Goal: Task Accomplishment & Management: Use online tool/utility

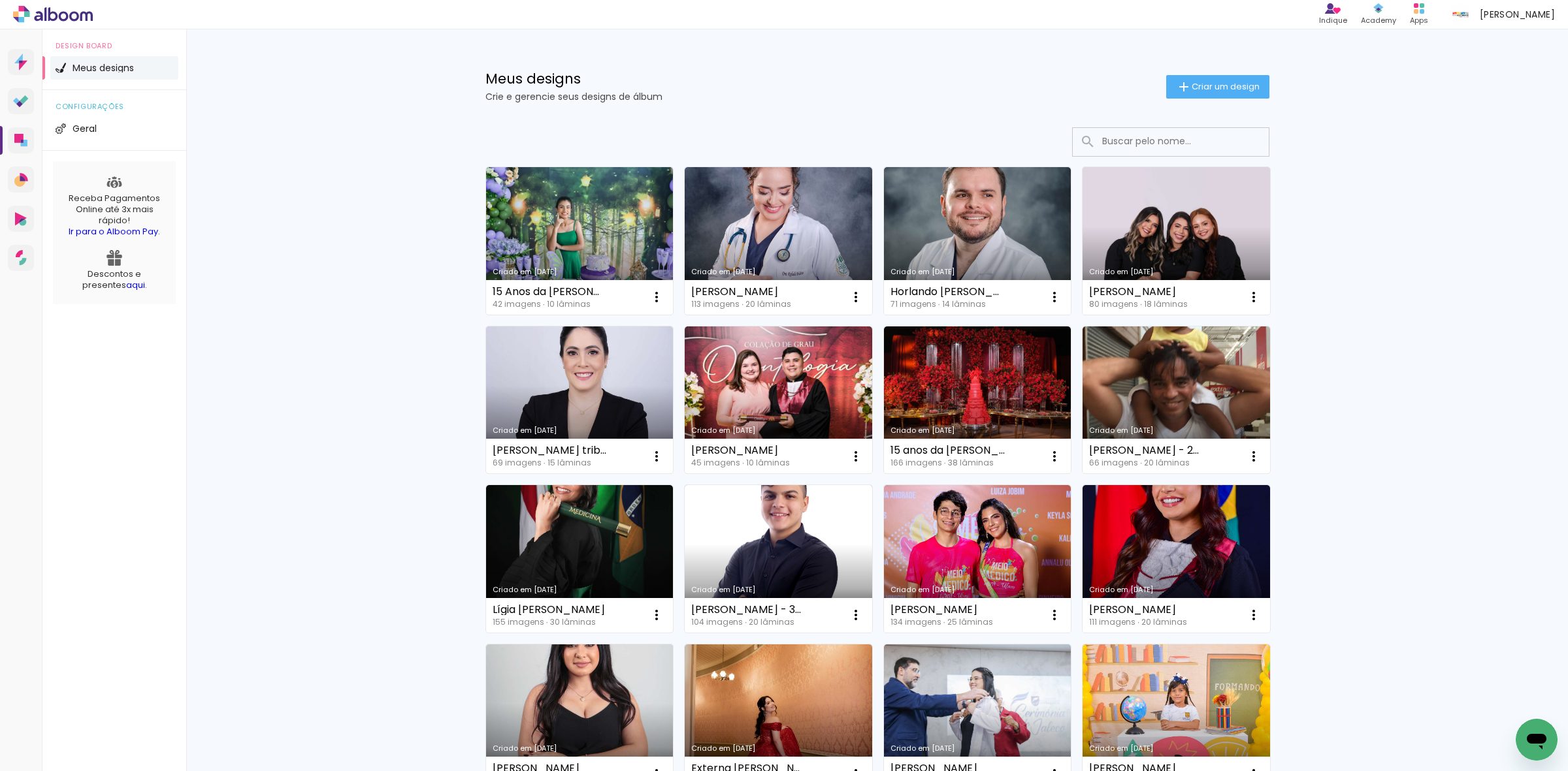
paste input "Kahlil Rodrigo - ODONTO 39 20x25"
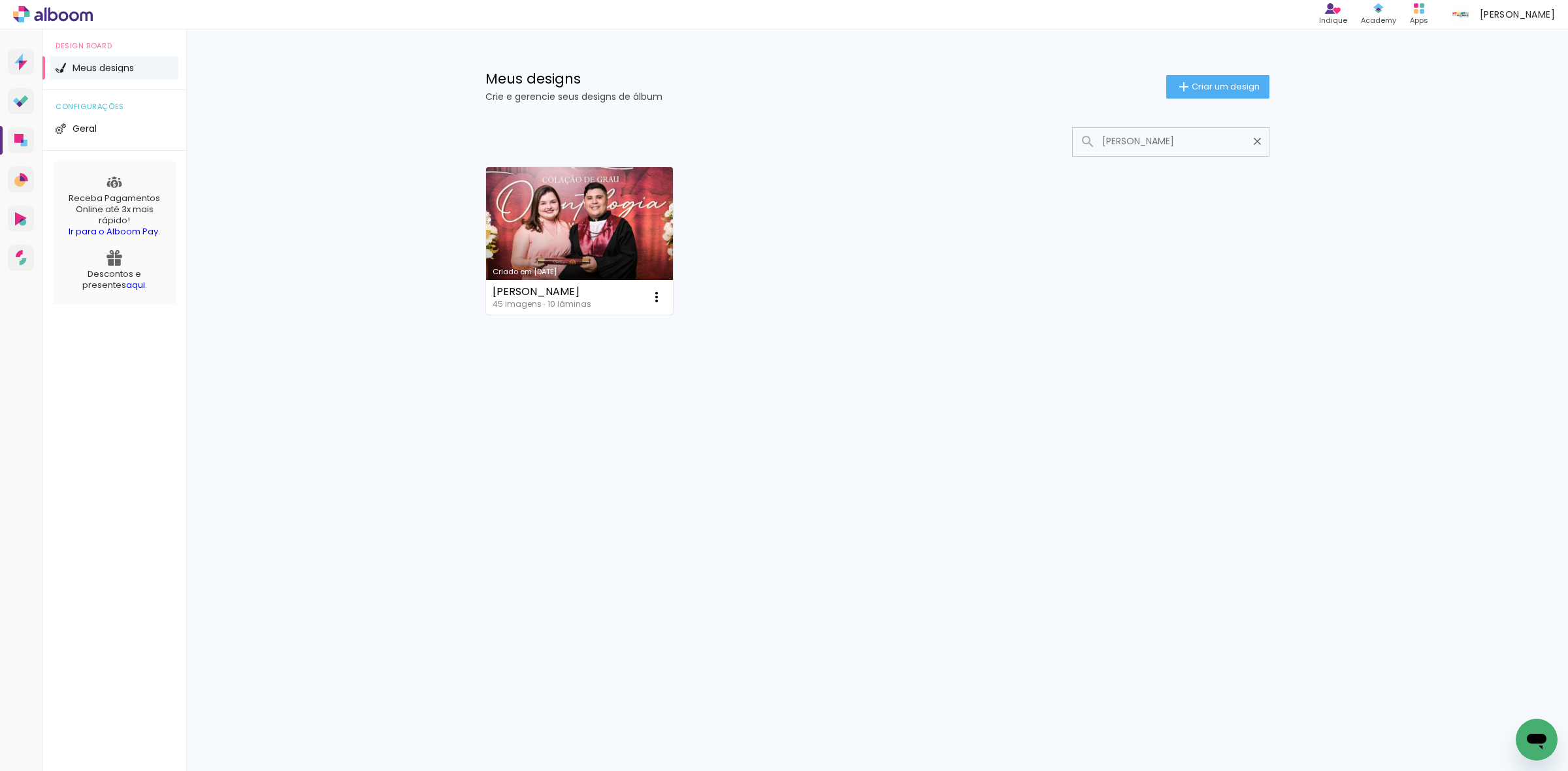
type input "[PERSON_NAME]"
type paper-input "[PERSON_NAME]"
click at [563, 245] on link "Criado em [DATE]" at bounding box center [580, 241] width 188 height 147
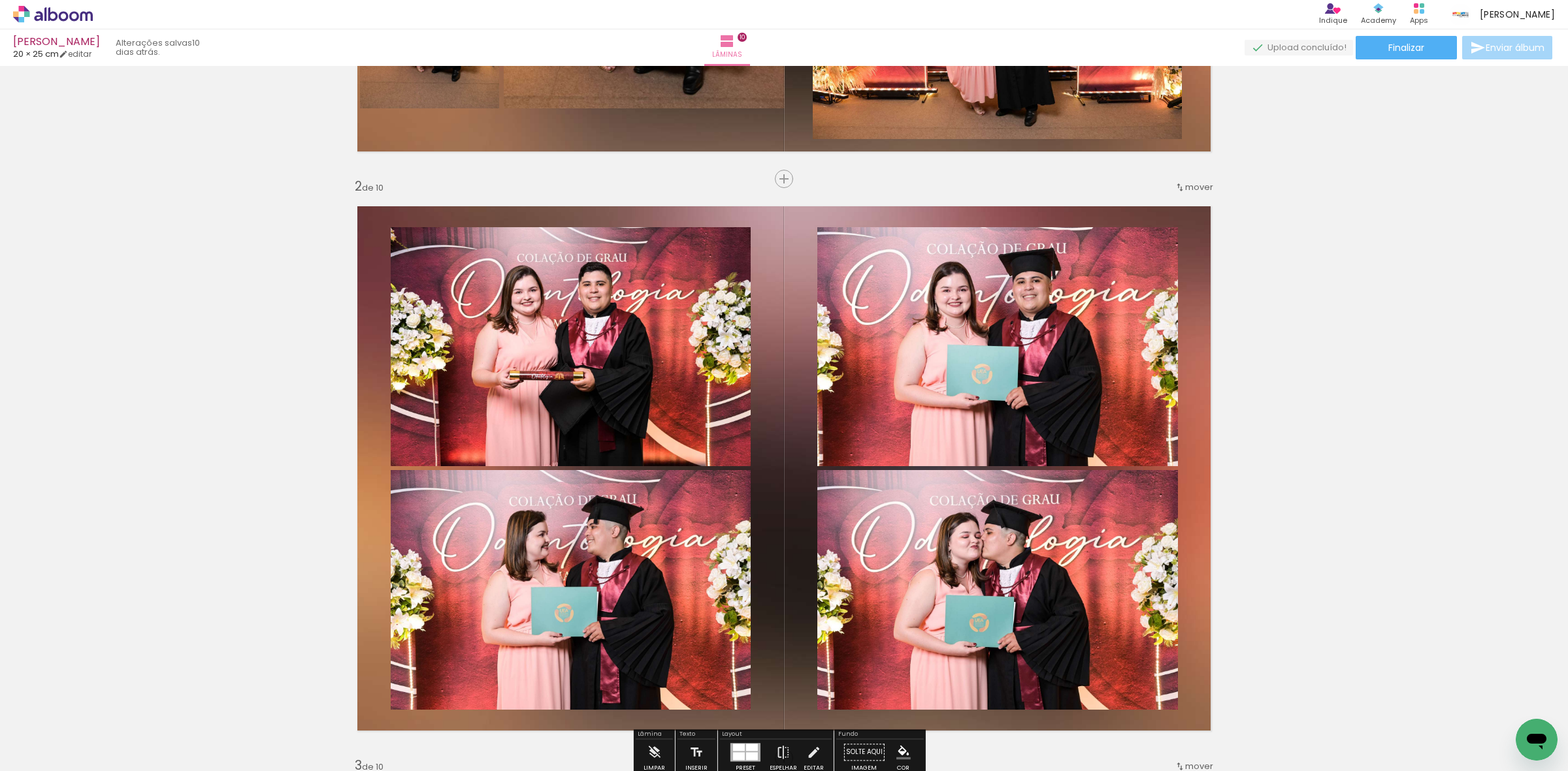
scroll to position [490, 0]
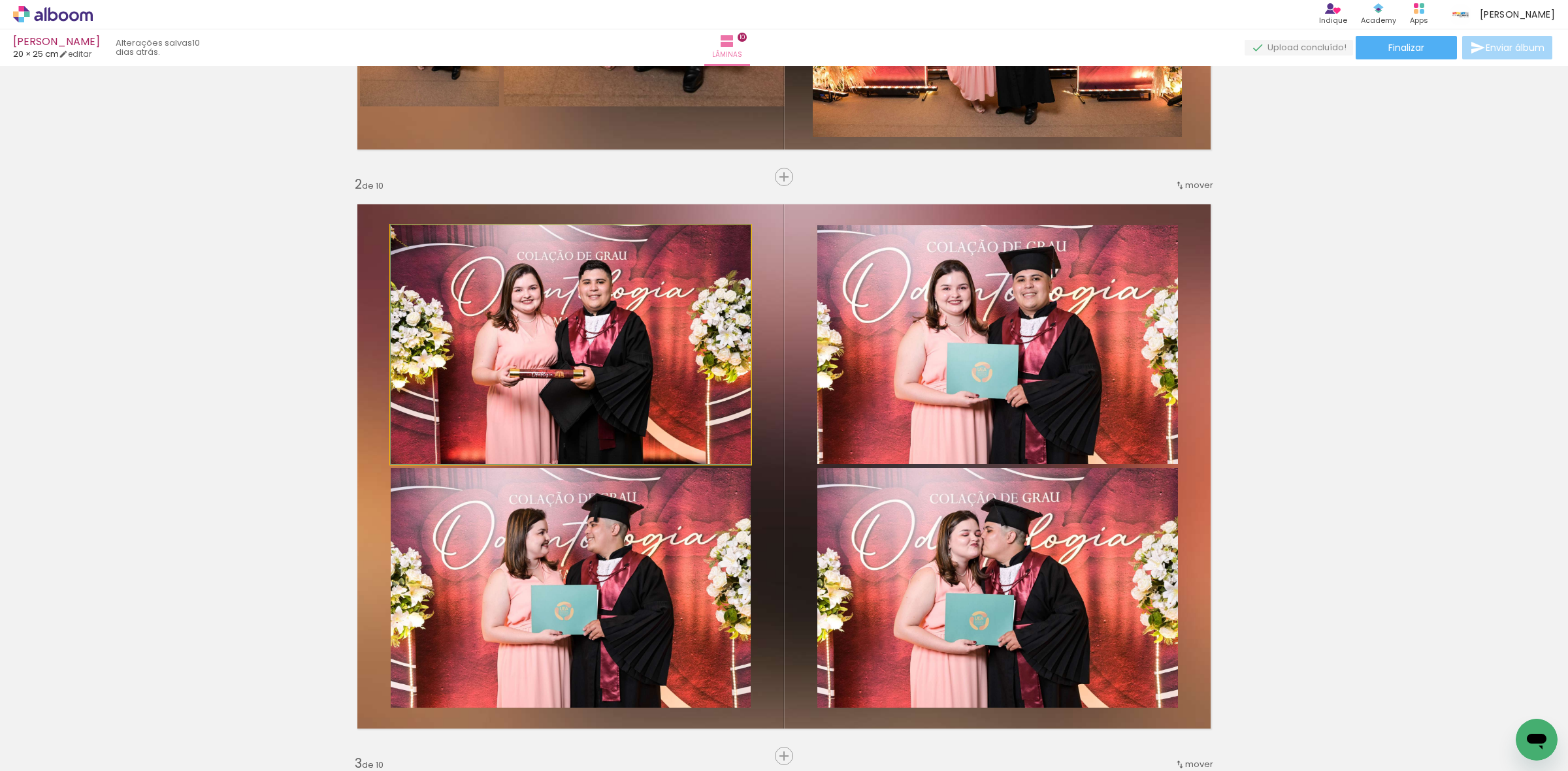
drag, startPoint x: 574, startPoint y: 416, endPoint x: 258, endPoint y: 366, distance: 319.9
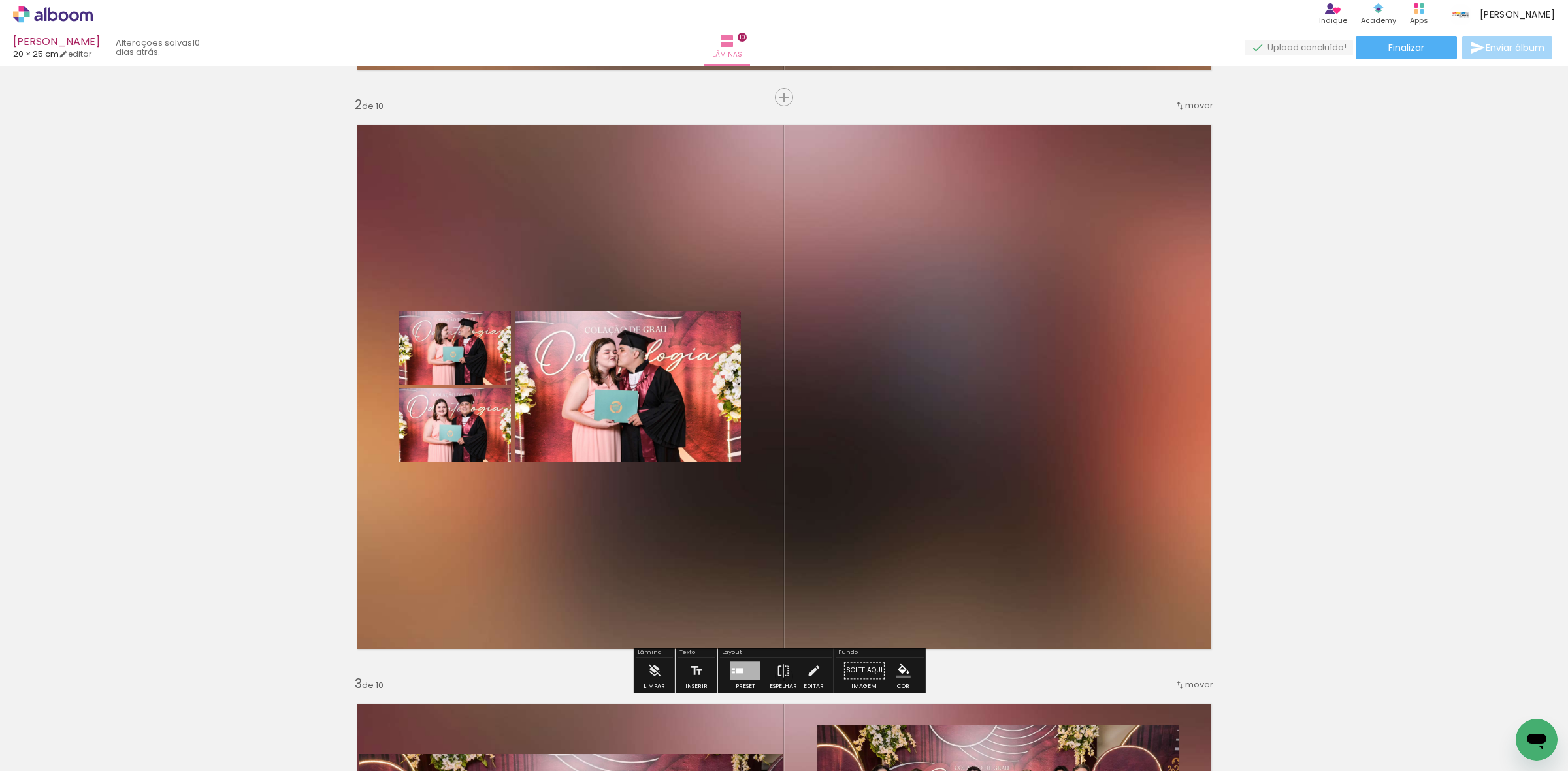
scroll to position [572, 0]
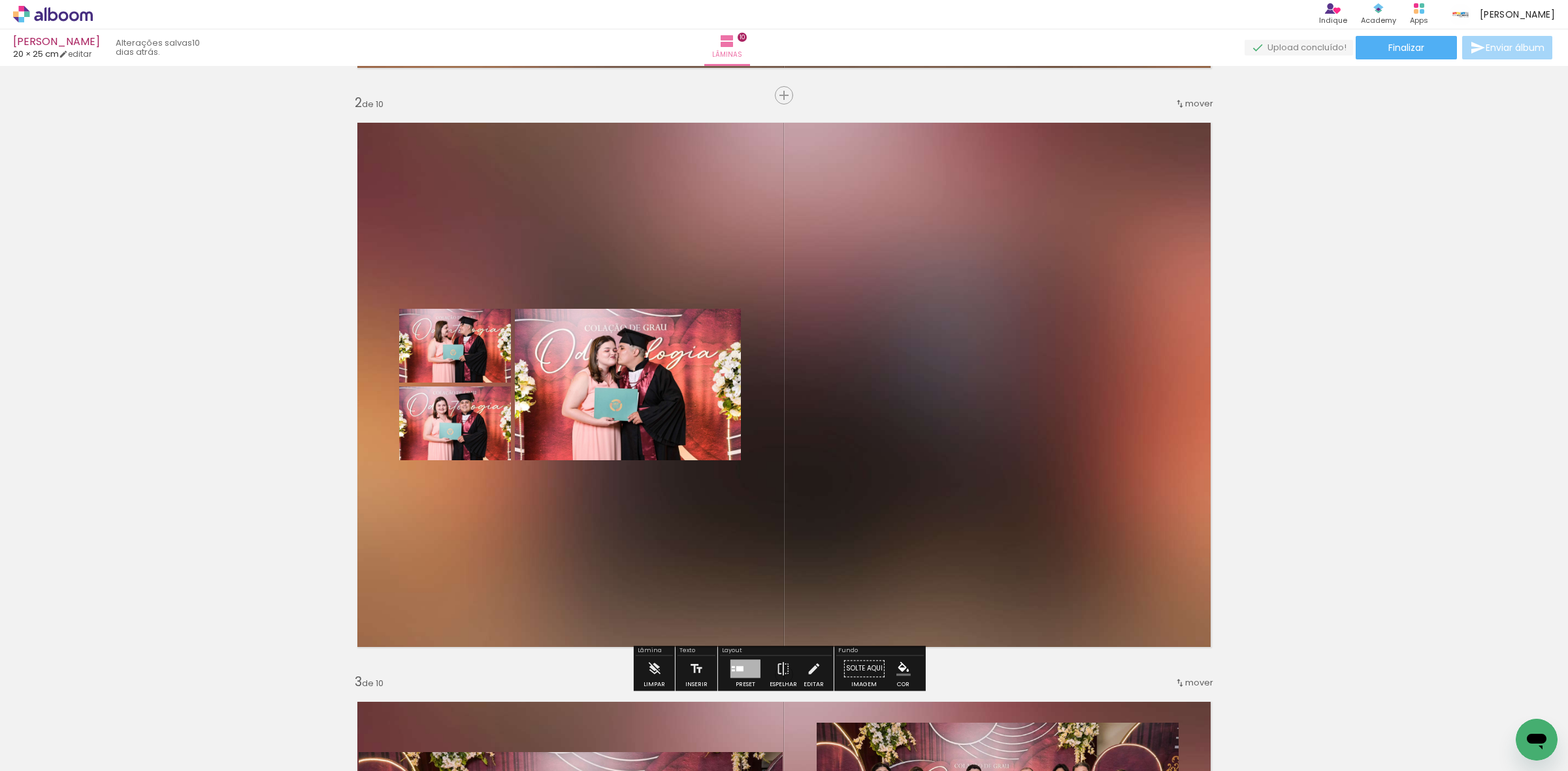
click at [737, 665] on div at bounding box center [745, 668] width 30 height 18
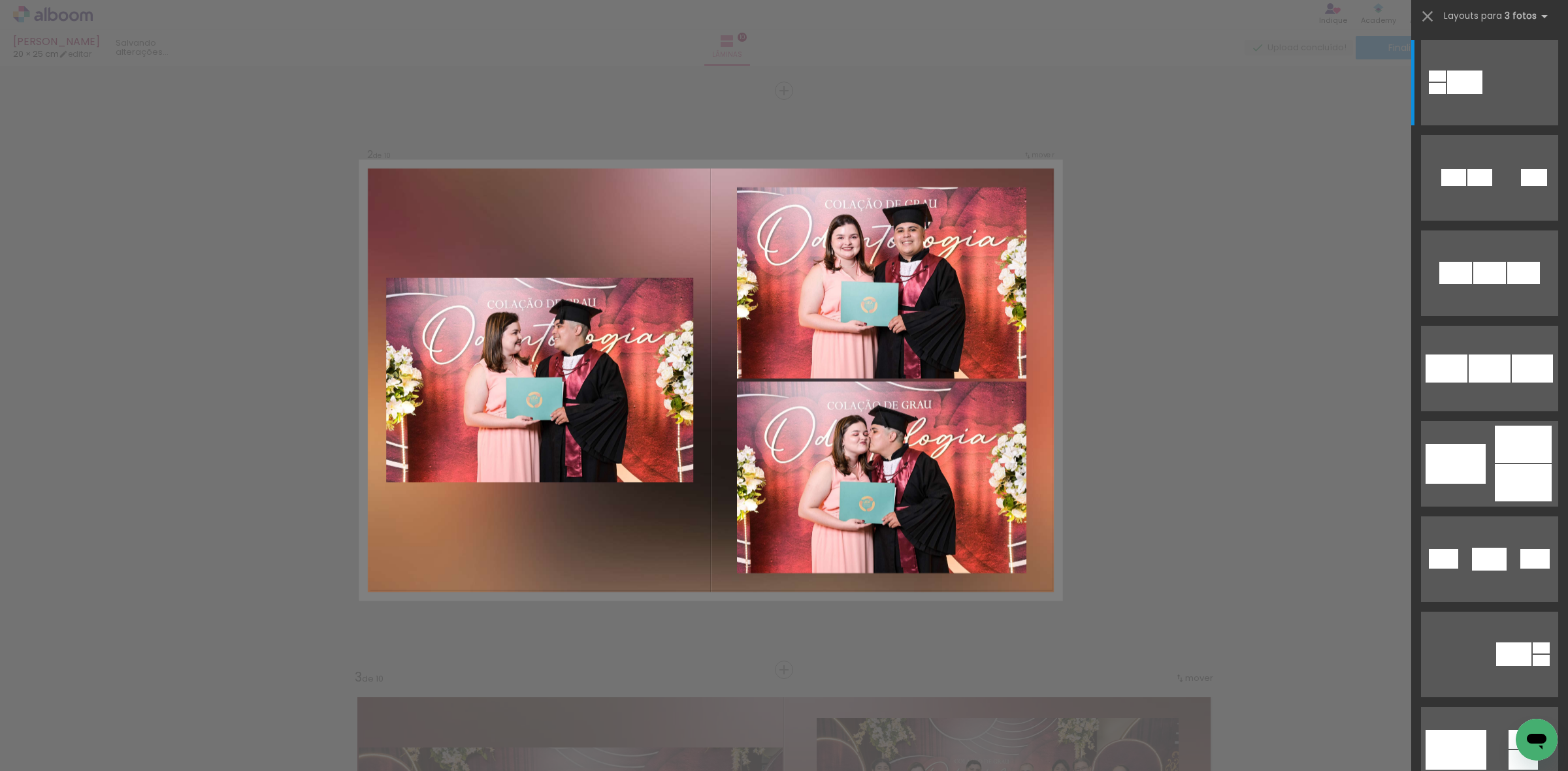
scroll to position [578, 0]
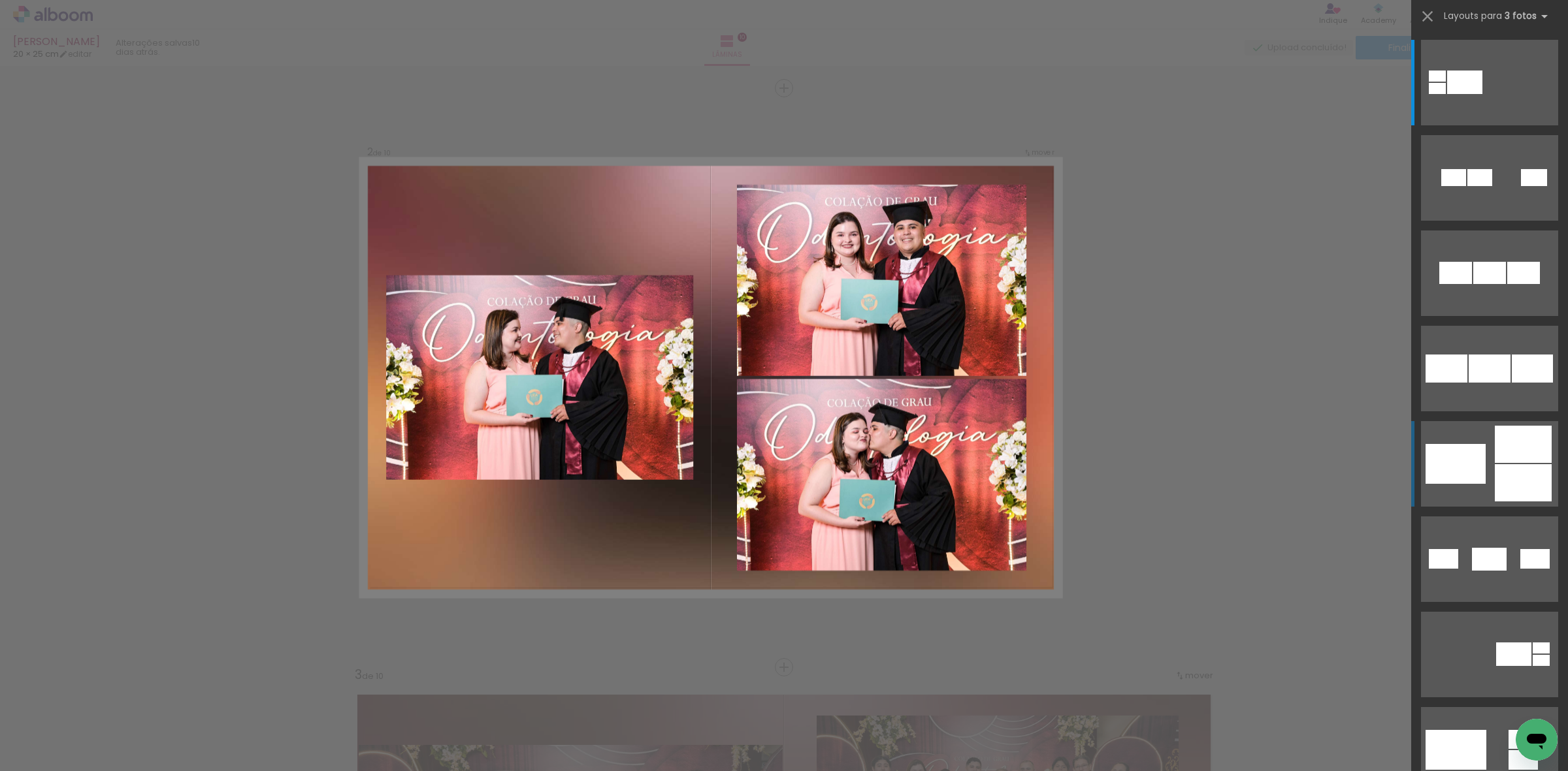
click at [1498, 471] on div at bounding box center [1523, 482] width 57 height 38
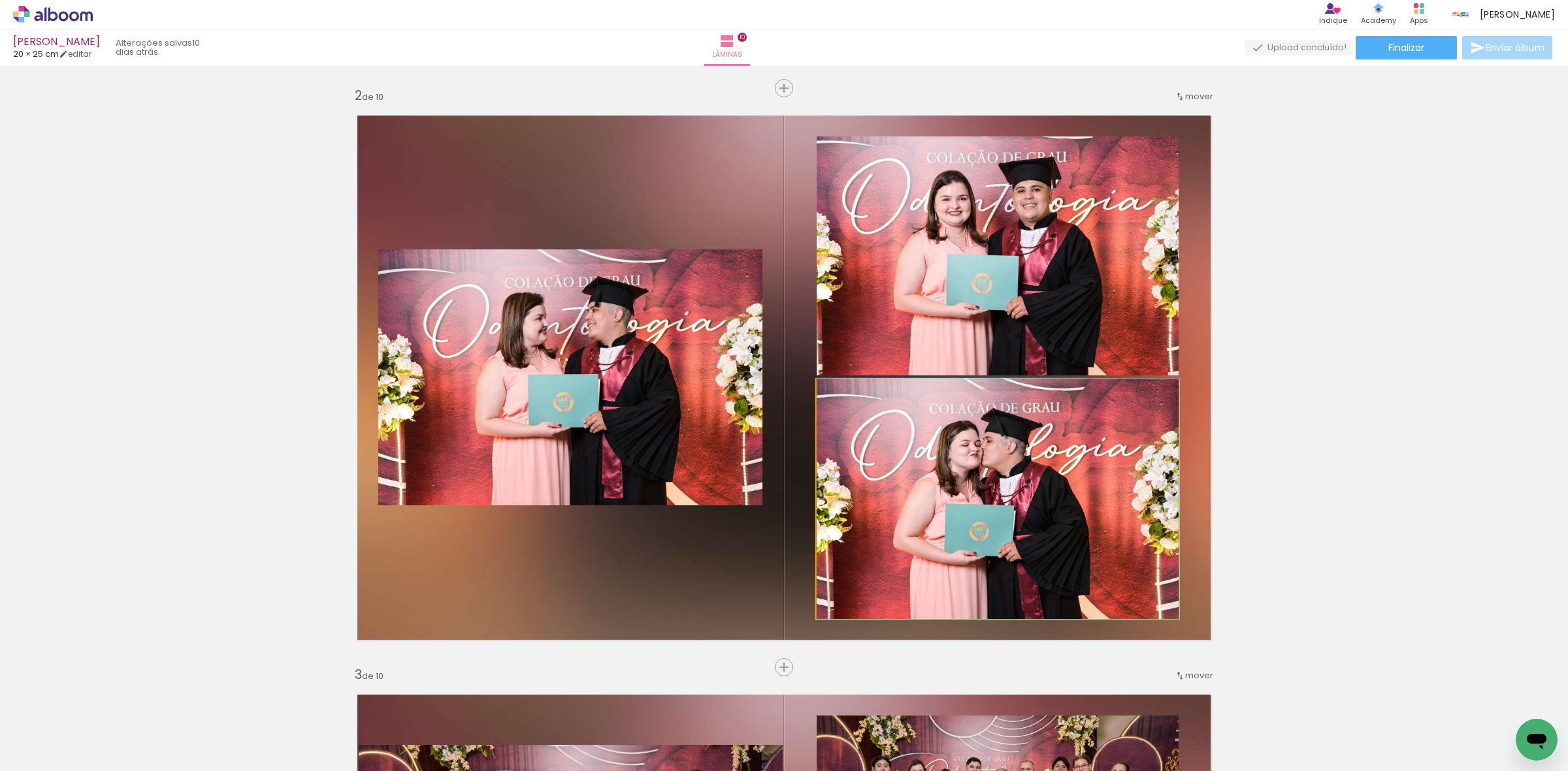
drag, startPoint x: 936, startPoint y: 507, endPoint x: 628, endPoint y: 425, distance: 318.7
click at [0, 0] on slot at bounding box center [0, 0] width 0 height 0
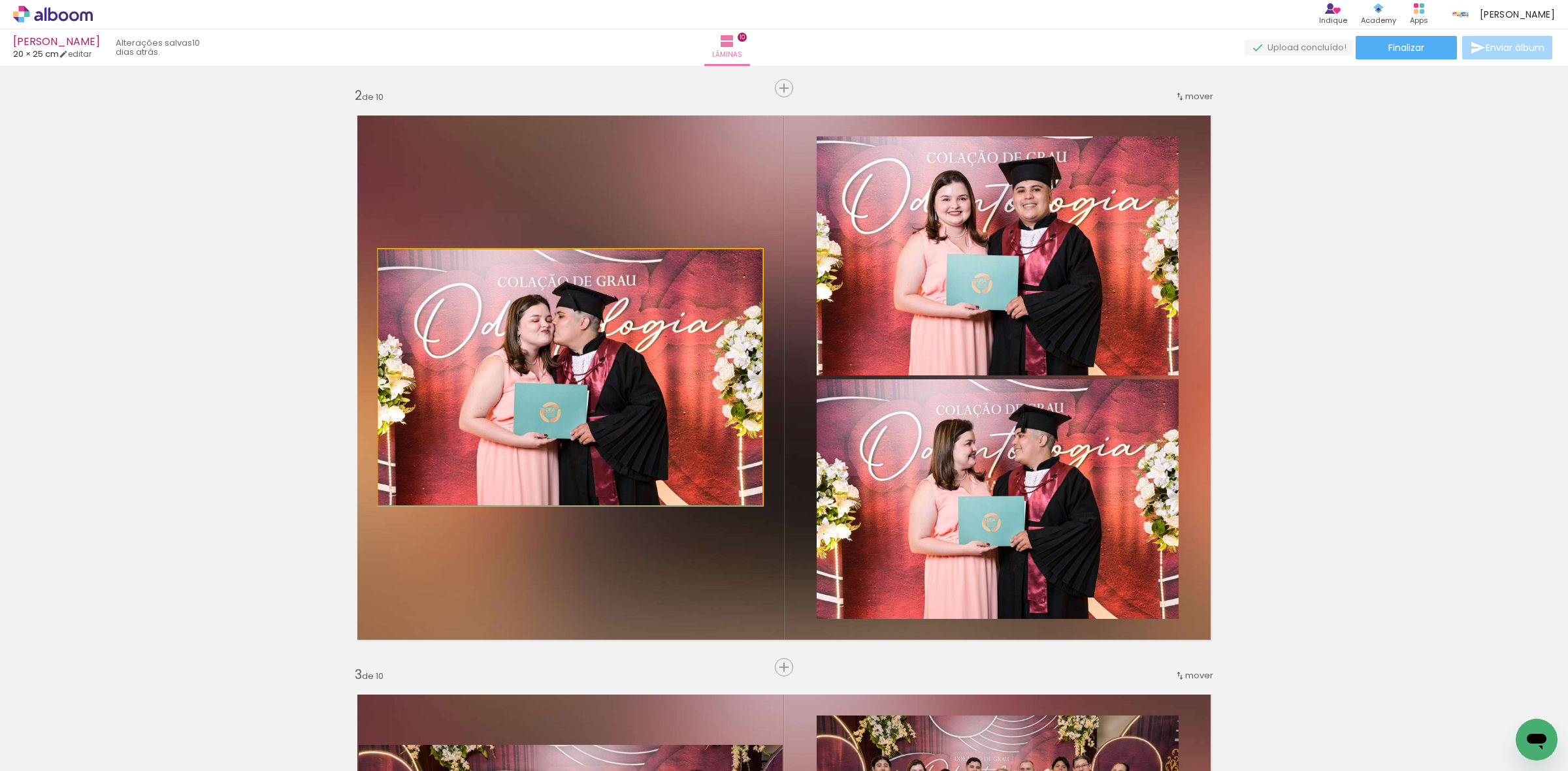
click at [609, 321] on quentale-photo at bounding box center [570, 377] width 384 height 256
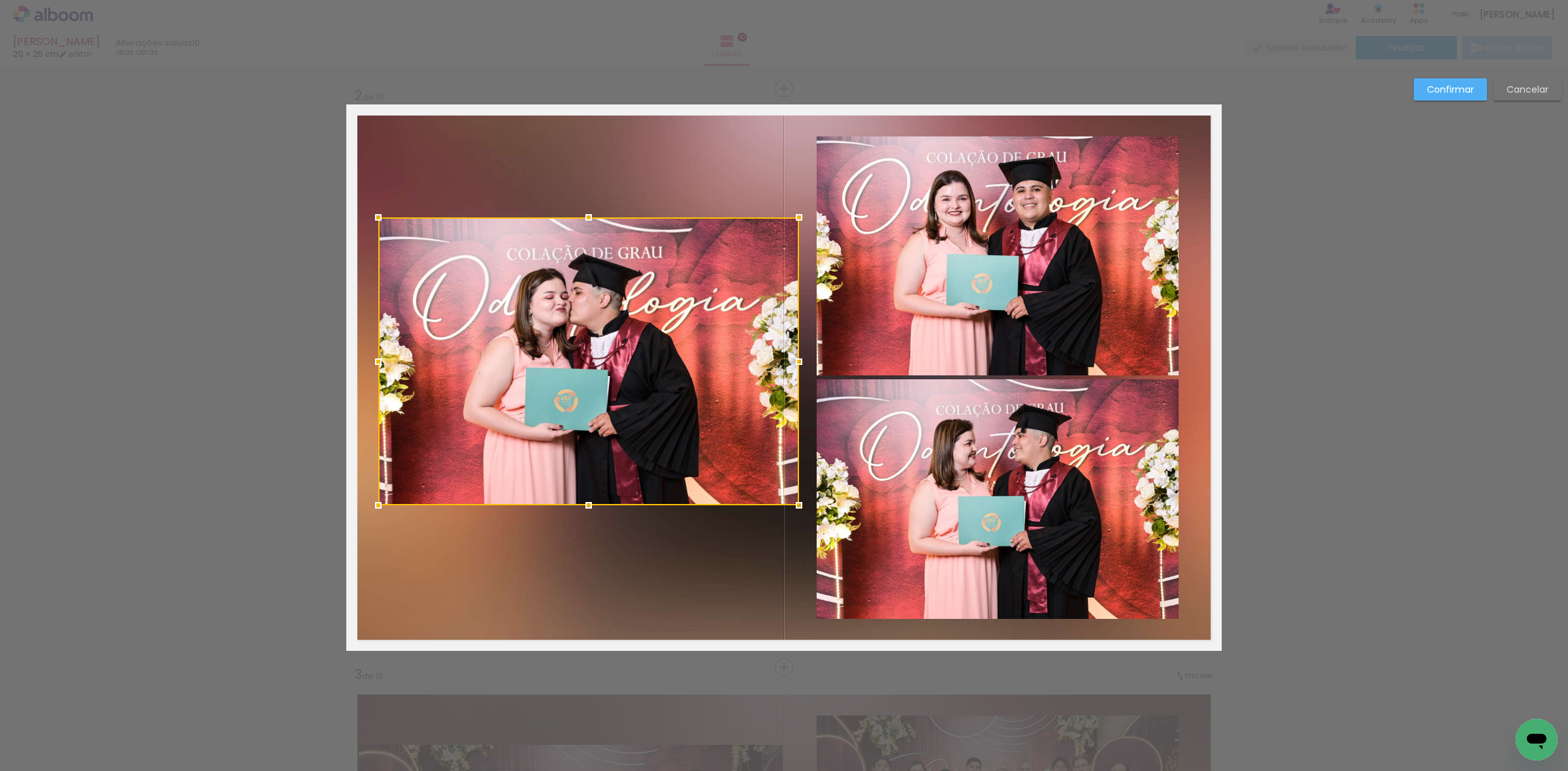
drag, startPoint x: 757, startPoint y: 243, endPoint x: 789, endPoint y: 212, distance: 44.6
click at [789, 212] on div at bounding box center [798, 217] width 26 height 26
click at [743, 303] on quentale-photo at bounding box center [588, 361] width 421 height 288
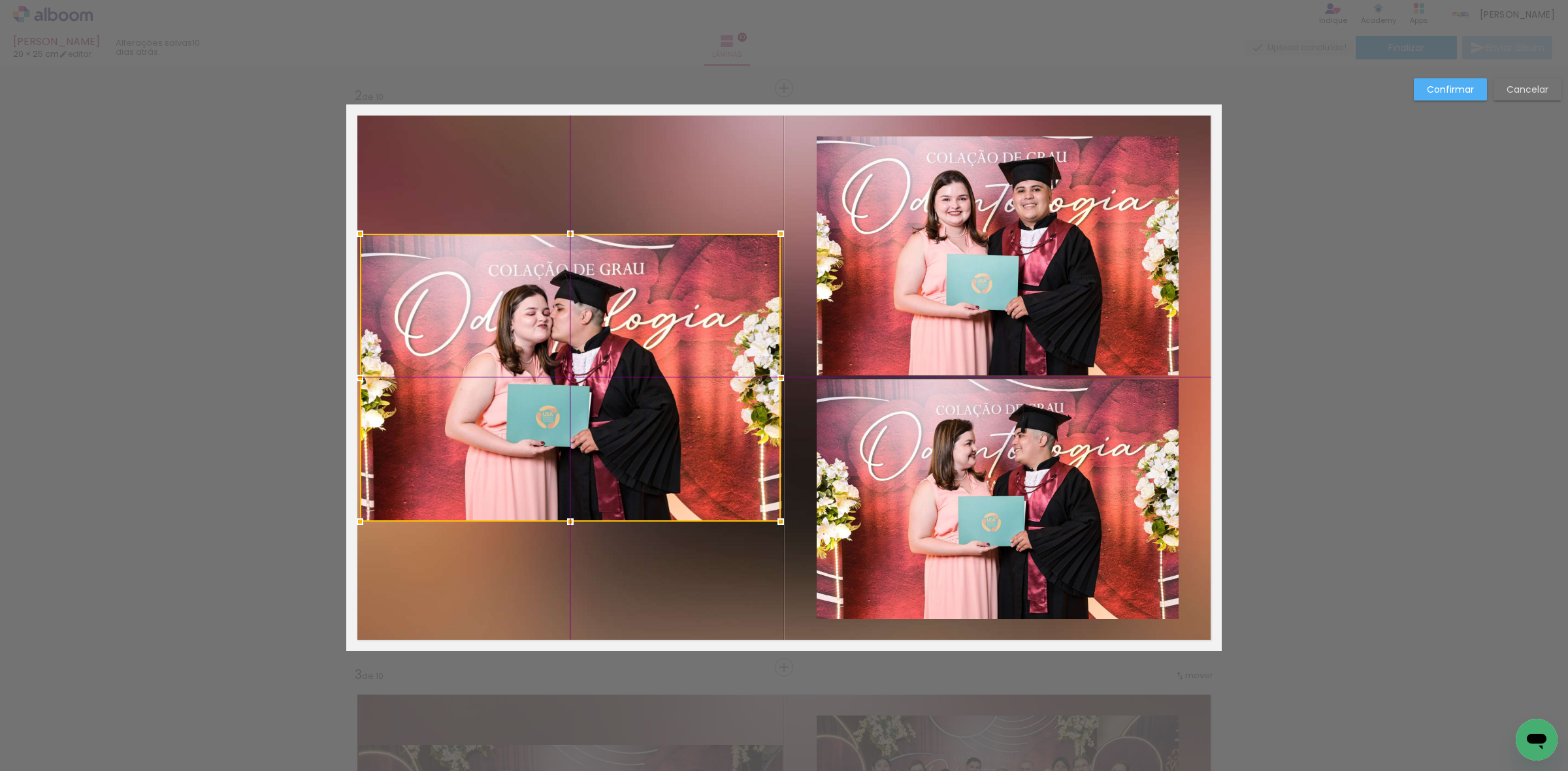
drag, startPoint x: 682, startPoint y: 344, endPoint x: 673, endPoint y: 347, distance: 9.5
click at [673, 347] on div at bounding box center [570, 377] width 421 height 288
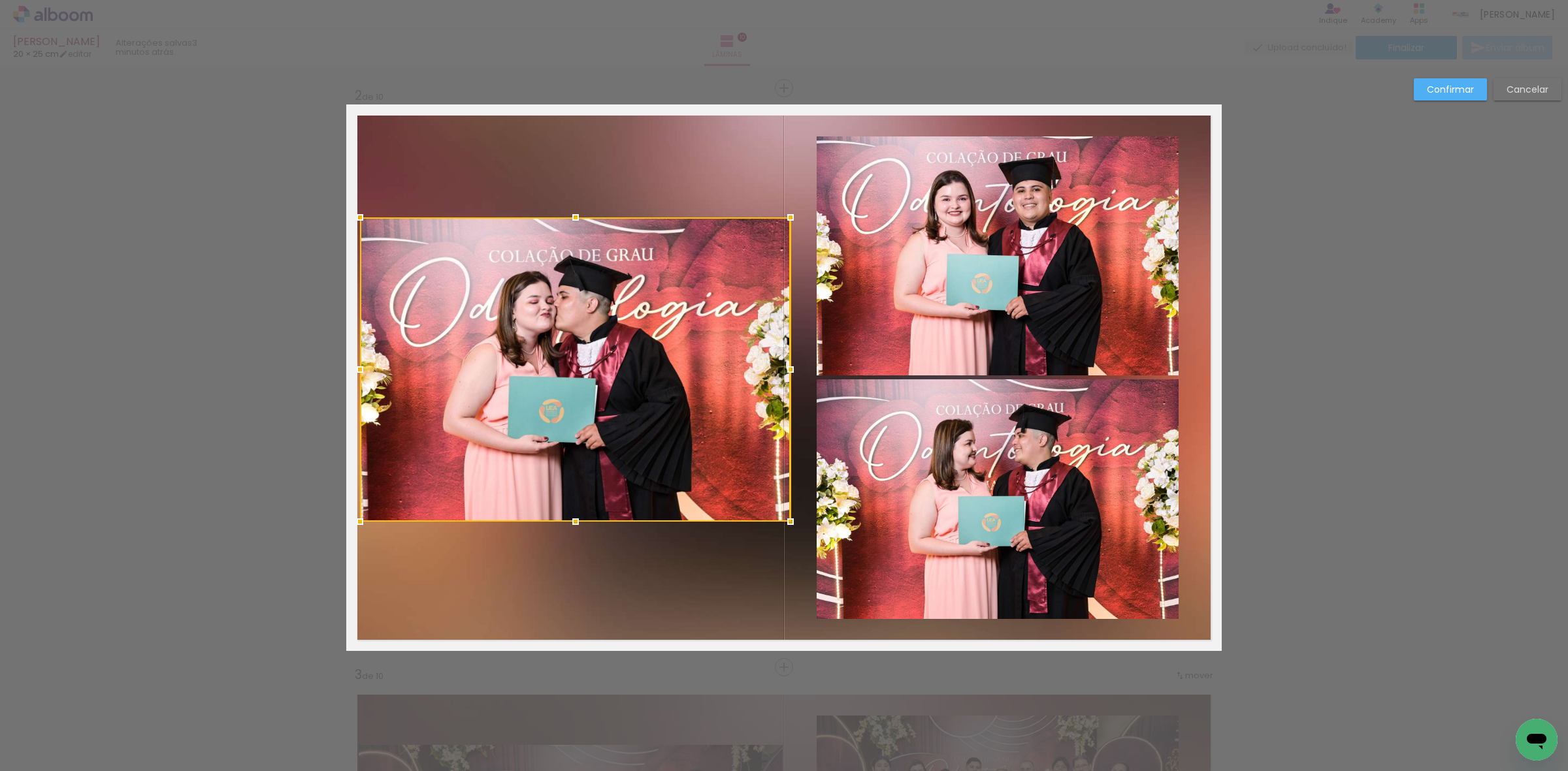
click at [785, 230] on album-spread "2 de 10" at bounding box center [784, 378] width 875 height 547
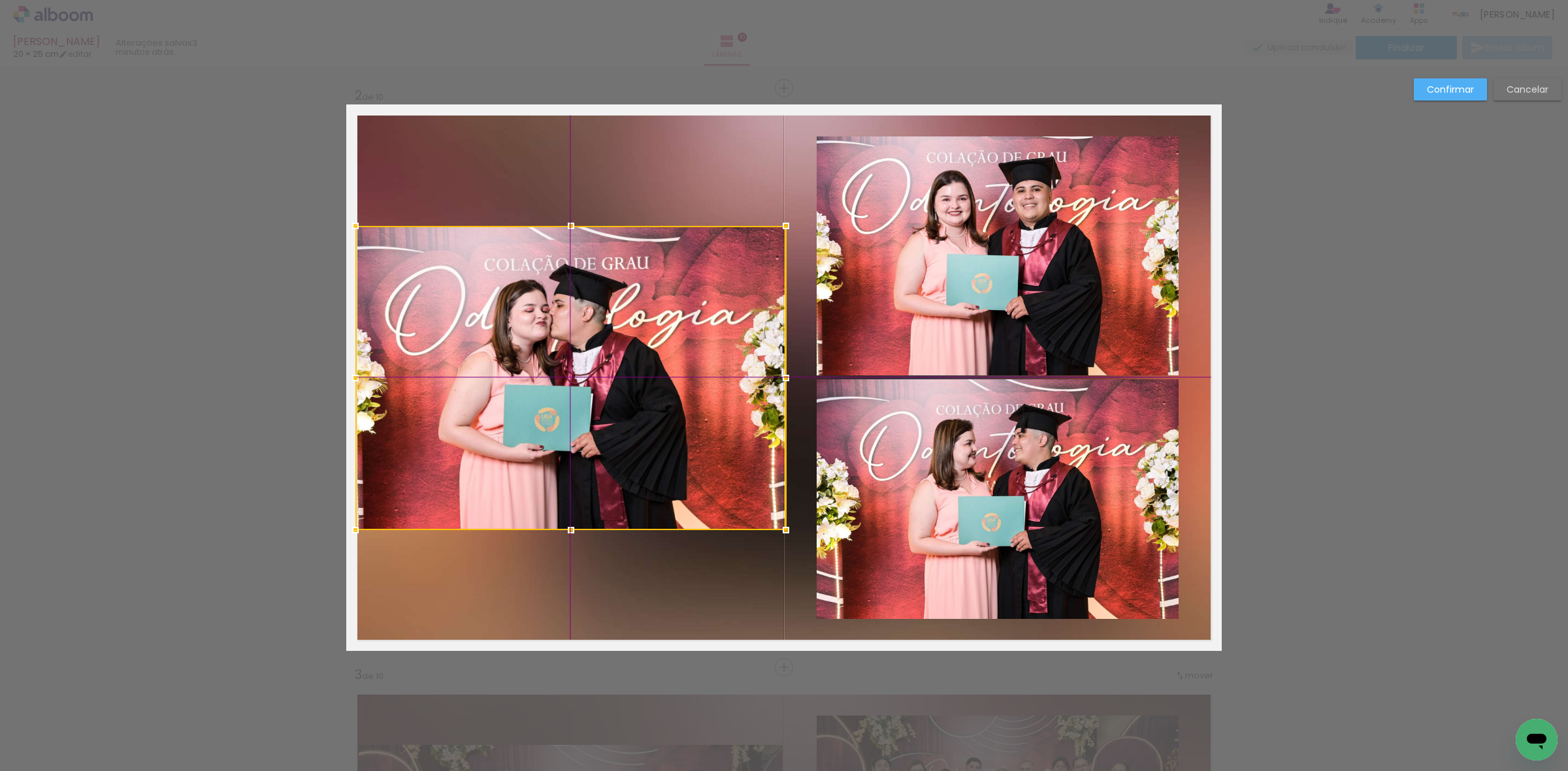
drag, startPoint x: 680, startPoint y: 310, endPoint x: 671, endPoint y: 311, distance: 9.1
click at [671, 311] on div at bounding box center [570, 378] width 431 height 304
click at [0, 0] on slot "Confirmar" at bounding box center [0, 0] width 0 height 0
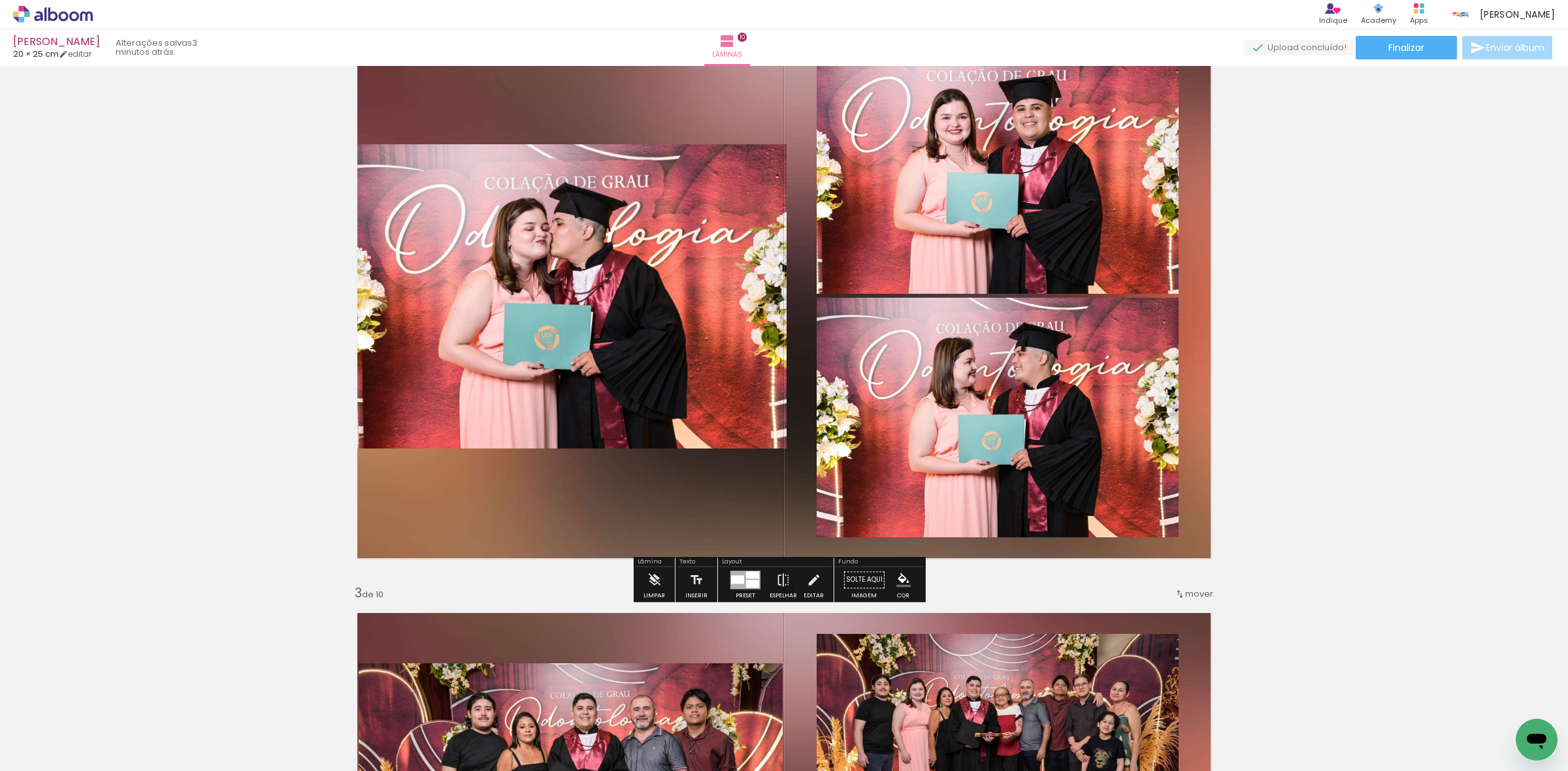
click at [657, 296] on quentale-photo at bounding box center [570, 296] width 431 height 304
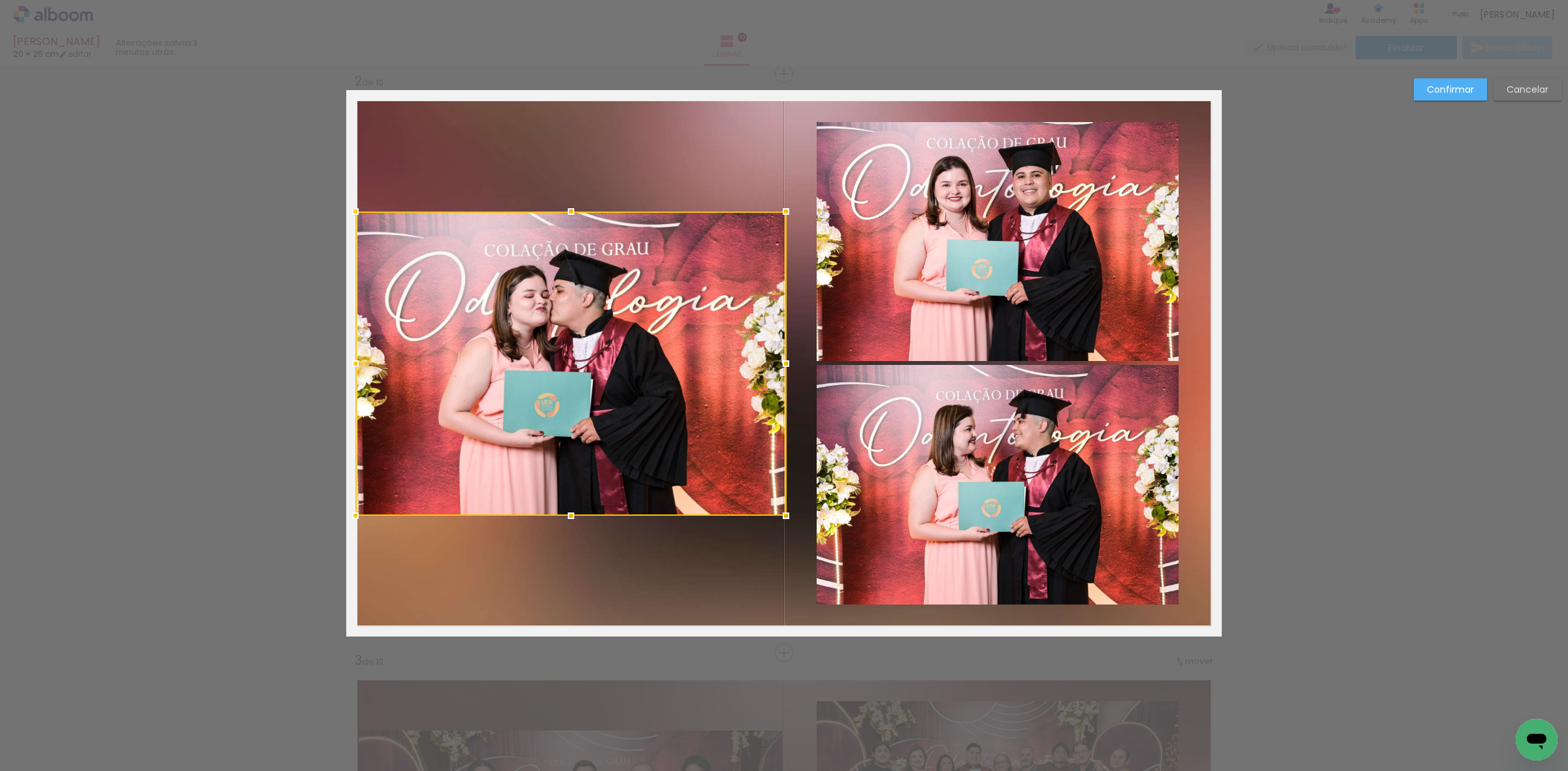
scroll to position [578, 0]
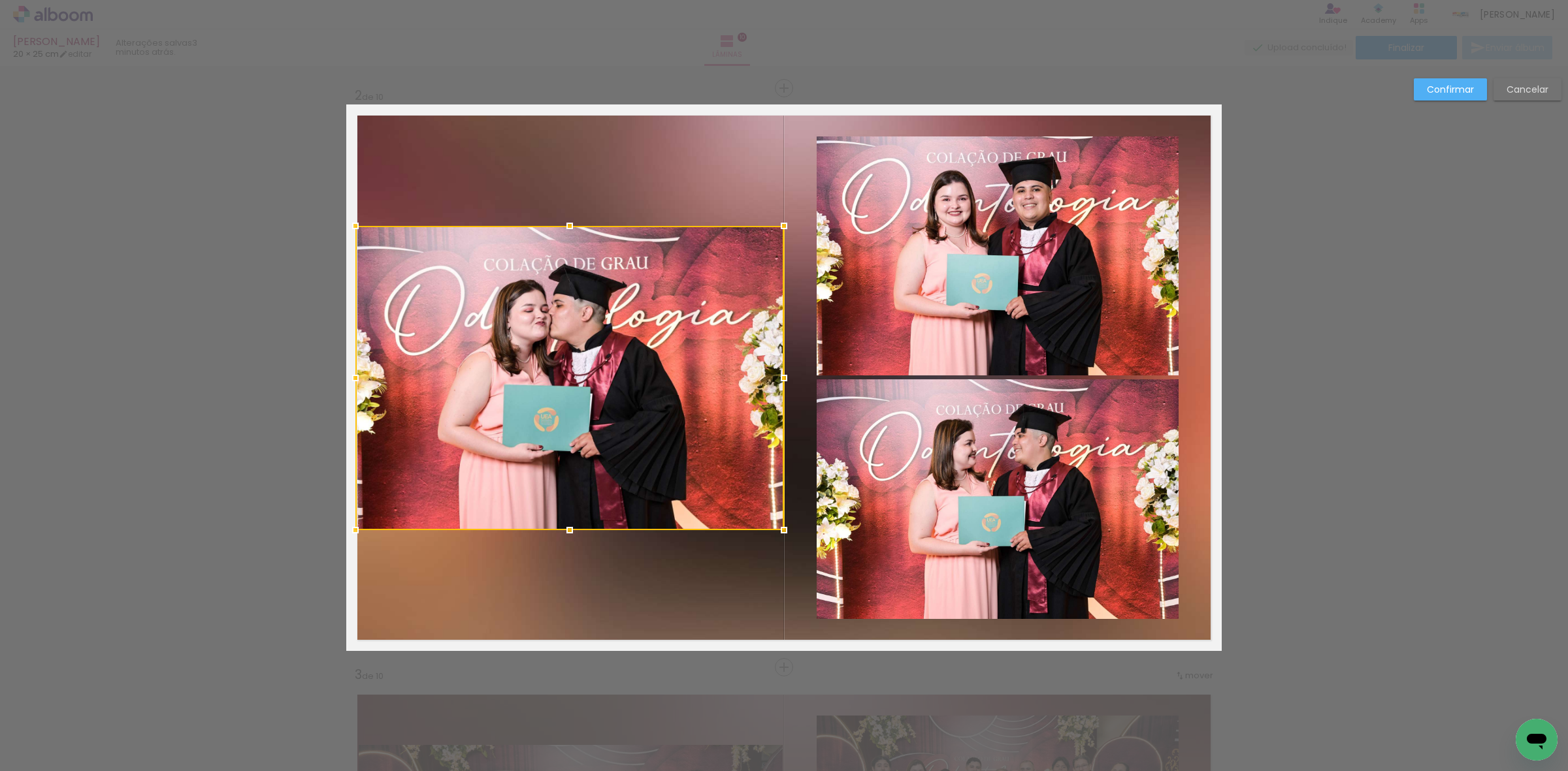
click at [779, 383] on div at bounding box center [783, 377] width 26 height 26
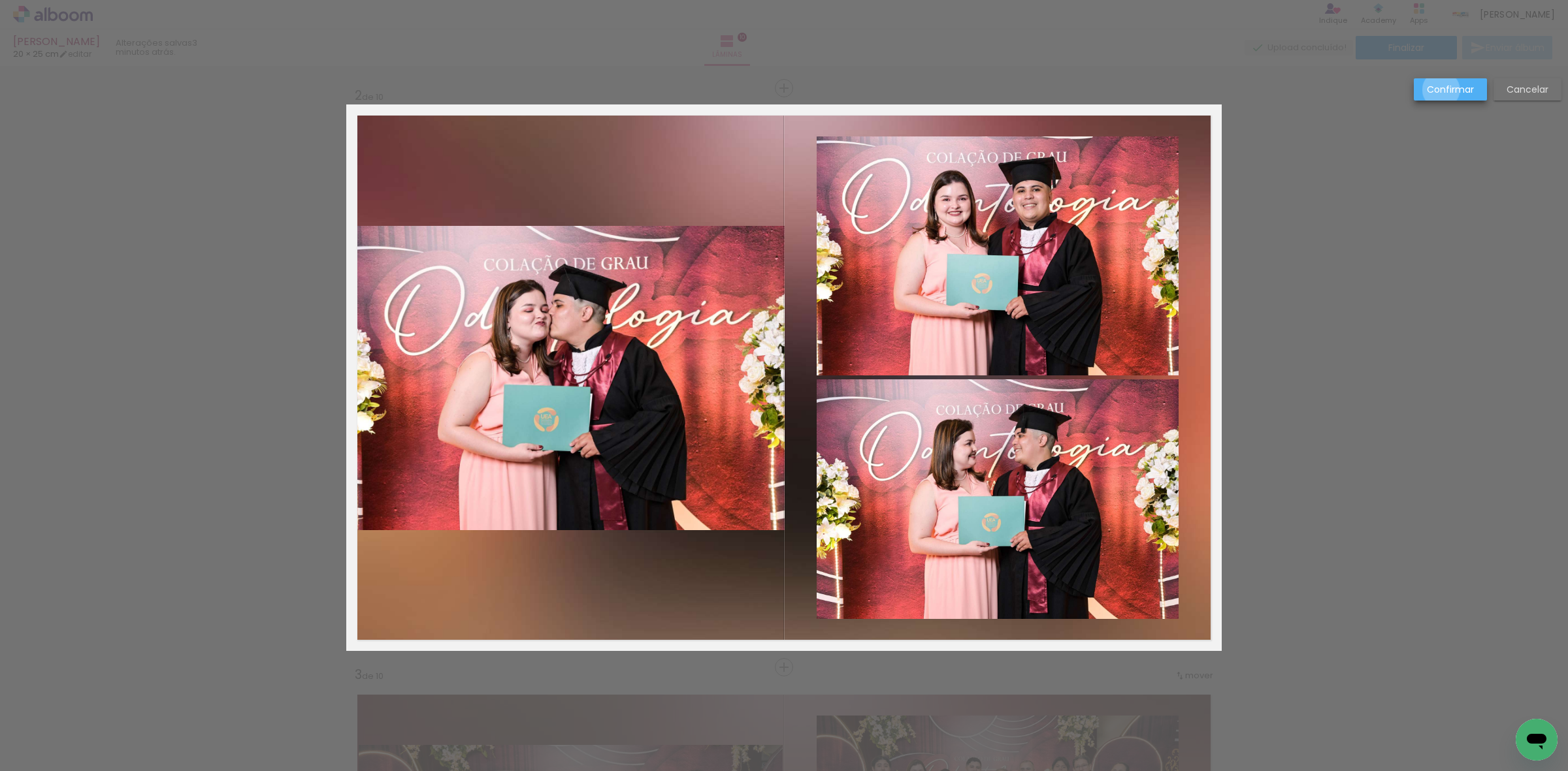
click at [0, 0] on slot "Confirmar" at bounding box center [0, 0] width 0 height 0
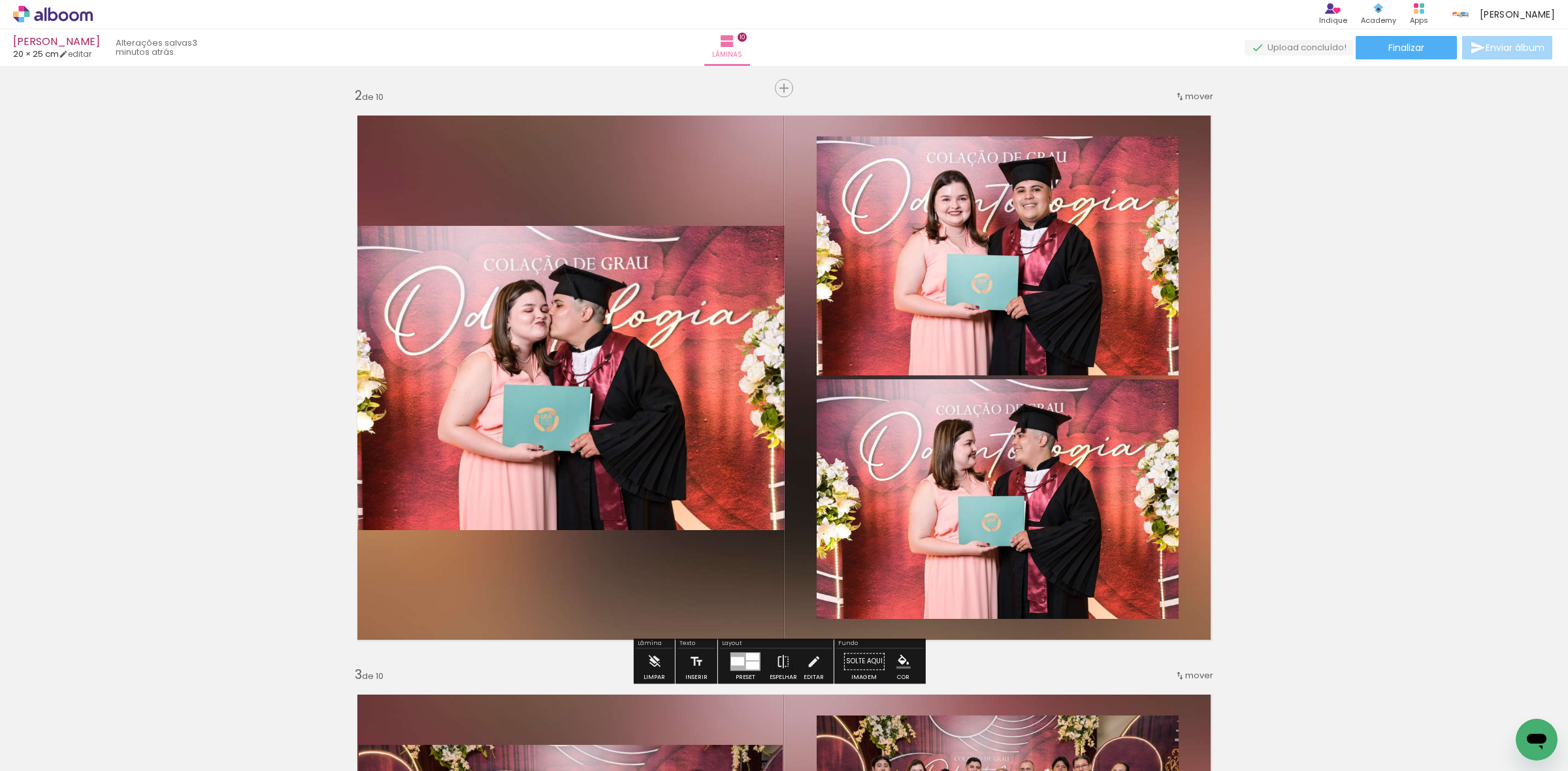
click at [1053, 273] on quentale-photo at bounding box center [998, 256] width 362 height 239
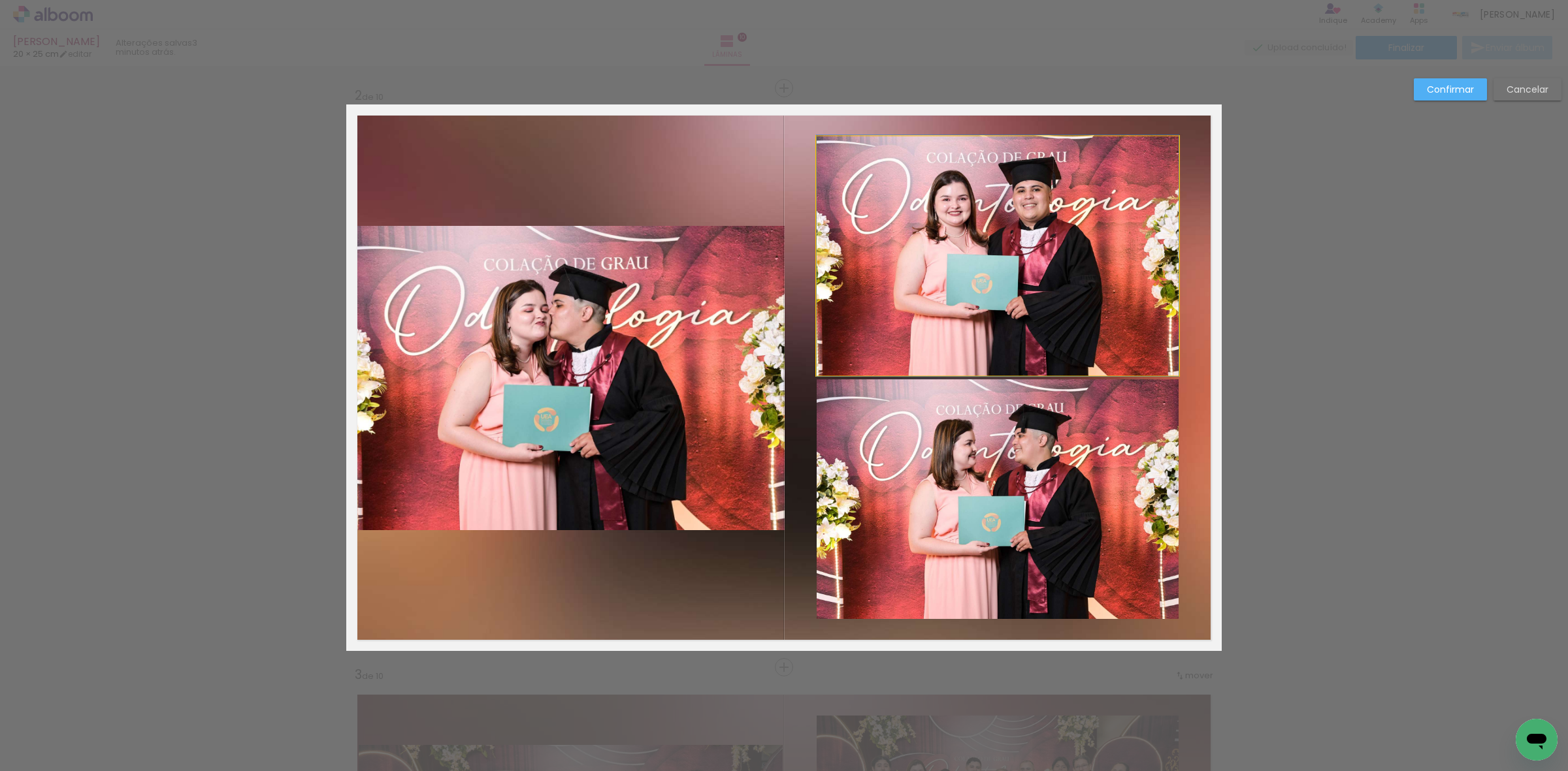
click at [1063, 316] on quentale-photo at bounding box center [998, 256] width 362 height 239
click at [994, 535] on quentale-photo at bounding box center [998, 499] width 362 height 240
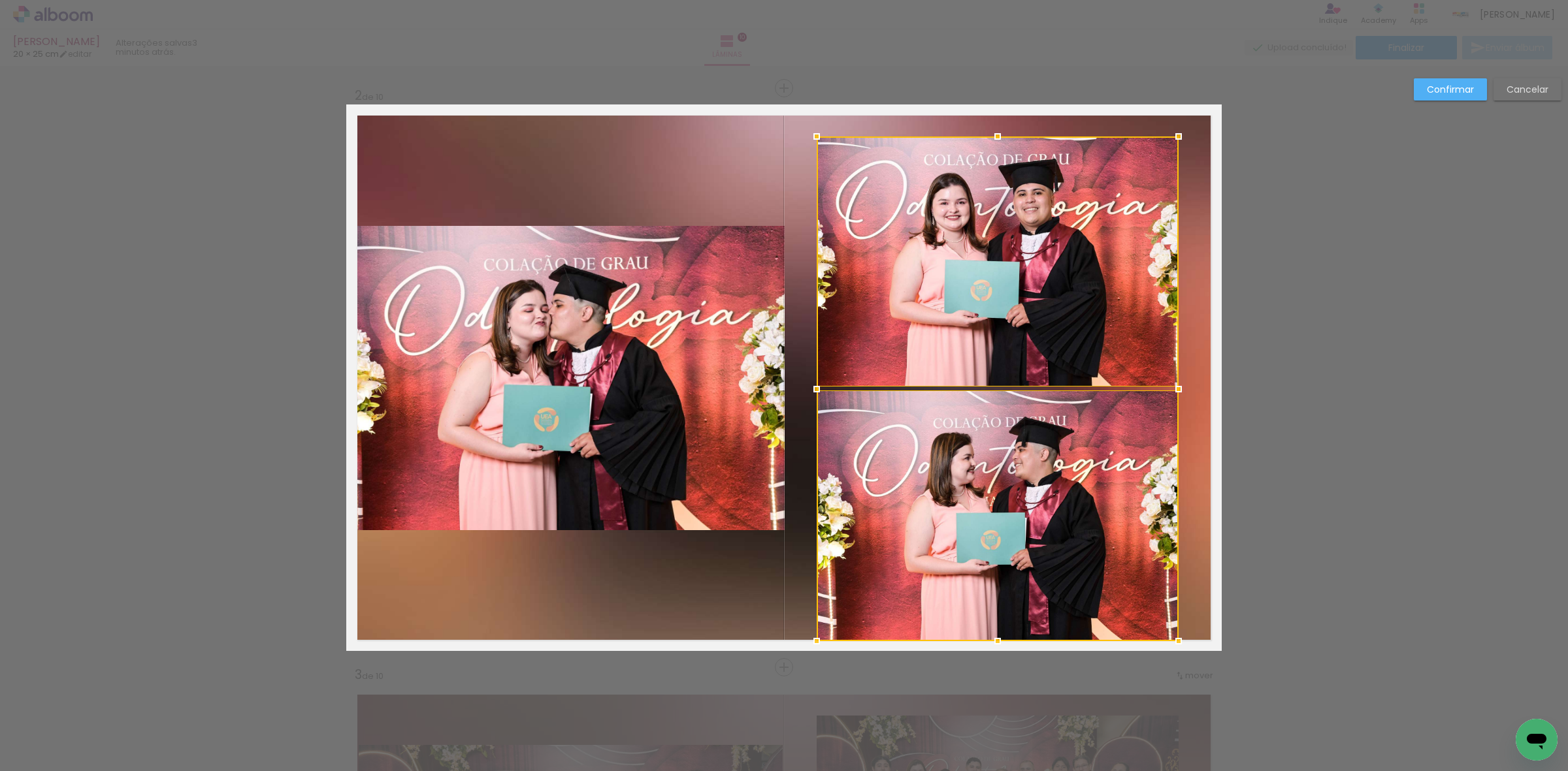
drag, startPoint x: 987, startPoint y: 617, endPoint x: 984, endPoint y: 638, distance: 21.2
click at [984, 638] on div at bounding box center [997, 641] width 26 height 26
click at [1001, 544] on div at bounding box center [998, 516] width 362 height 250
click at [1021, 338] on quentale-photo at bounding box center [998, 262] width 362 height 250
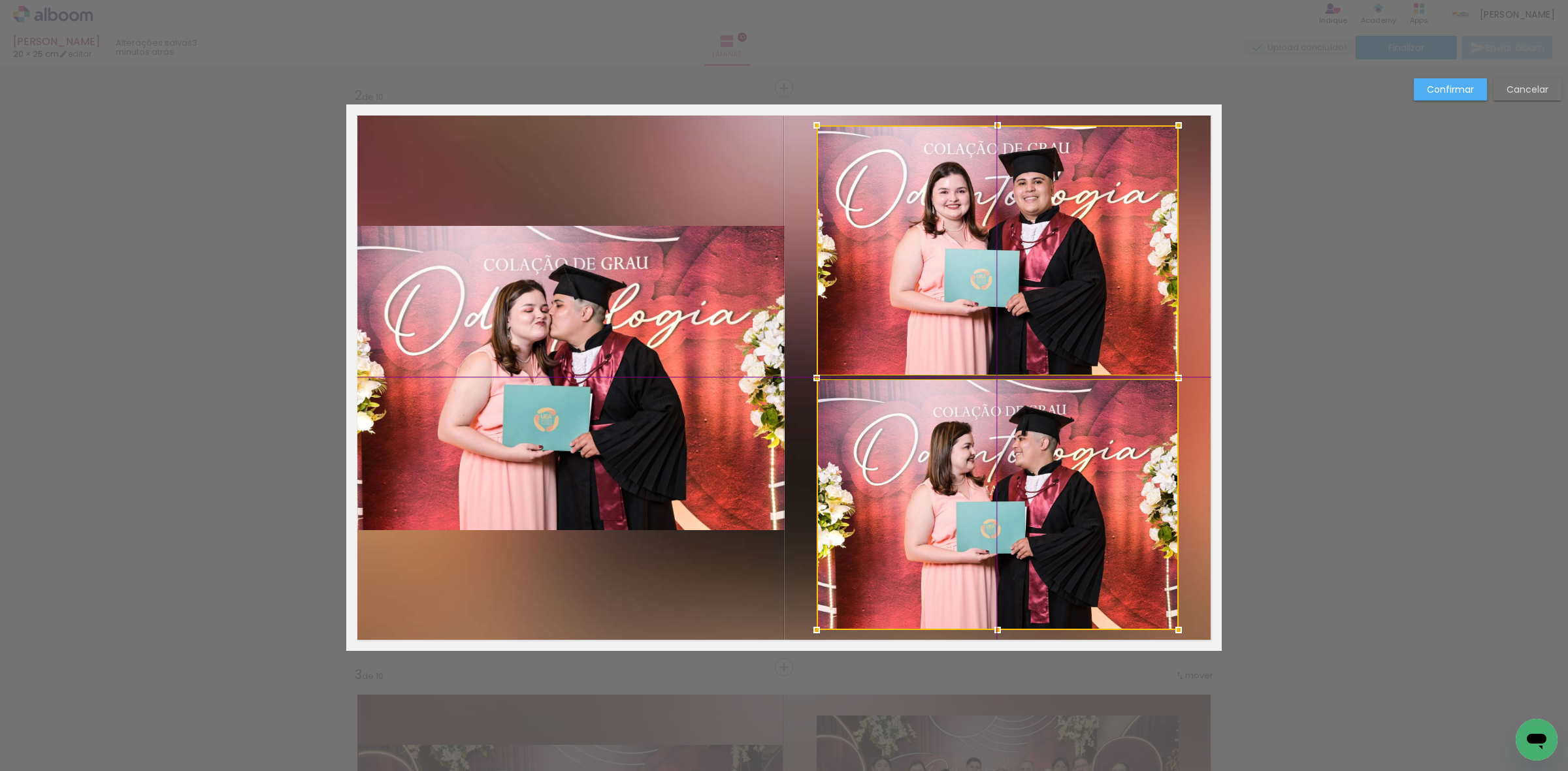
drag, startPoint x: 1000, startPoint y: 532, endPoint x: 998, endPoint y: 519, distance: 13.2
click at [998, 519] on div at bounding box center [998, 377] width 362 height 504
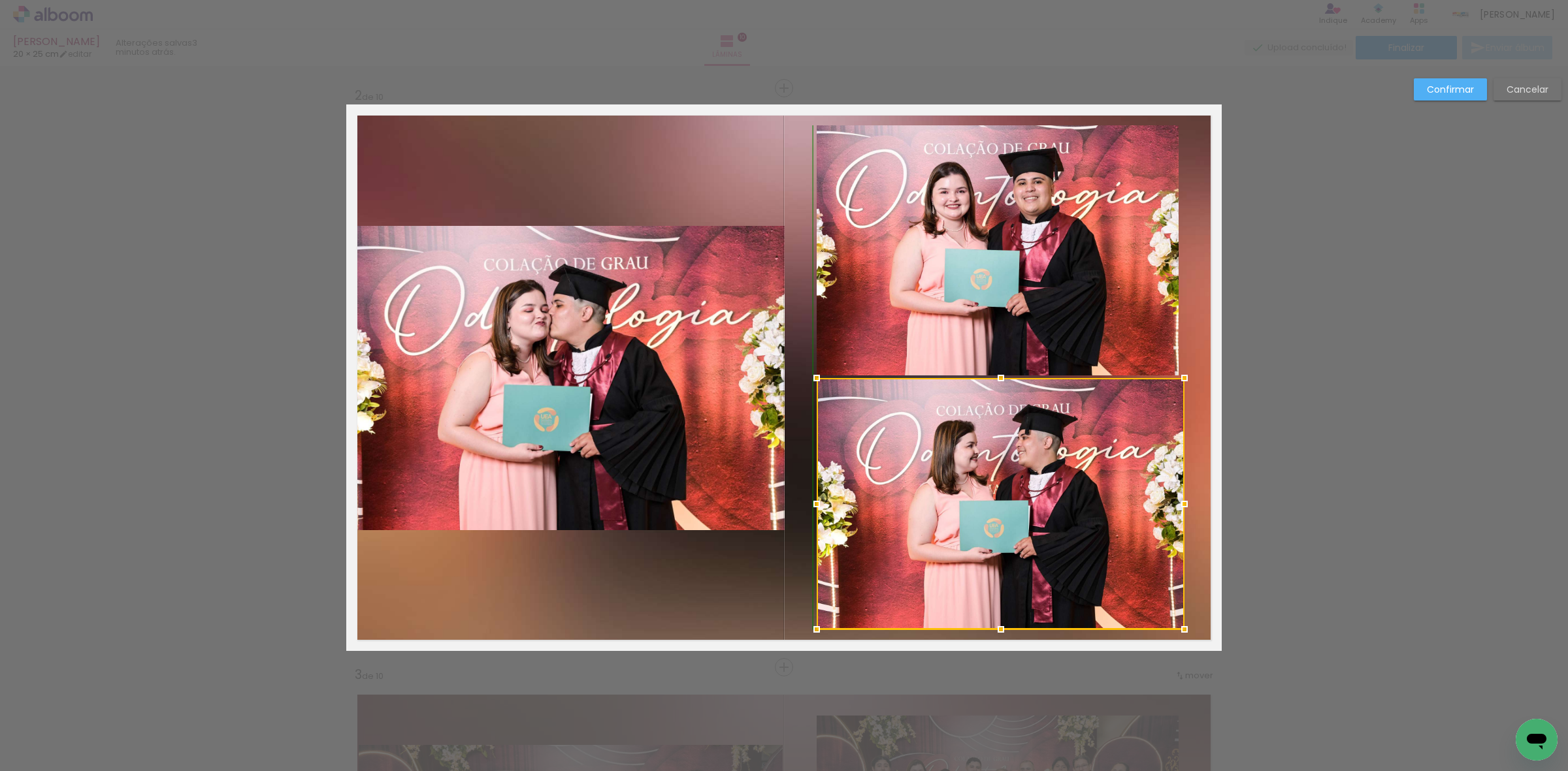
drag, startPoint x: 1170, startPoint y: 384, endPoint x: 1177, endPoint y: 384, distance: 7.0
click at [1177, 384] on div at bounding box center [1184, 377] width 26 height 26
click at [0, 0] on slot "Cancelar" at bounding box center [0, 0] width 0 height 0
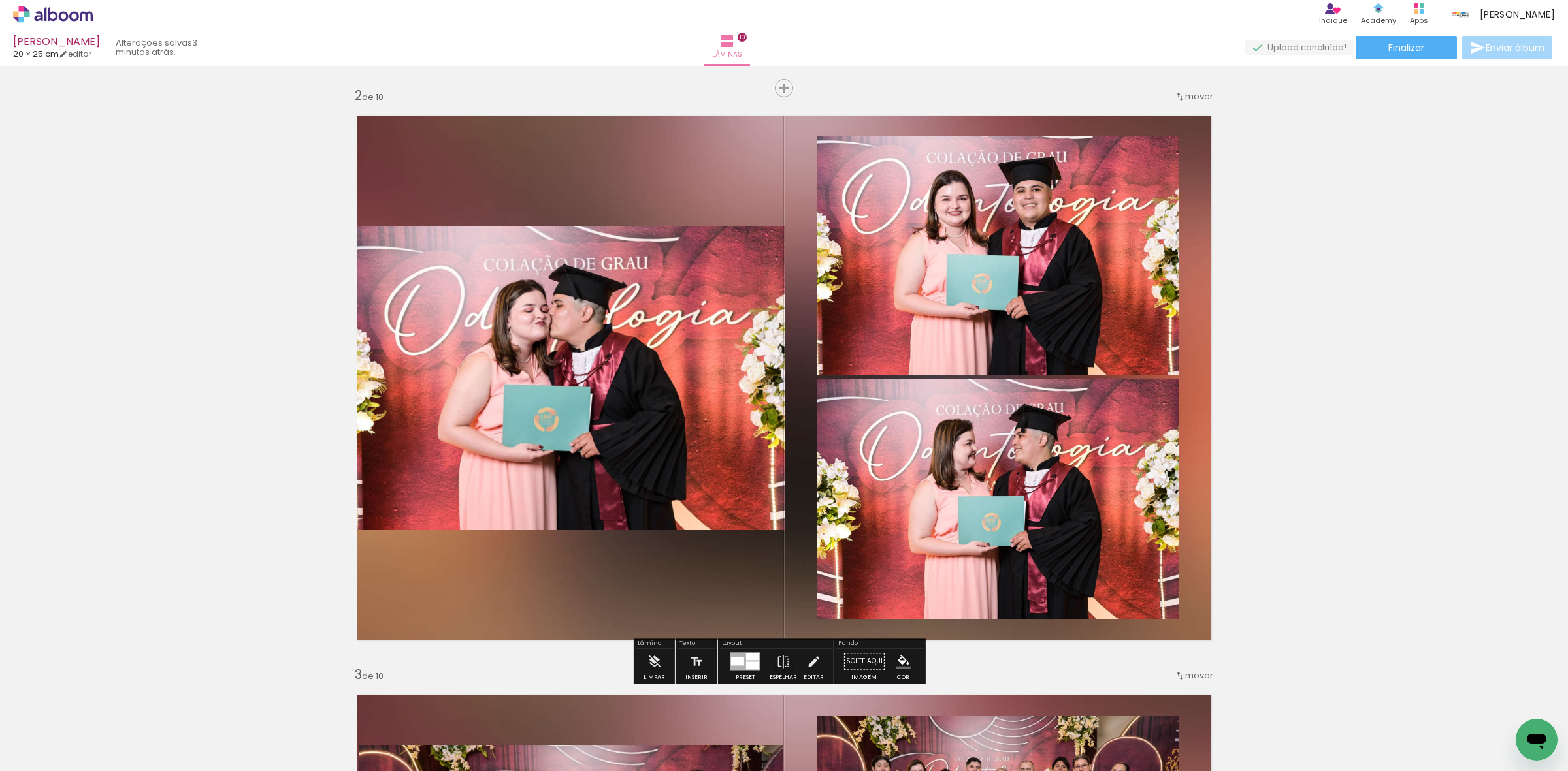
click at [1043, 226] on quentale-photo at bounding box center [998, 256] width 362 height 239
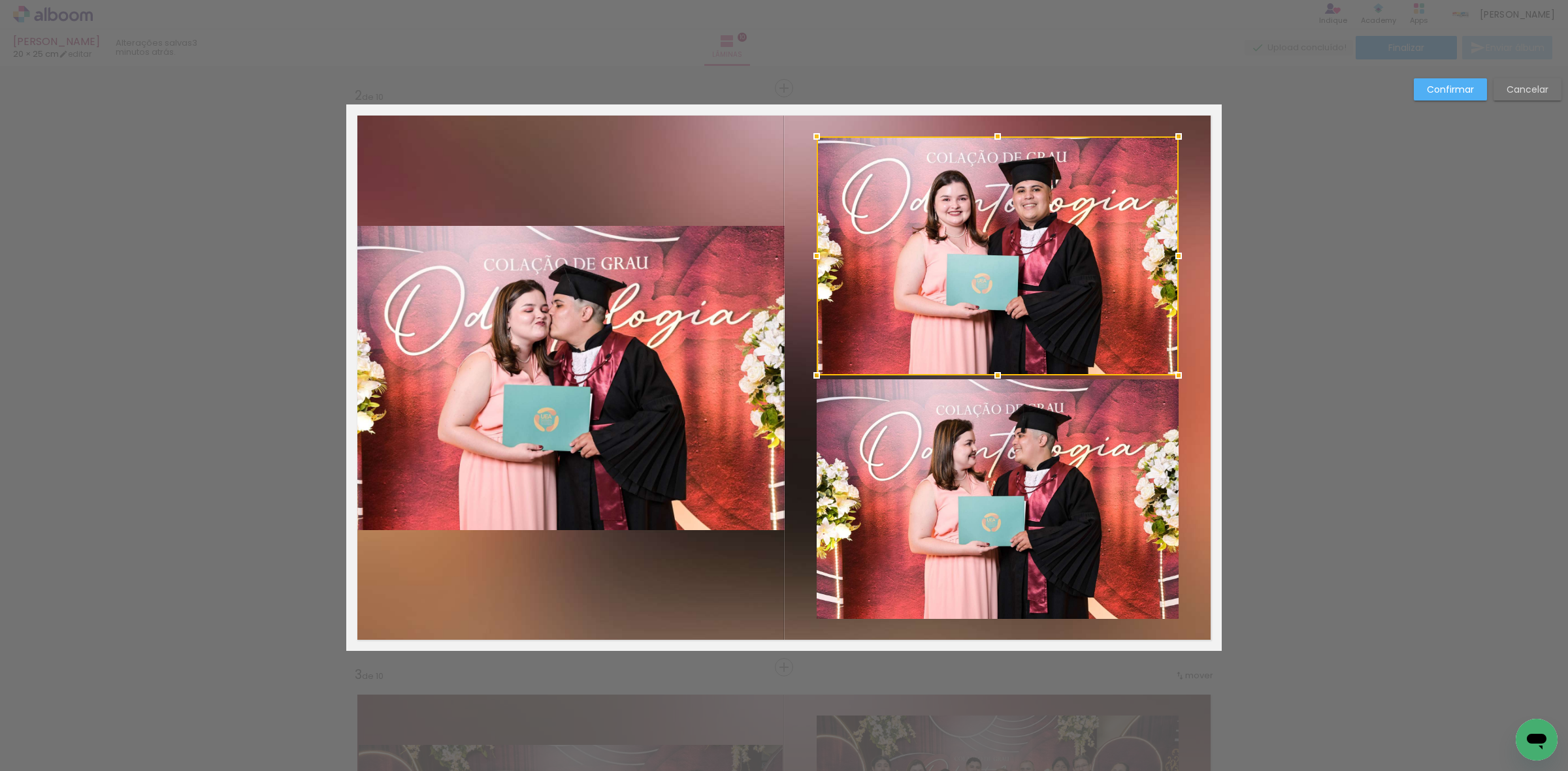
click at [974, 458] on quentale-photo at bounding box center [998, 499] width 362 height 240
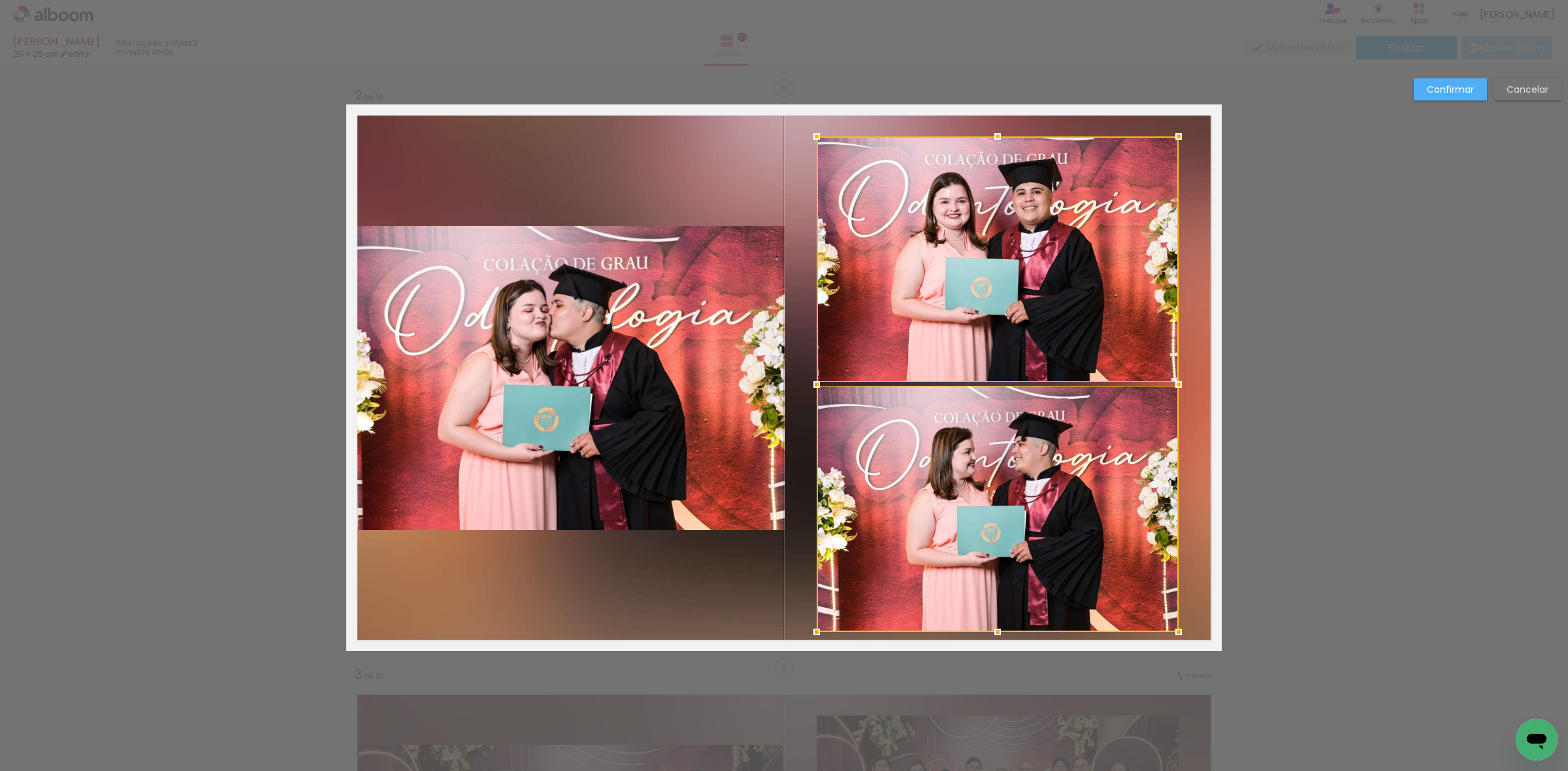
drag, startPoint x: 992, startPoint y: 618, endPoint x: 992, endPoint y: 634, distance: 16.0
click at [992, 634] on div at bounding box center [997, 631] width 26 height 26
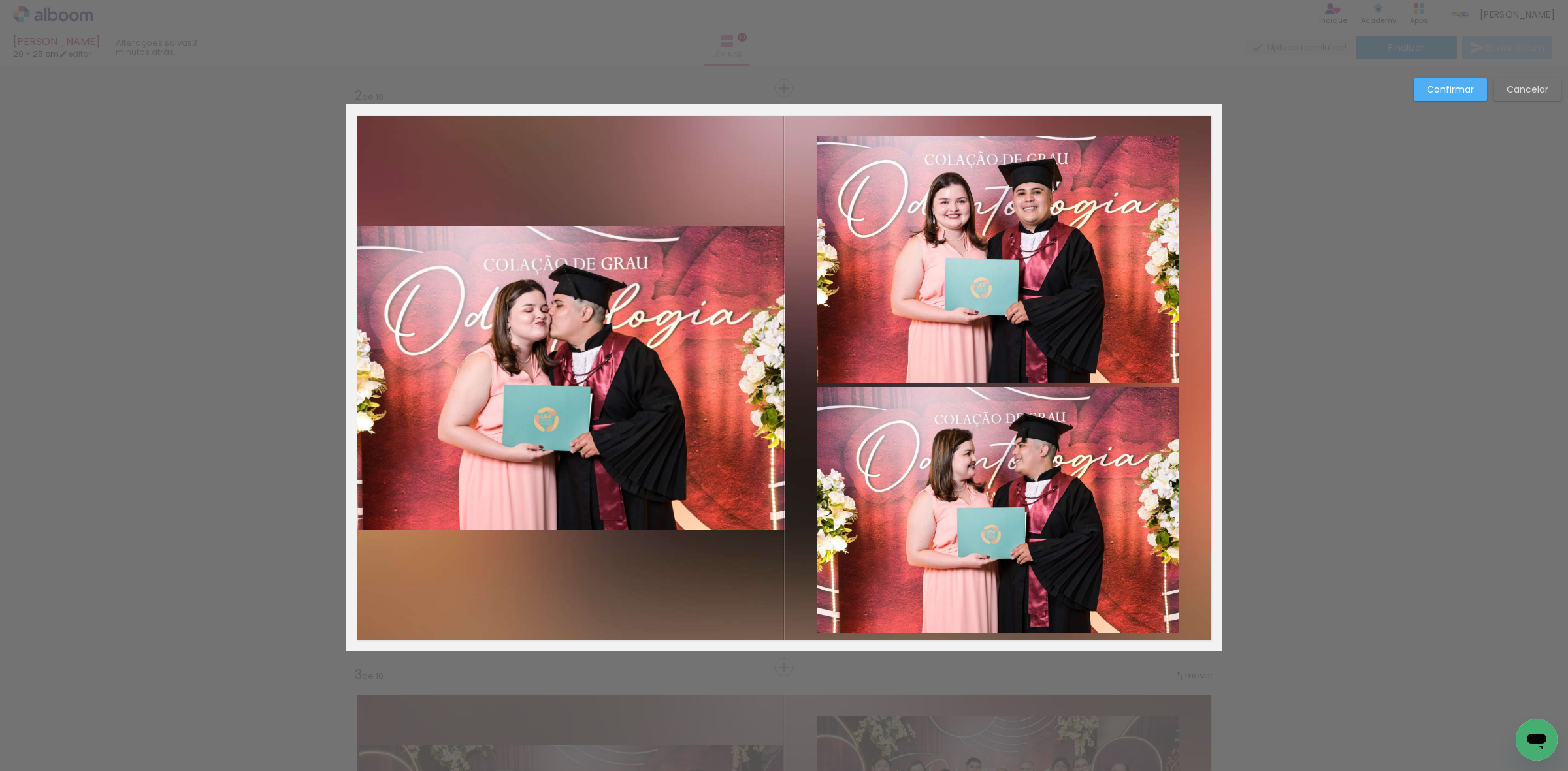
click at [1004, 486] on quentale-photo at bounding box center [998, 510] width 362 height 246
click at [1010, 330] on quentale-photo at bounding box center [998, 260] width 362 height 246
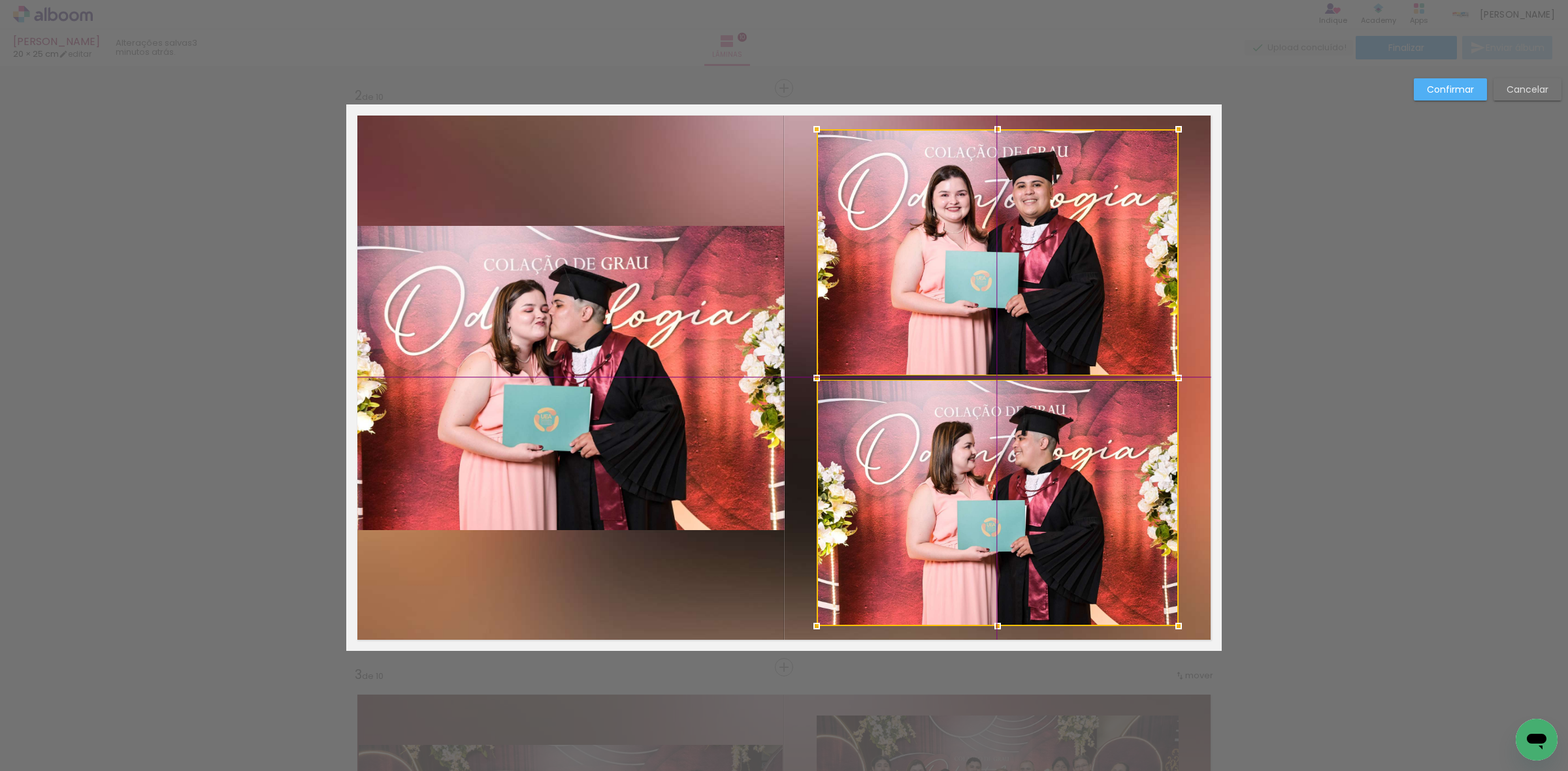
click at [992, 488] on div at bounding box center [998, 377] width 362 height 497
click at [1020, 305] on quentale-photo at bounding box center [998, 252] width 362 height 246
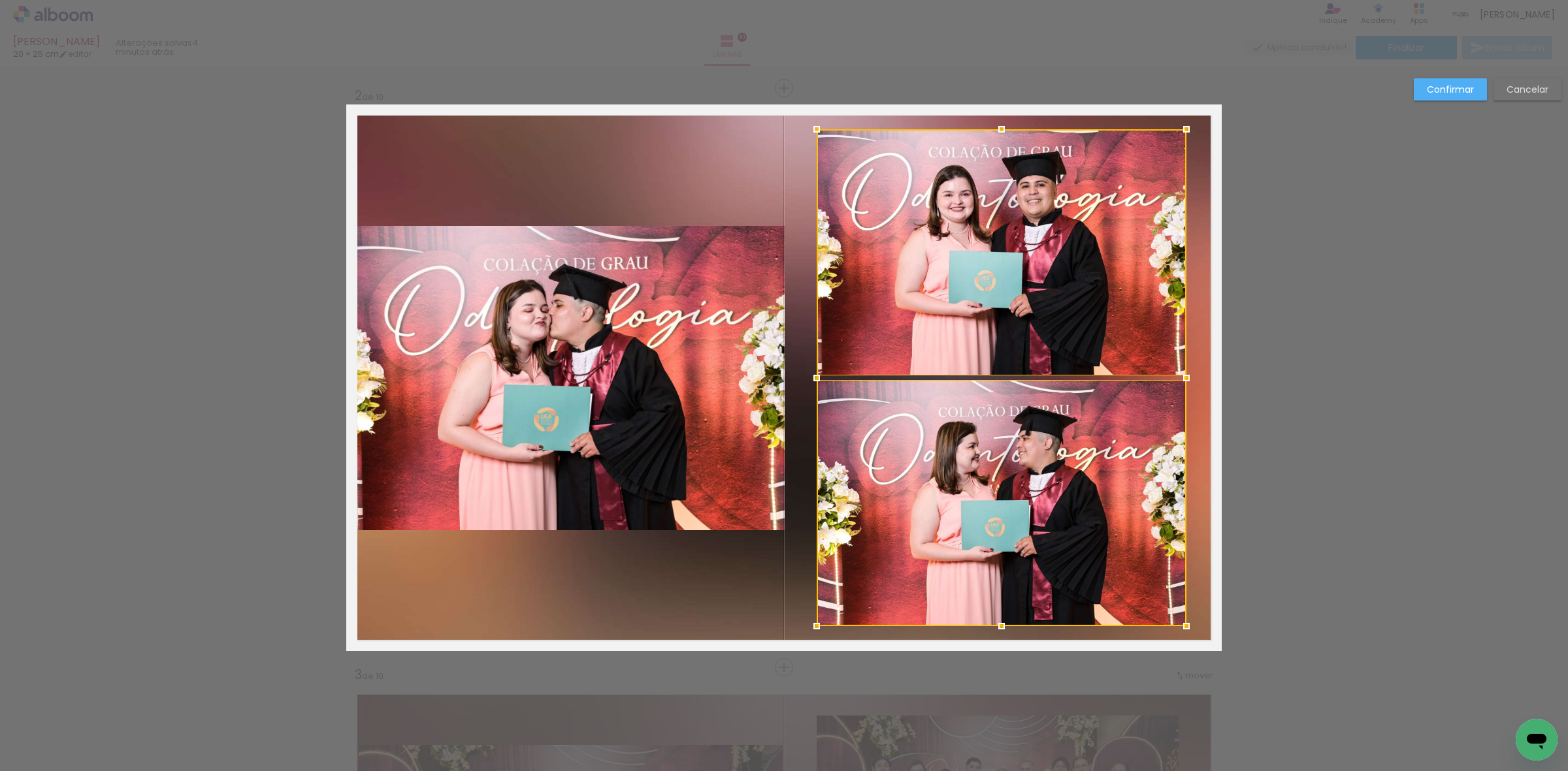
drag, startPoint x: 1171, startPoint y: 379, endPoint x: 1188, endPoint y: 383, distance: 17.5
click at [1188, 383] on div at bounding box center [1186, 377] width 26 height 26
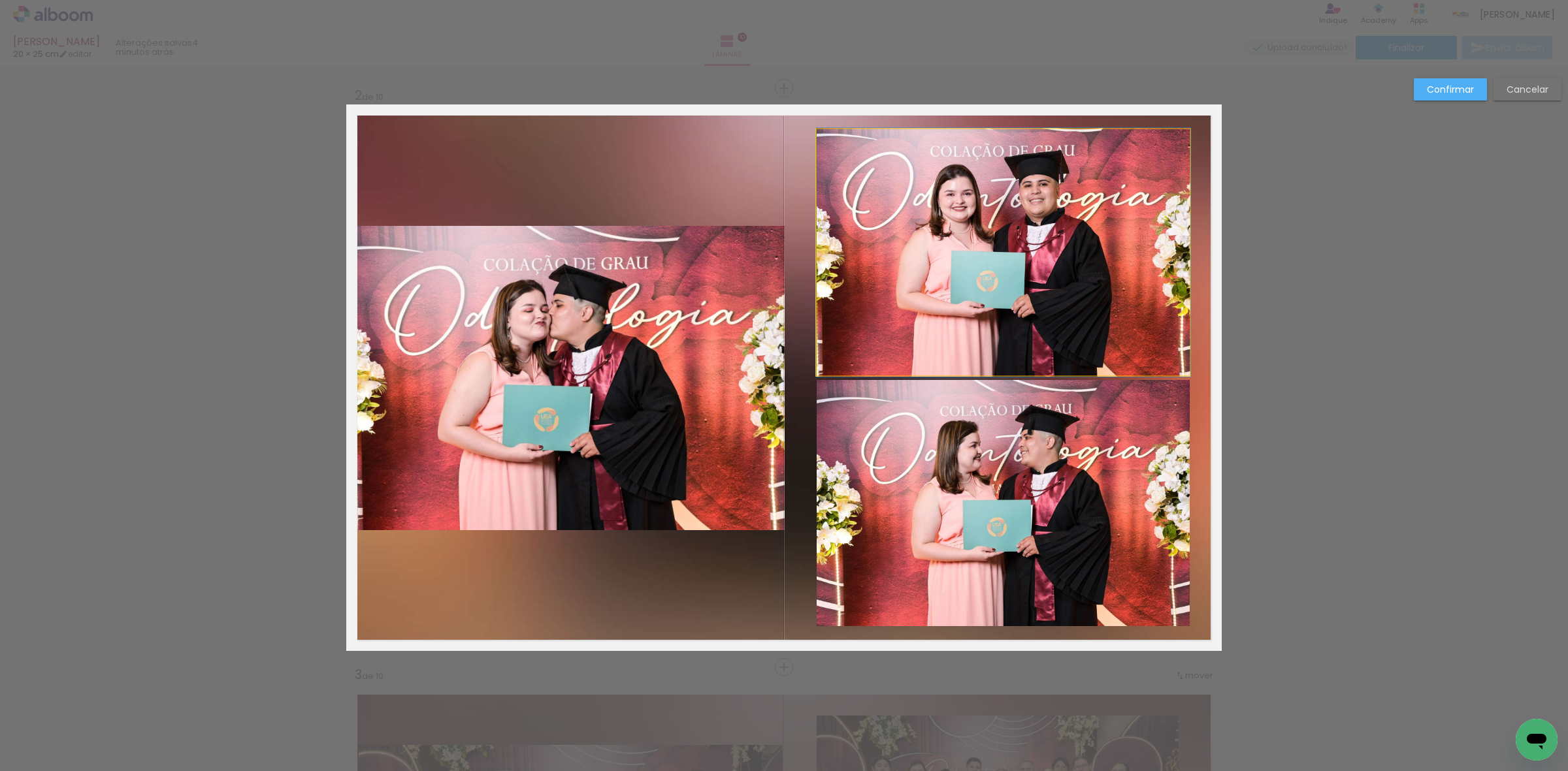
click at [1086, 286] on quentale-photo at bounding box center [1004, 252] width 374 height 246
click at [1005, 487] on quentale-photo at bounding box center [1004, 503] width 374 height 246
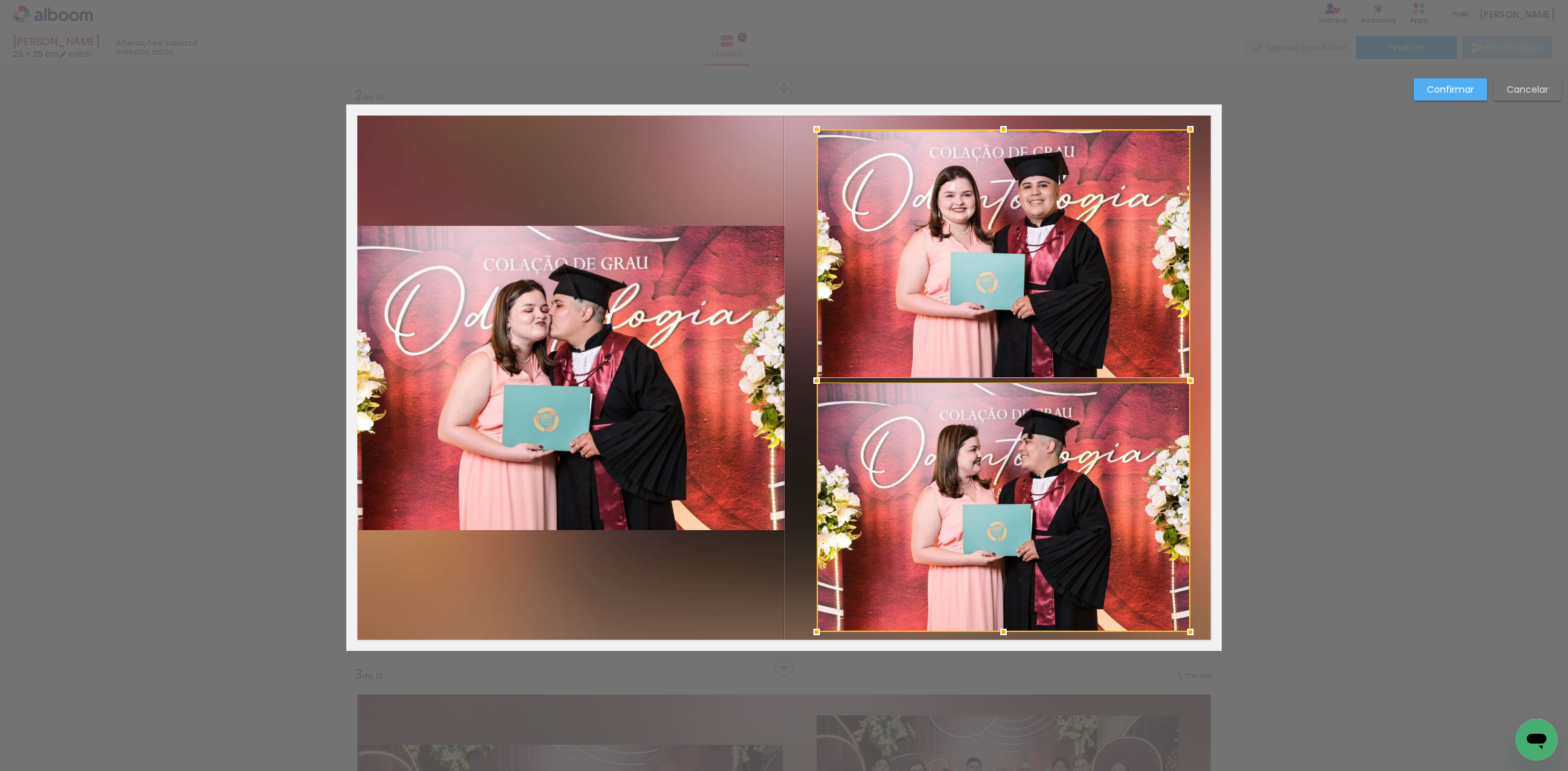
drag, startPoint x: 994, startPoint y: 628, endPoint x: 990, endPoint y: 634, distance: 7.2
click at [990, 634] on div at bounding box center [1003, 631] width 26 height 26
click at [978, 469] on quentale-photo at bounding box center [1004, 508] width 374 height 250
click at [960, 289] on quentale-photo at bounding box center [1004, 253] width 374 height 249
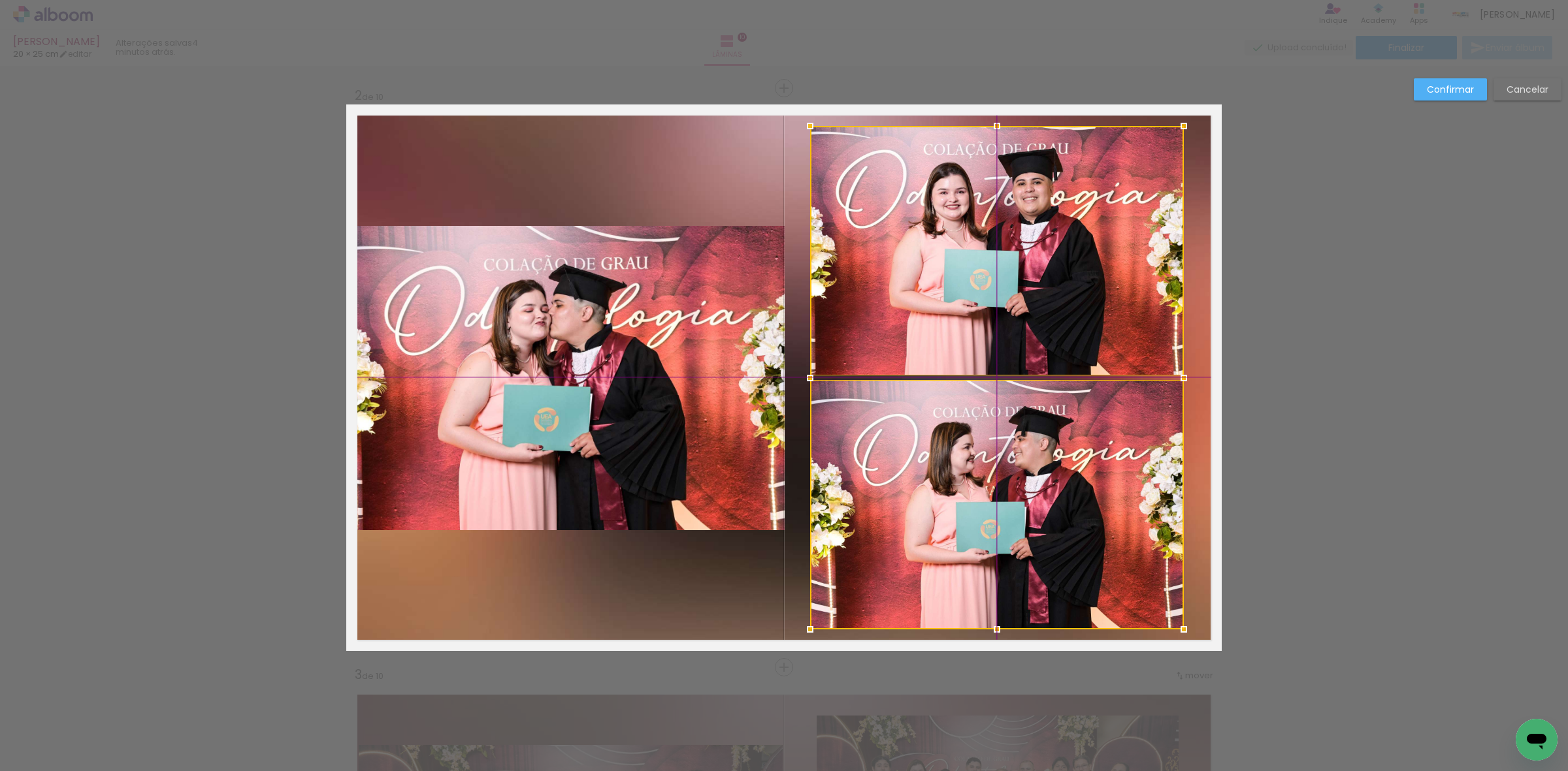
drag, startPoint x: 980, startPoint y: 533, endPoint x: 972, endPoint y: 525, distance: 11.3
click at [972, 525] on div at bounding box center [997, 377] width 374 height 503
click at [0, 0] on slot "Confirmar" at bounding box center [0, 0] width 0 height 0
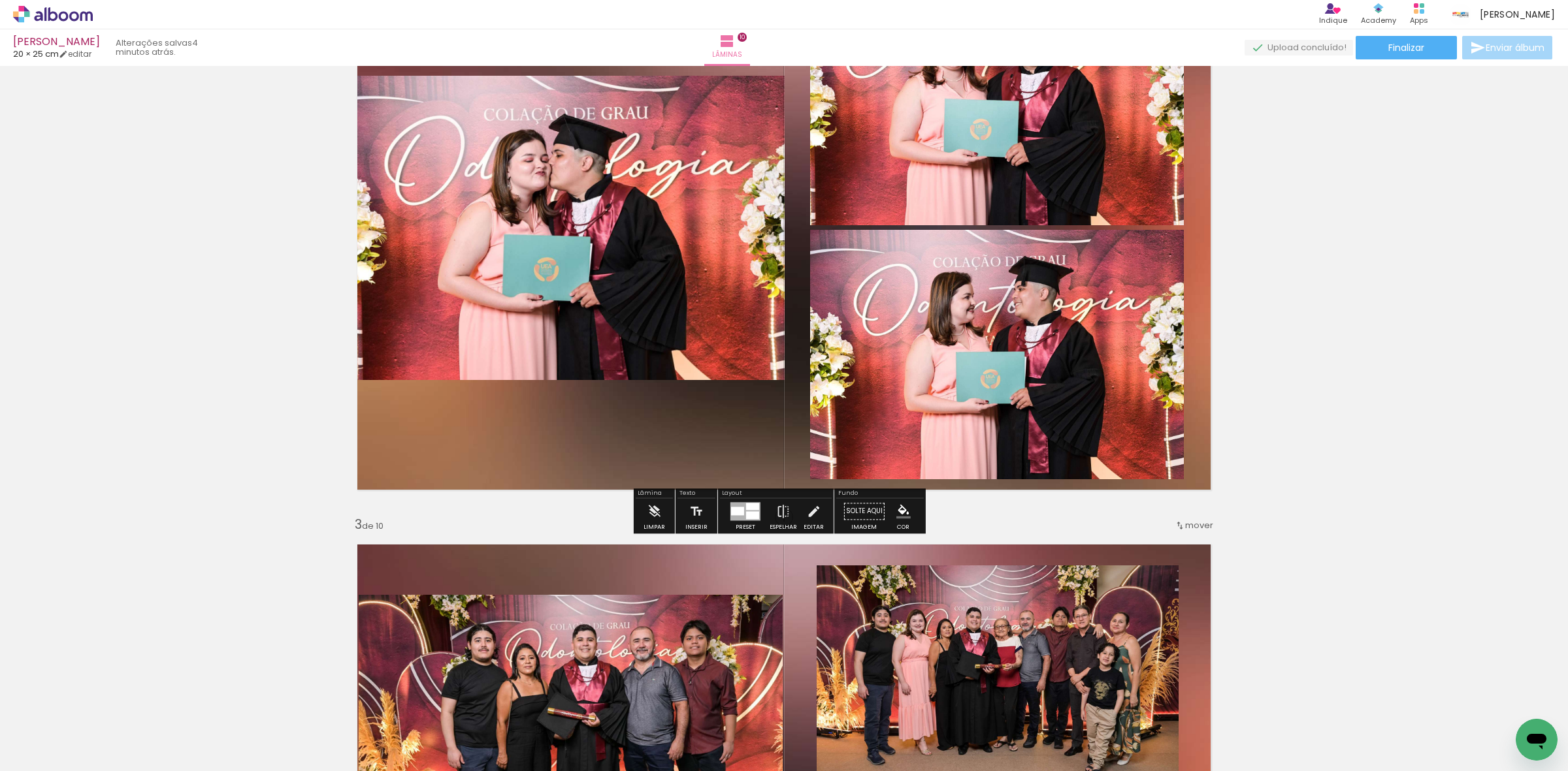
scroll to position [987, 0]
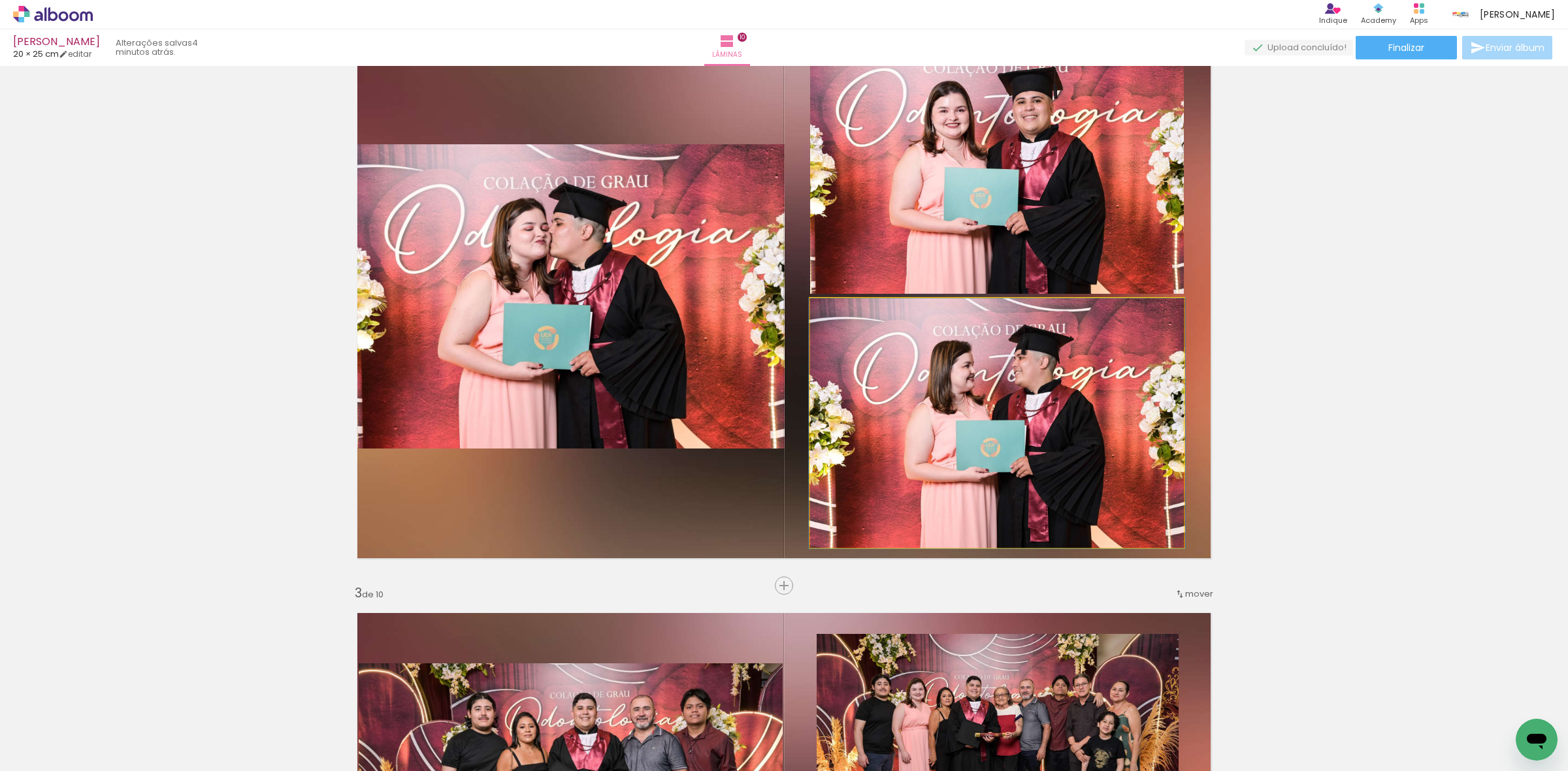
click at [935, 431] on quentale-photo at bounding box center [997, 424] width 374 height 250
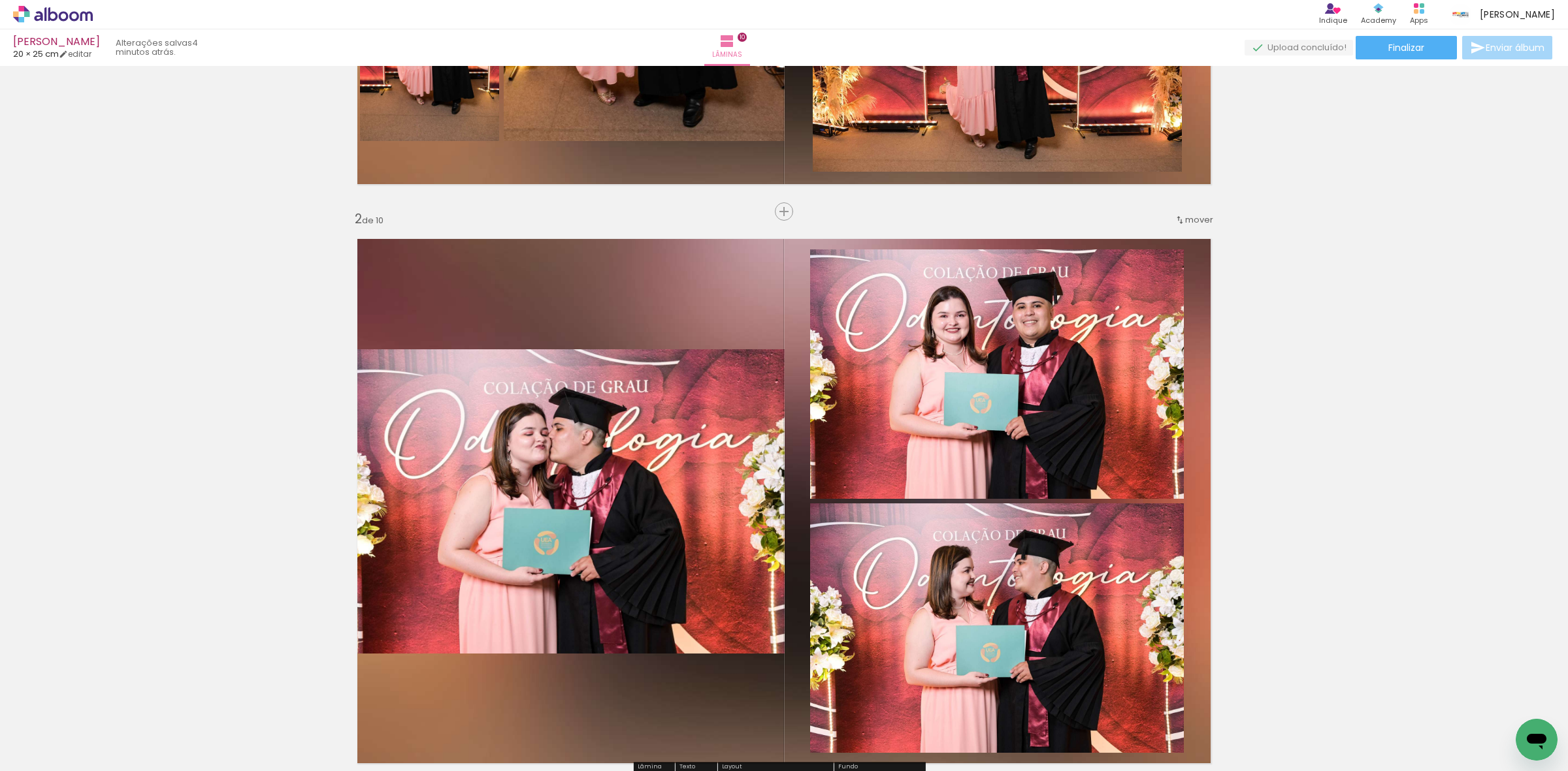
scroll to position [415, 0]
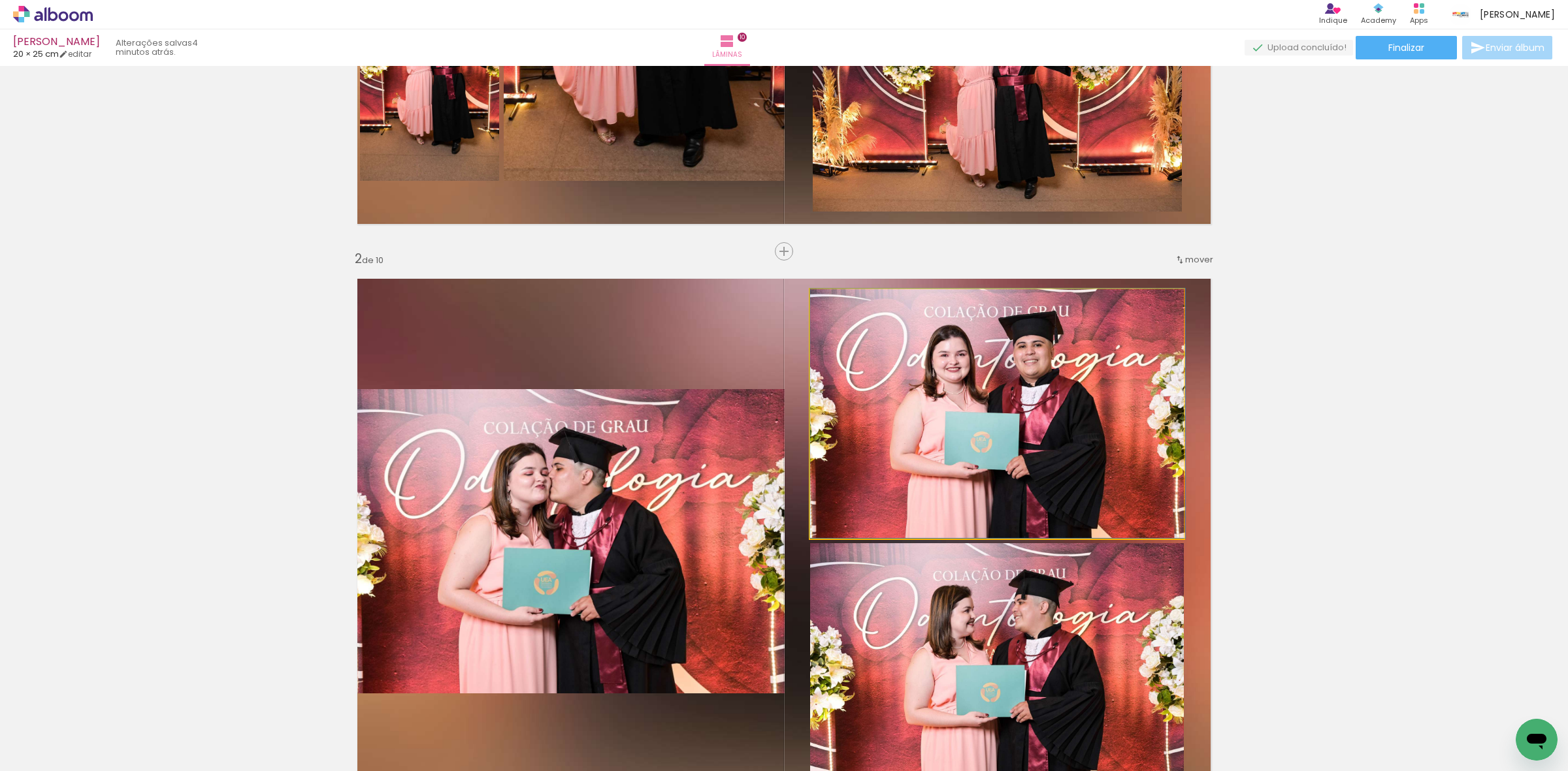
drag, startPoint x: 936, startPoint y: 425, endPoint x: 941, endPoint y: 419, distance: 7.8
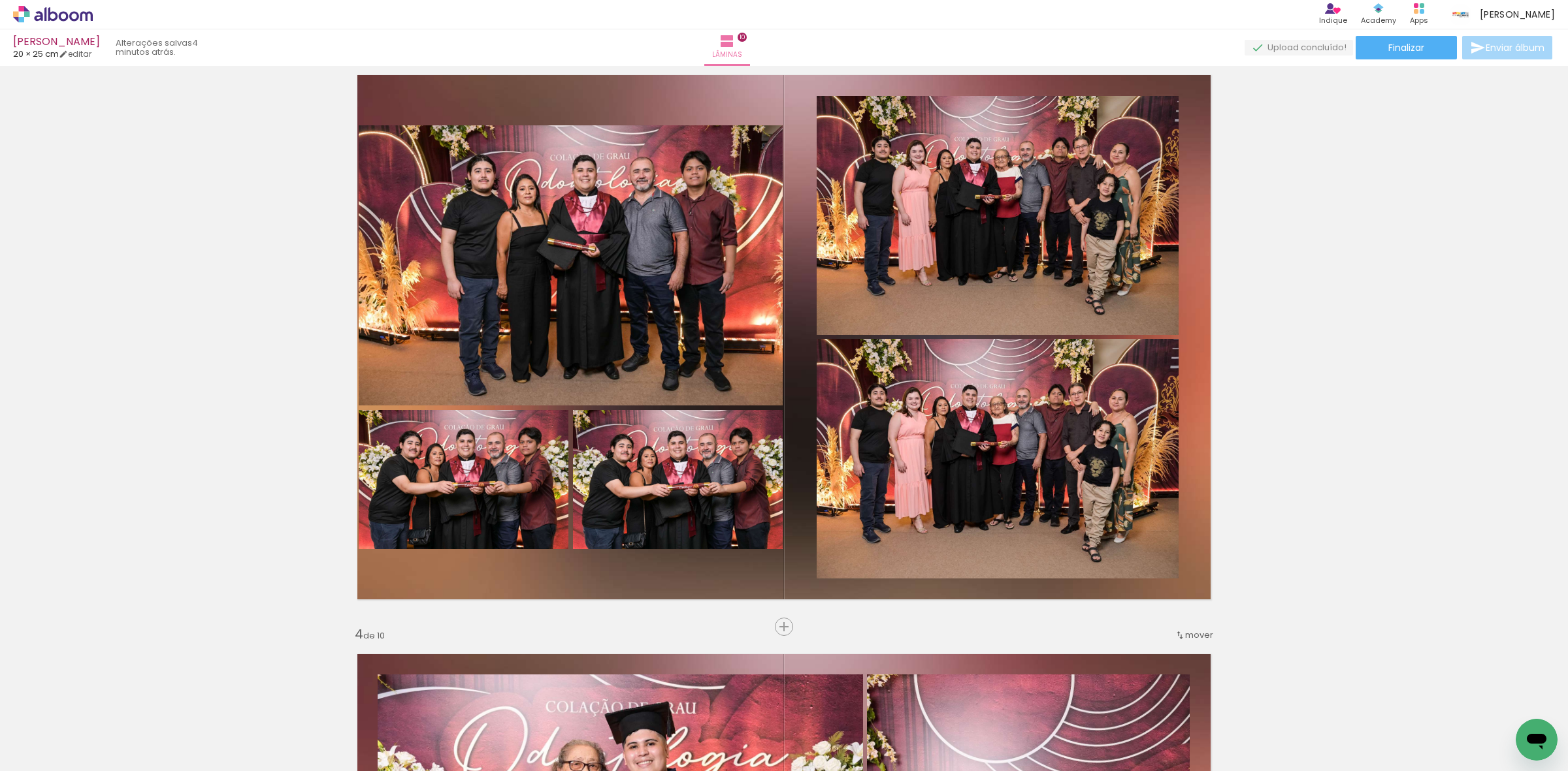
scroll to position [1231, 0]
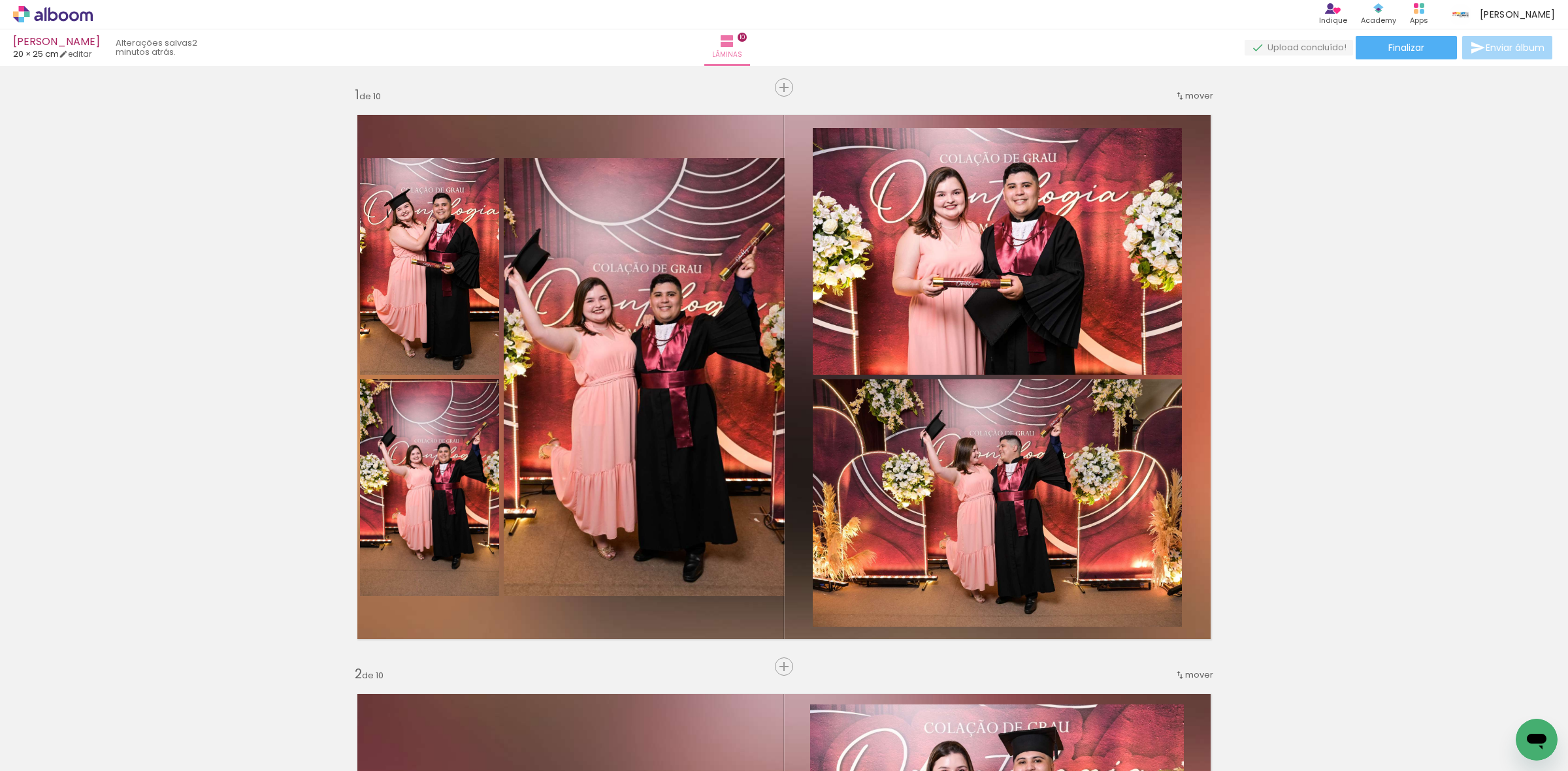
scroll to position [1231, 0]
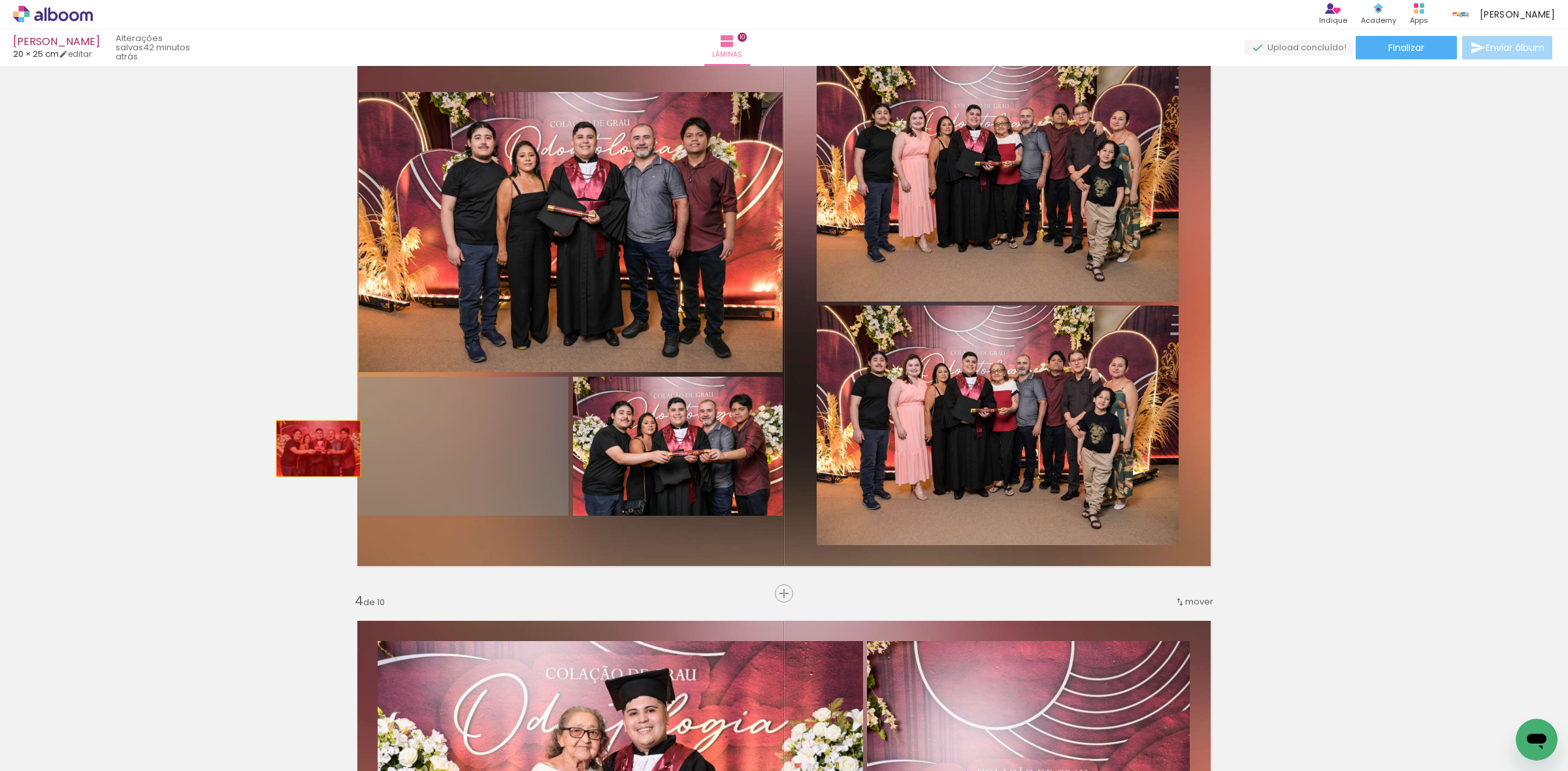
drag, startPoint x: 449, startPoint y: 451, endPoint x: 335, endPoint y: 432, distance: 115.6
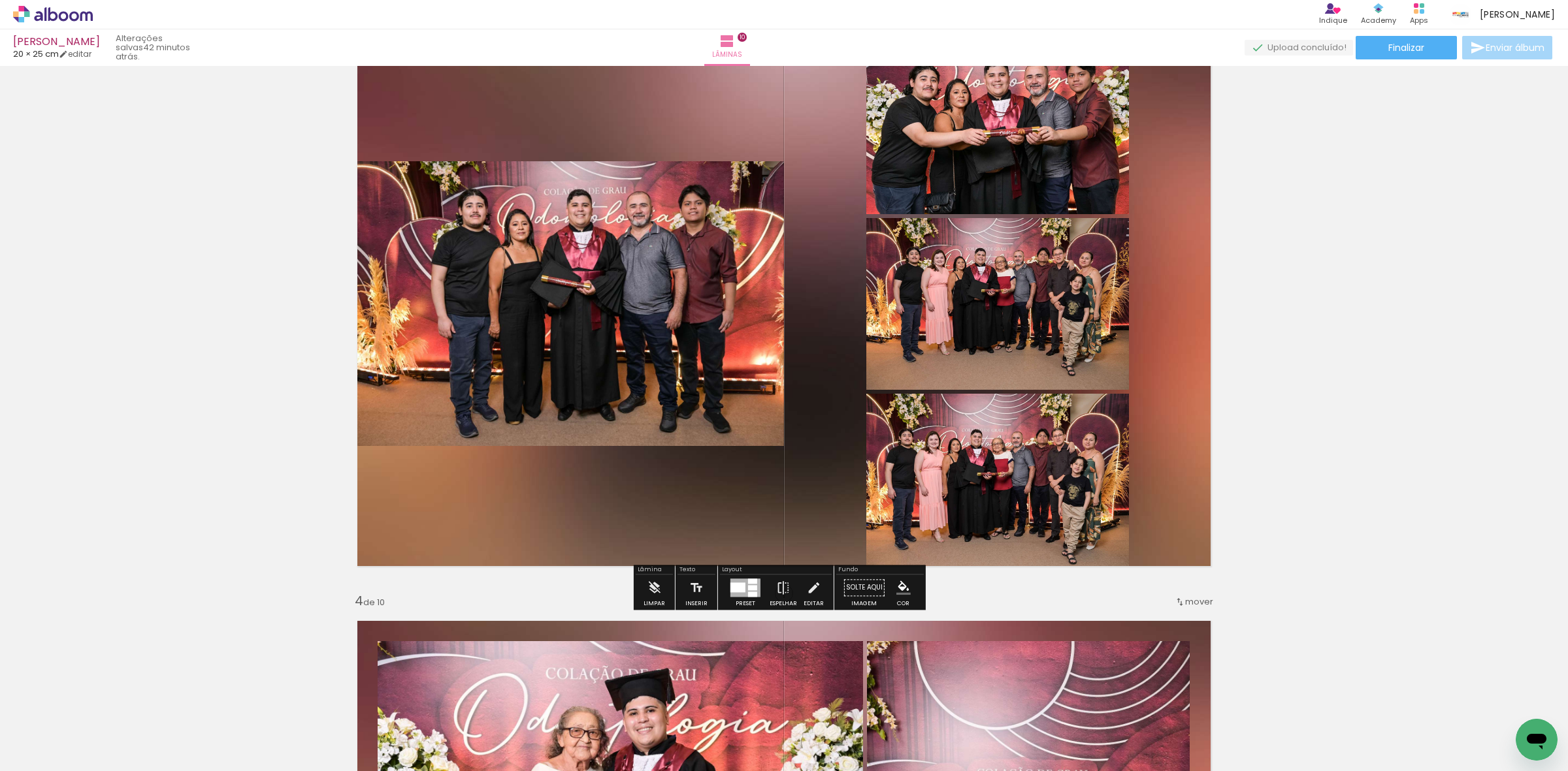
click at [748, 590] on div at bounding box center [752, 587] width 9 height 5
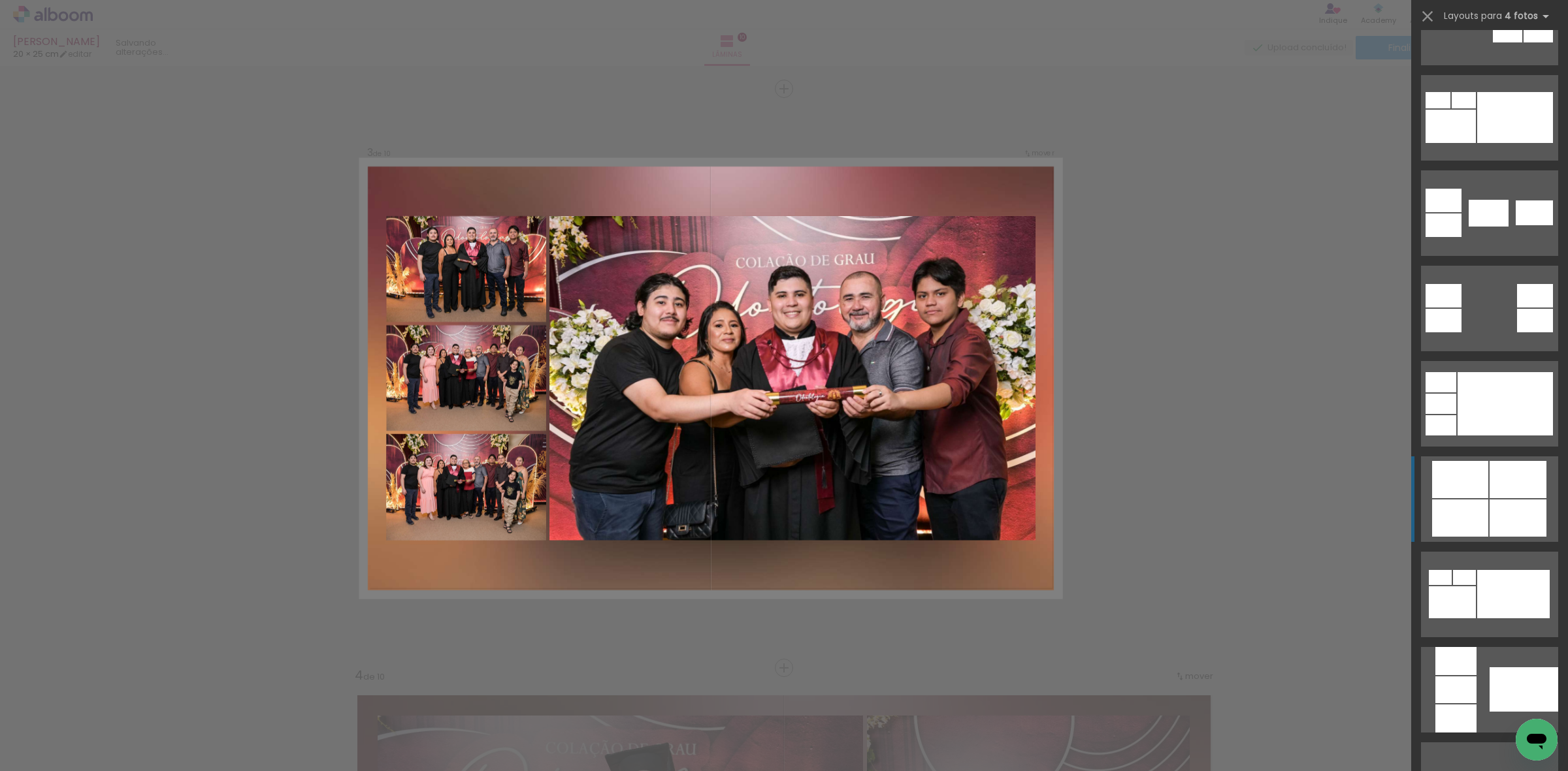
scroll to position [572, 0]
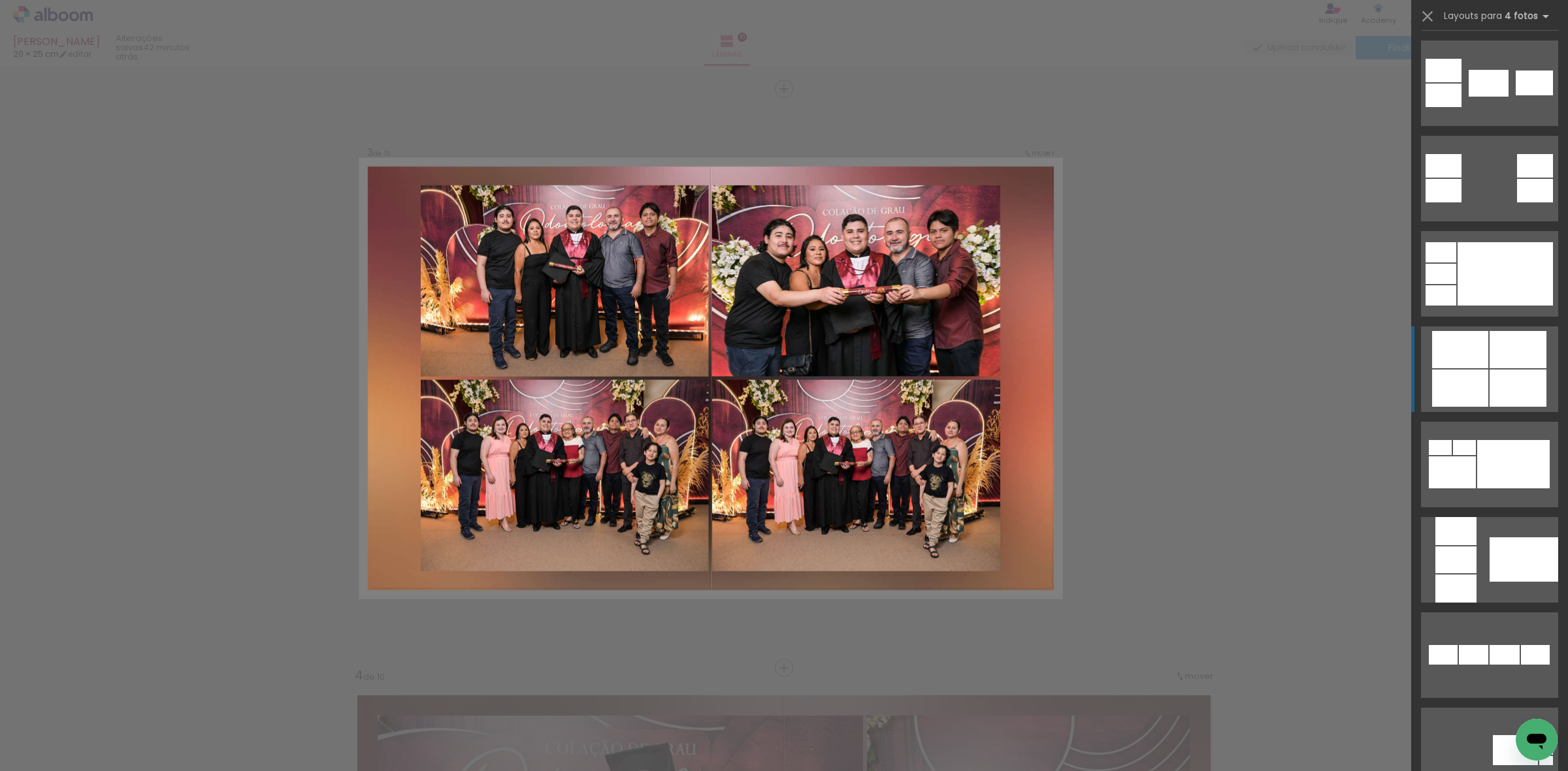
click at [1500, 368] on div at bounding box center [1518, 349] width 57 height 38
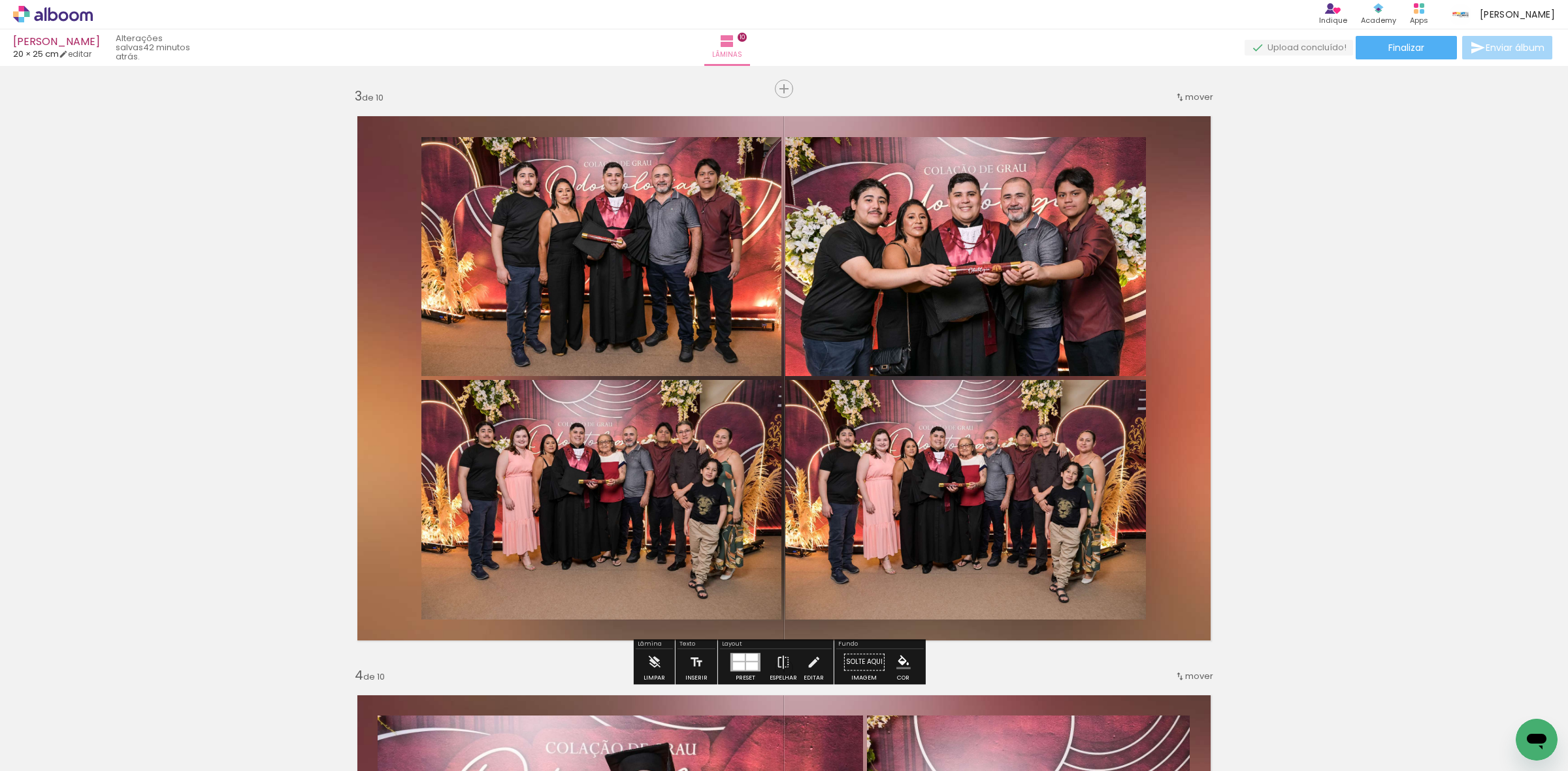
click at [880, 315] on quentale-photo at bounding box center [965, 256] width 360 height 239
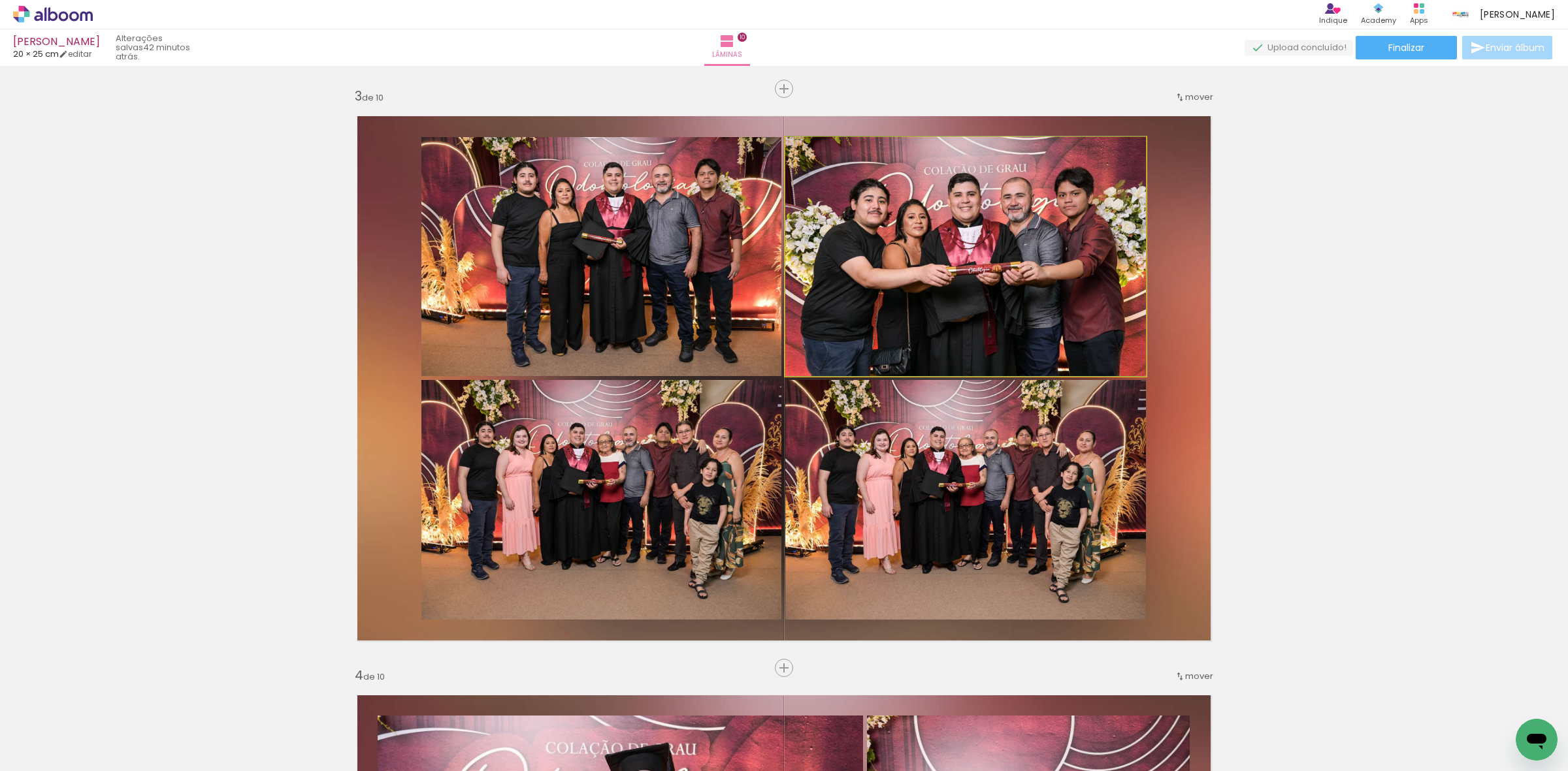
click at [880, 315] on quentale-photo at bounding box center [965, 256] width 360 height 239
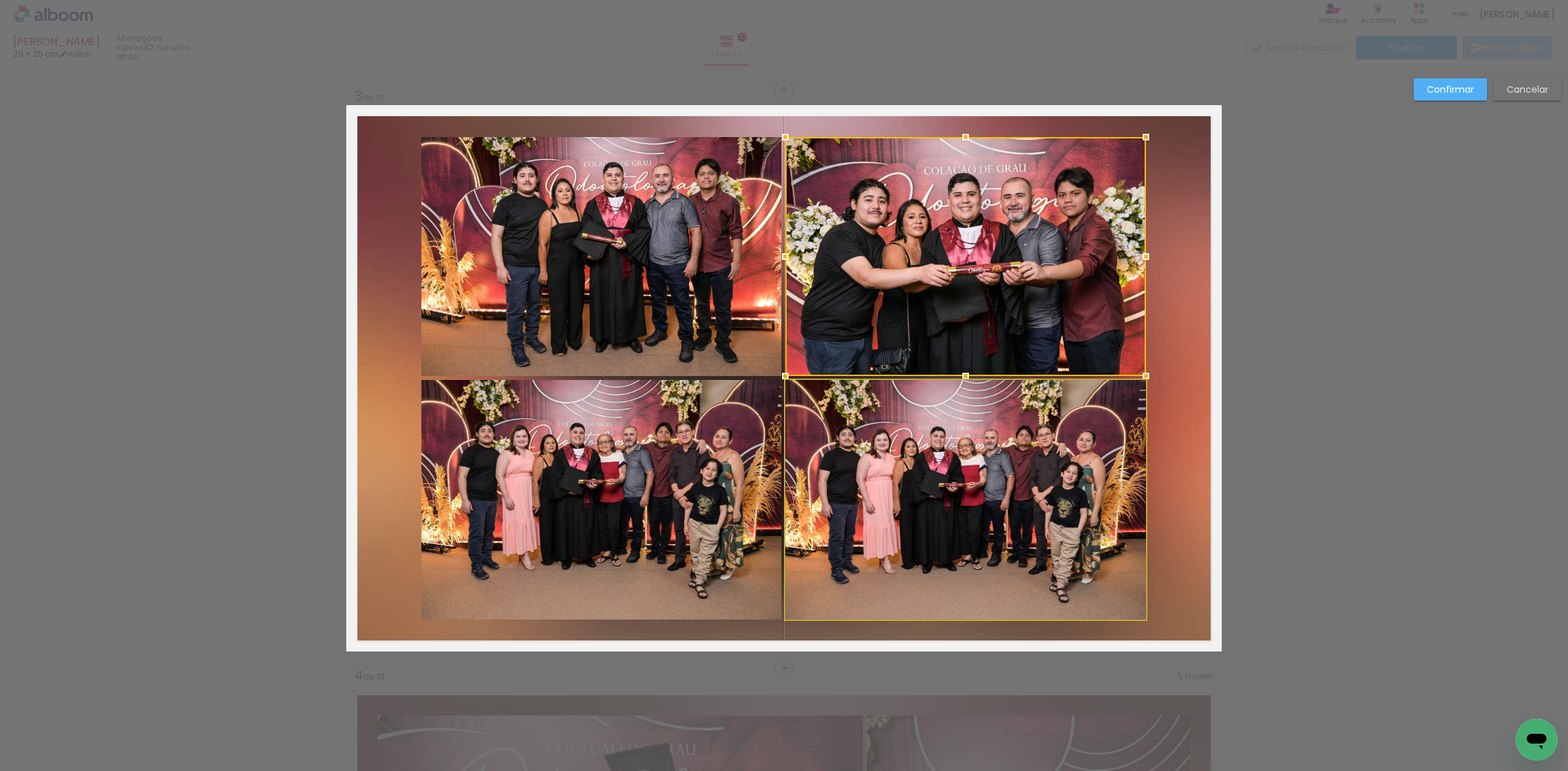
click at [934, 471] on quentale-photo at bounding box center [965, 500] width 360 height 240
click at [709, 431] on quentale-photo at bounding box center [602, 500] width 360 height 240
click at [699, 310] on div at bounding box center [784, 377] width 724 height 482
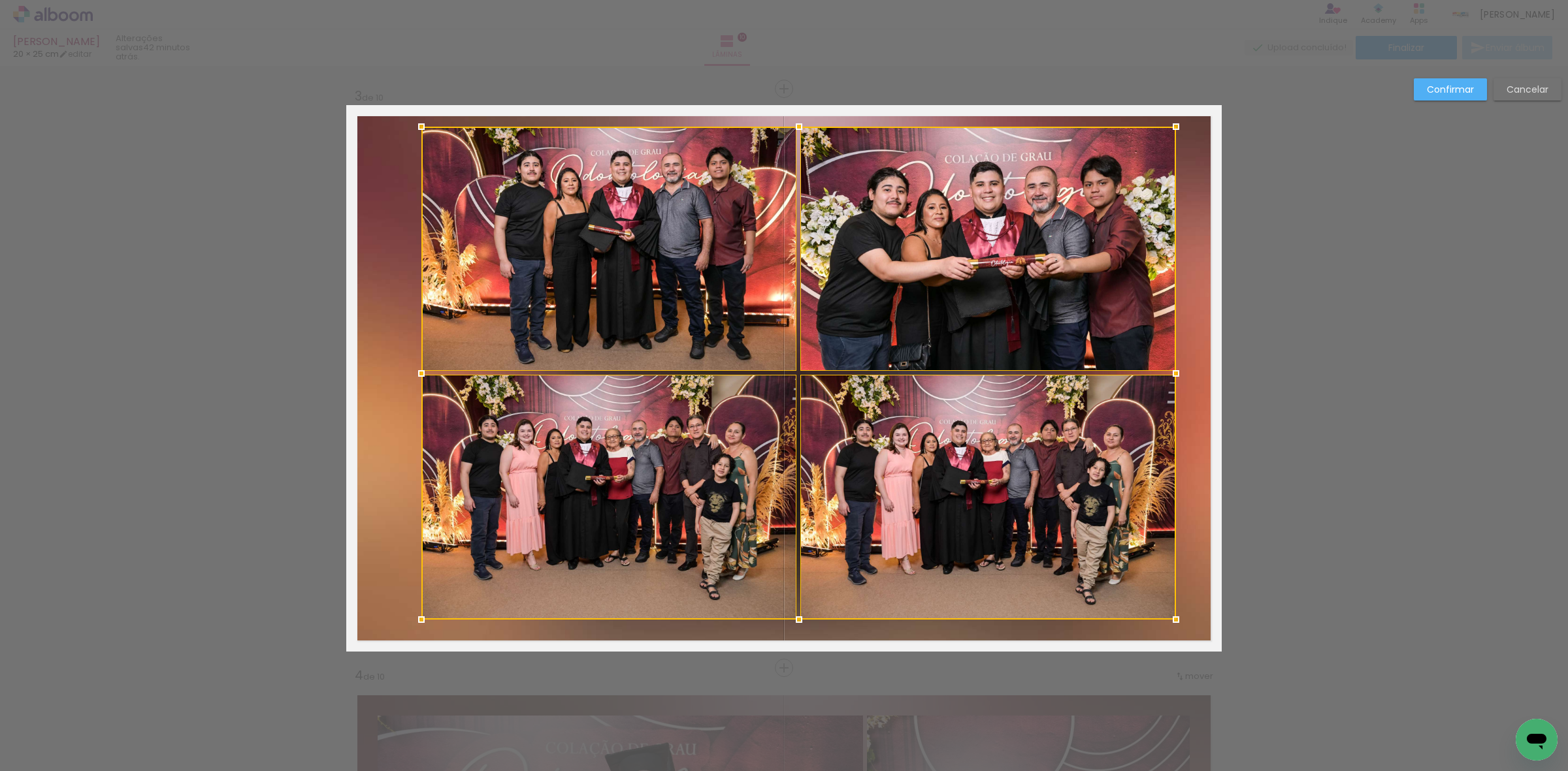
drag, startPoint x: 1142, startPoint y: 135, endPoint x: 1173, endPoint y: 129, distance: 31.6
click at [1173, 129] on div at bounding box center [1175, 126] width 26 height 26
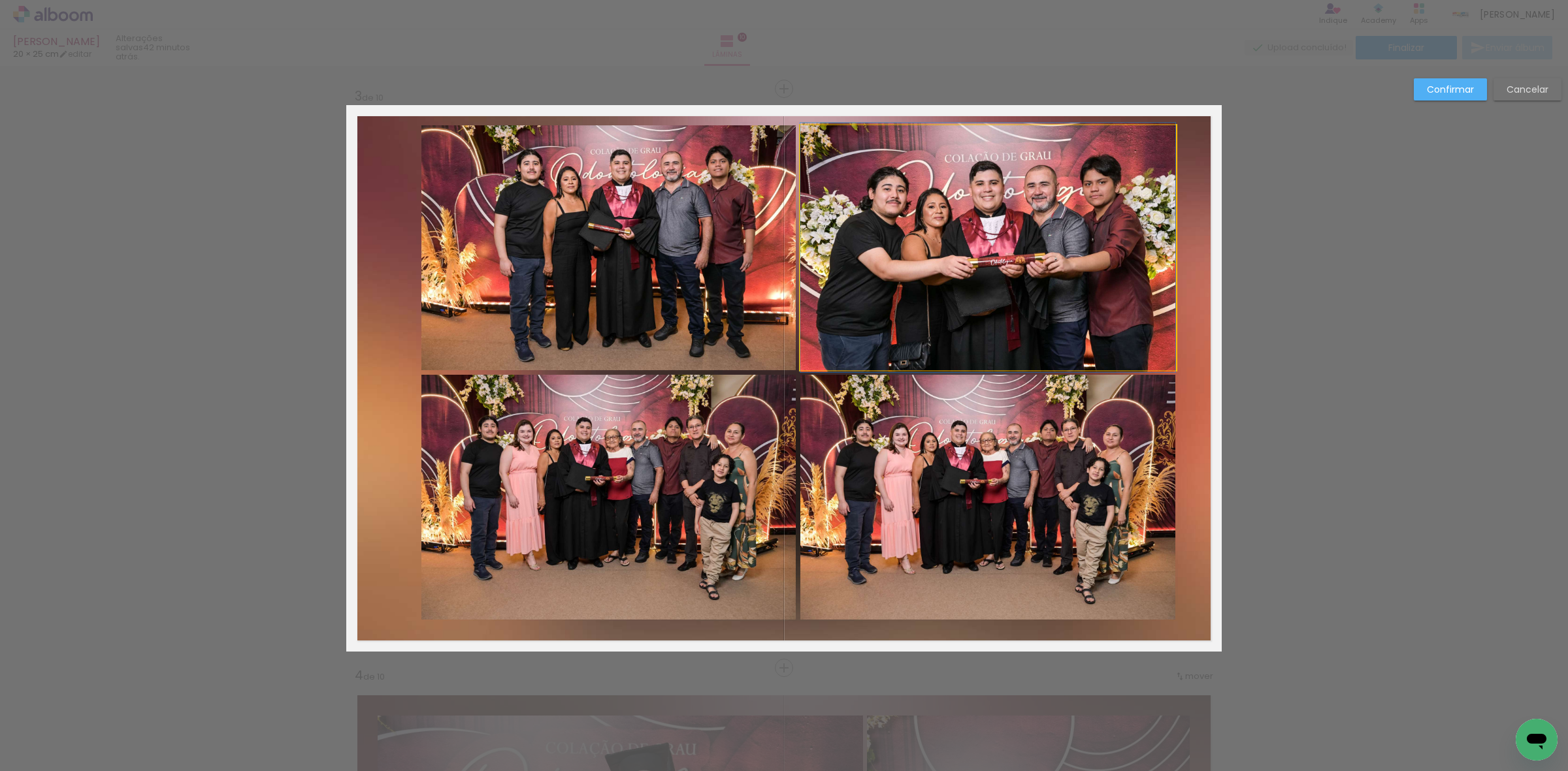
click at [1110, 216] on quentale-photo at bounding box center [987, 247] width 375 height 244
click at [1053, 491] on quentale-photo at bounding box center [987, 497] width 375 height 244
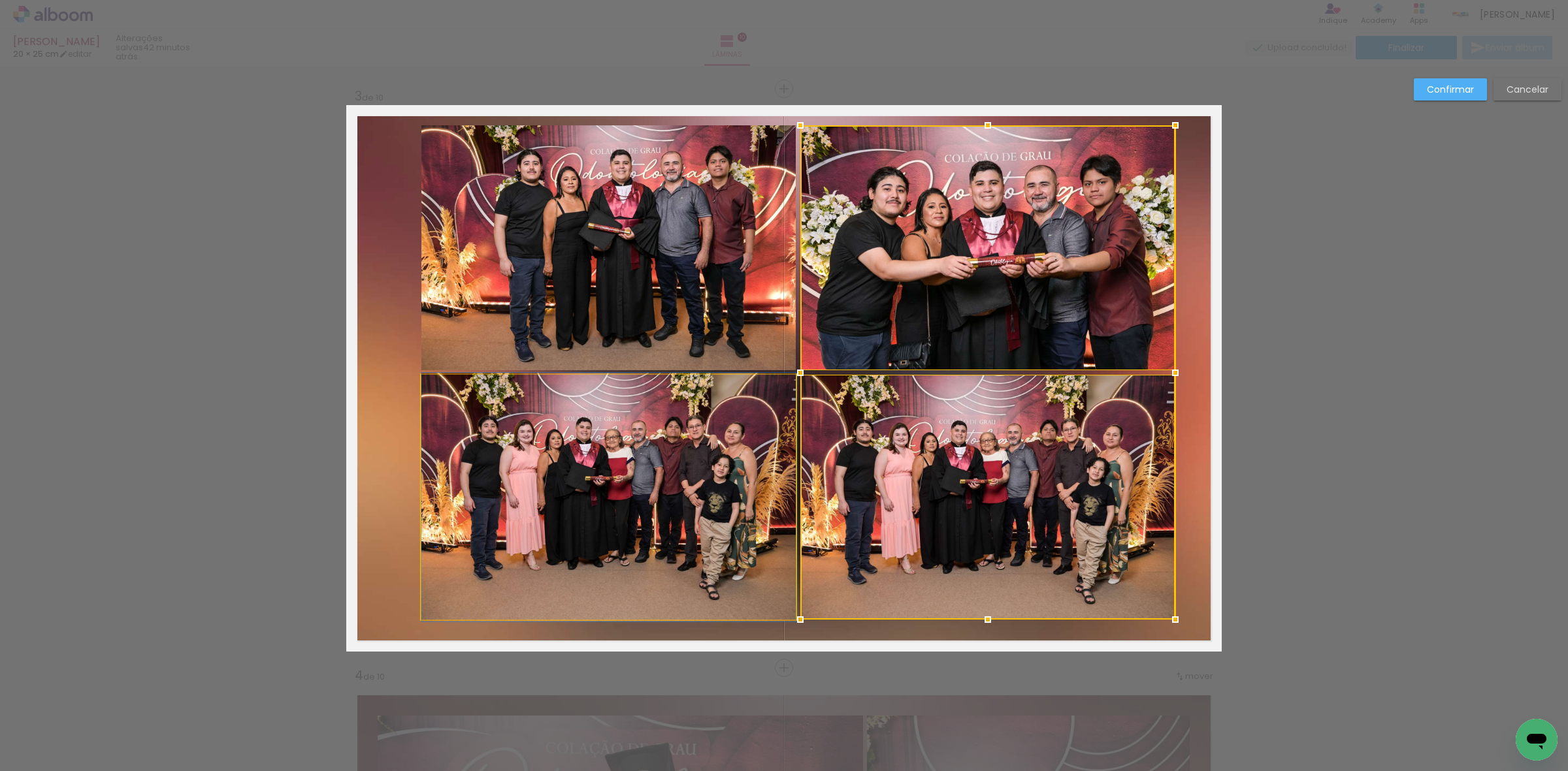
click at [758, 517] on quentale-photo at bounding box center [609, 497] width 375 height 244
click at [701, 287] on div at bounding box center [798, 372] width 754 height 494
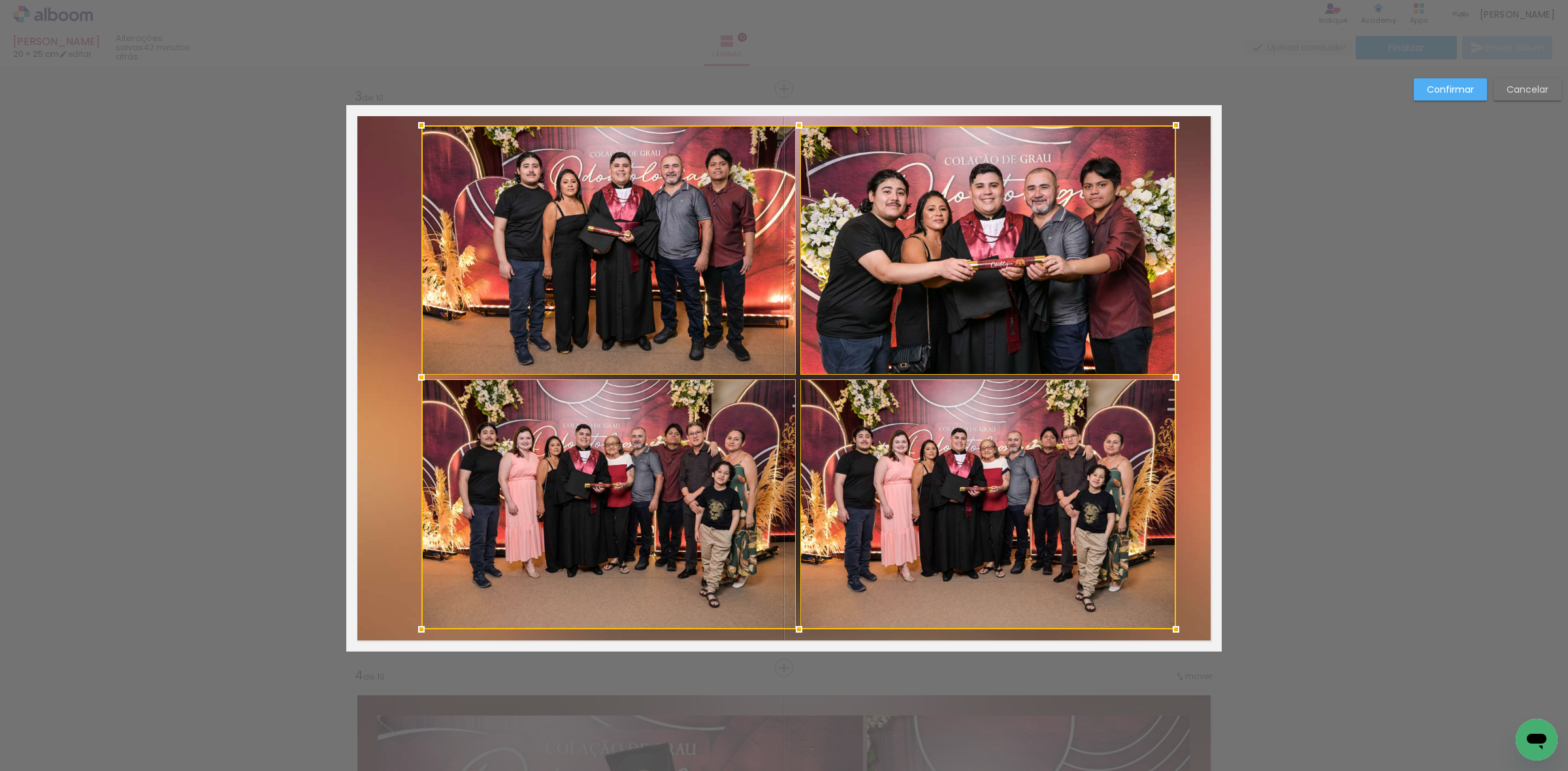
drag, startPoint x: 796, startPoint y: 618, endPoint x: 795, endPoint y: 632, distance: 14.0
click at [795, 630] on div at bounding box center [798, 629] width 26 height 26
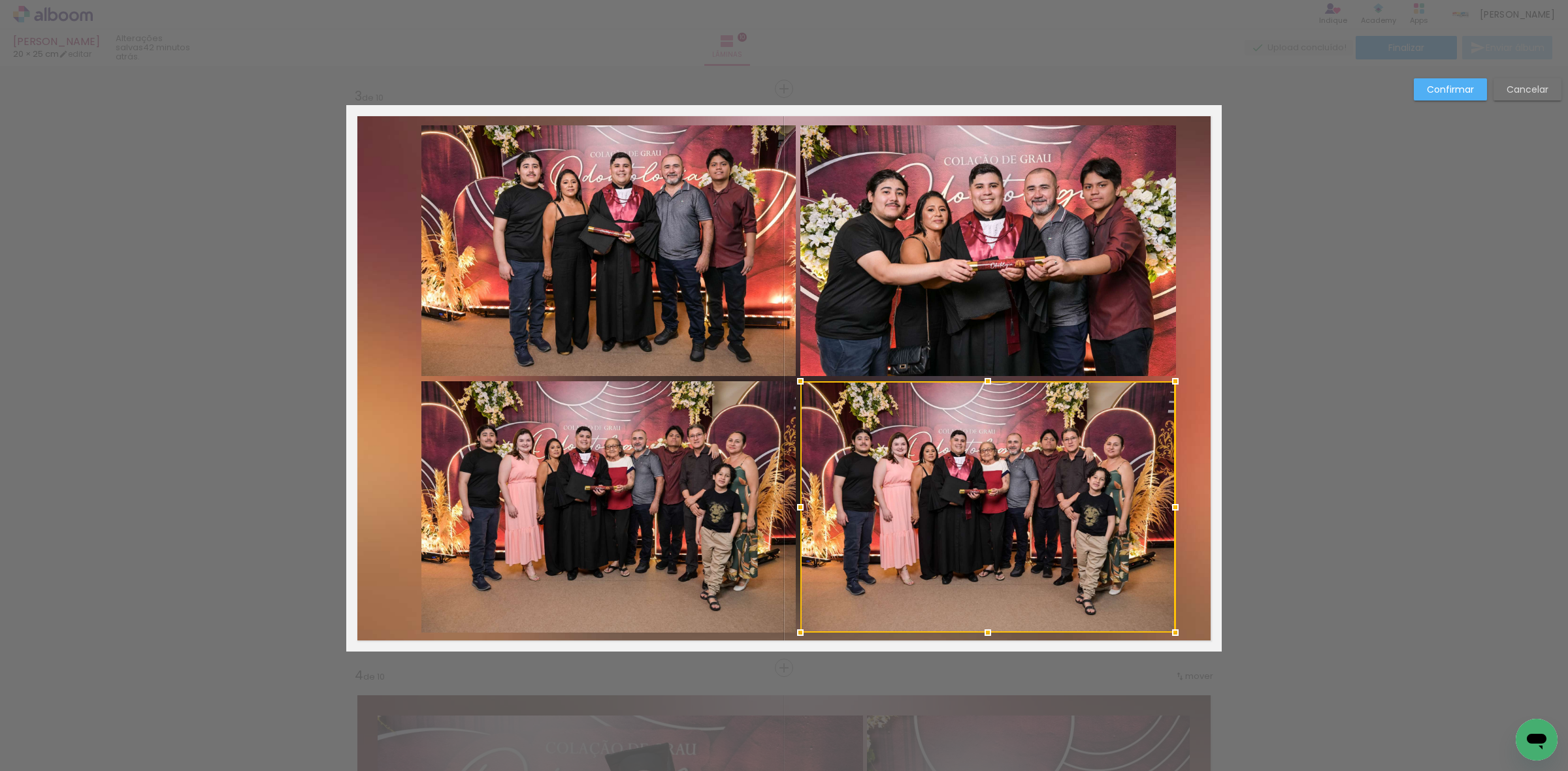
click at [893, 497] on div at bounding box center [987, 506] width 375 height 251
click at [975, 260] on quentale-photo at bounding box center [987, 250] width 375 height 250
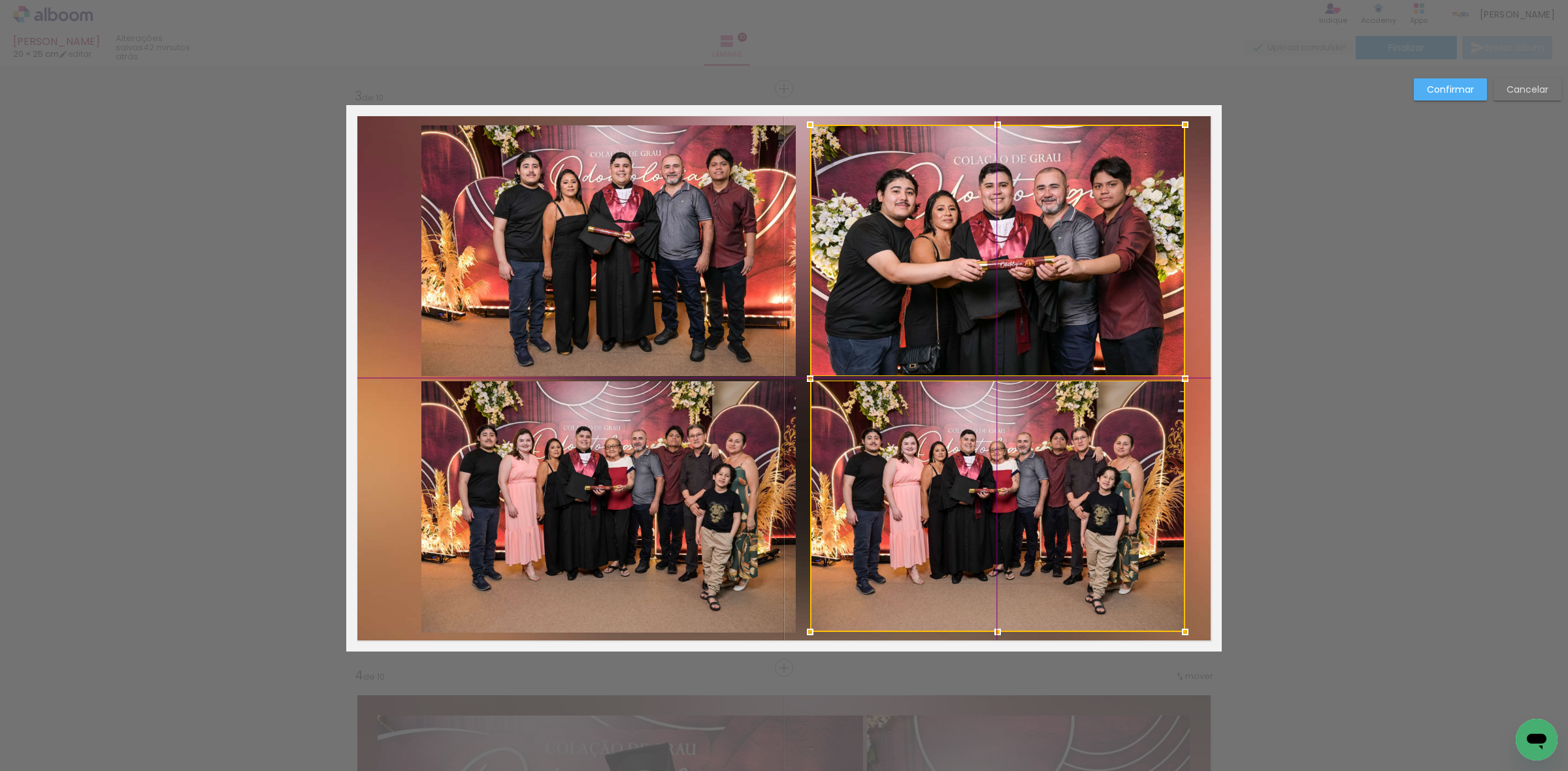
drag, startPoint x: 981, startPoint y: 504, endPoint x: 992, endPoint y: 504, distance: 11.0
click at [992, 504] on div at bounding box center [997, 378] width 375 height 507
click at [614, 250] on quentale-photo at bounding box center [609, 250] width 375 height 250
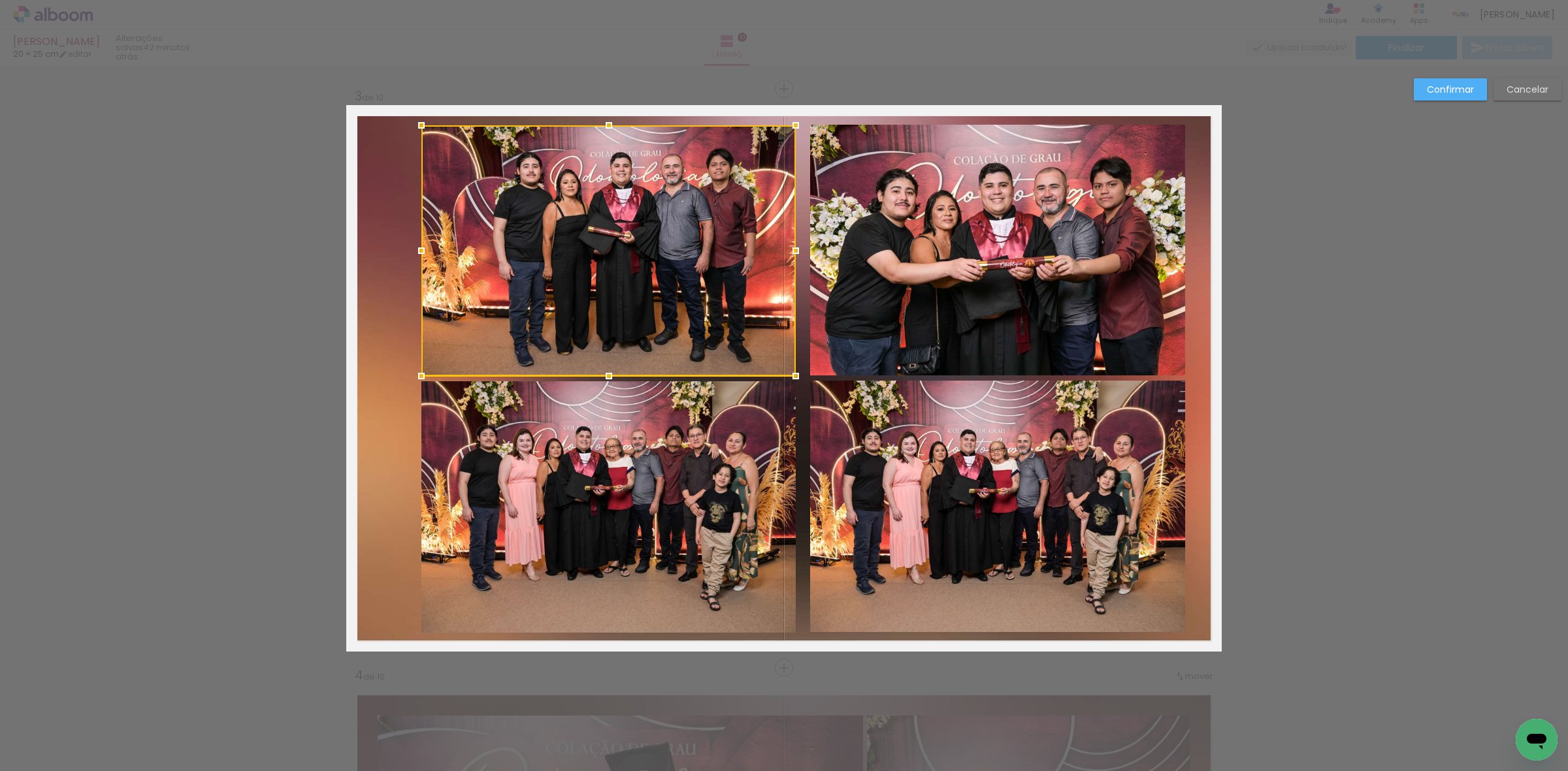
click at [568, 475] on quentale-photo at bounding box center [609, 506] width 375 height 251
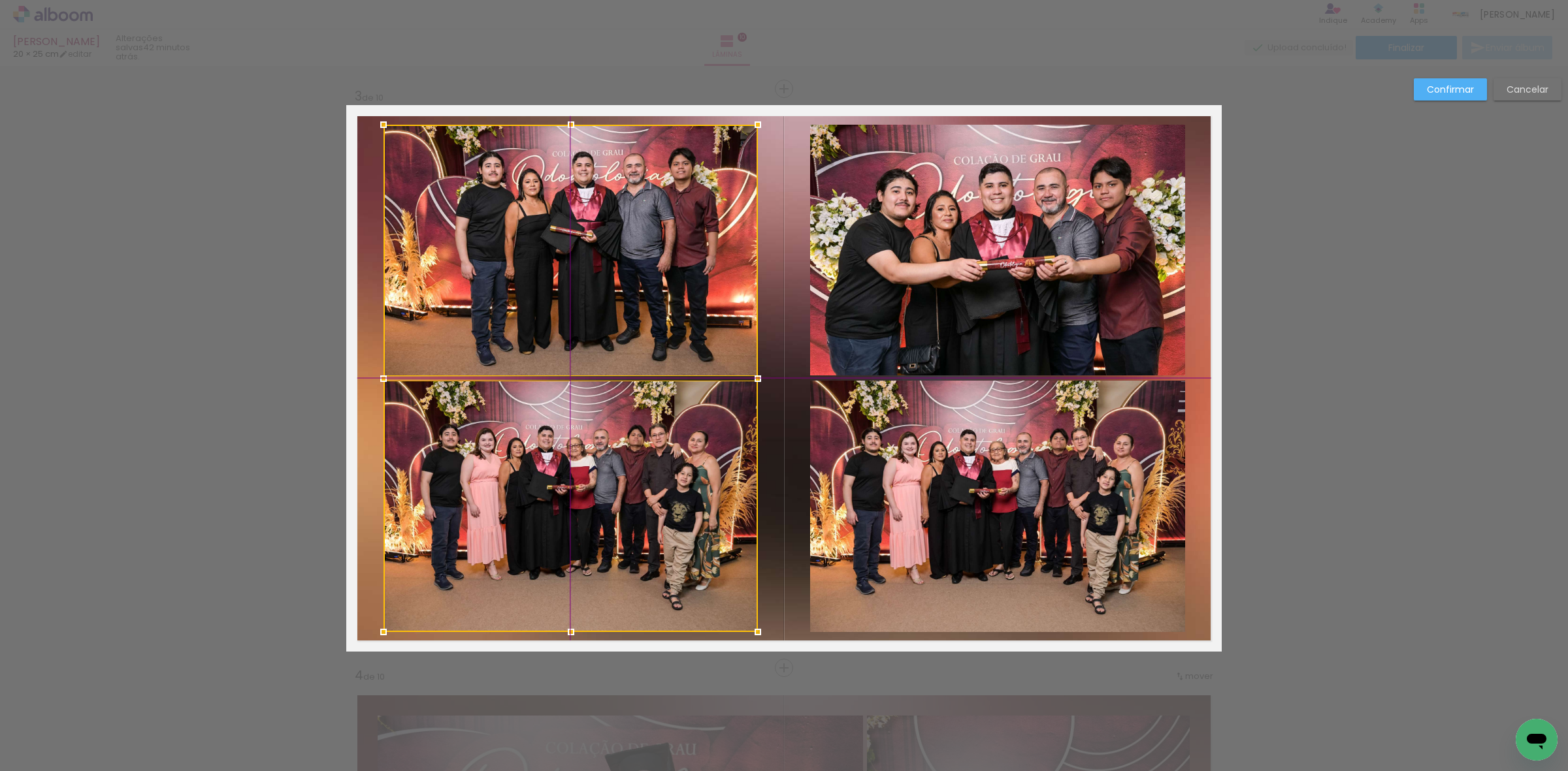
drag, startPoint x: 588, startPoint y: 482, endPoint x: 558, endPoint y: 470, distance: 32.3
click at [558, 470] on div at bounding box center [570, 378] width 375 height 507
click at [0, 0] on slot "Confirmar" at bounding box center [0, 0] width 0 height 0
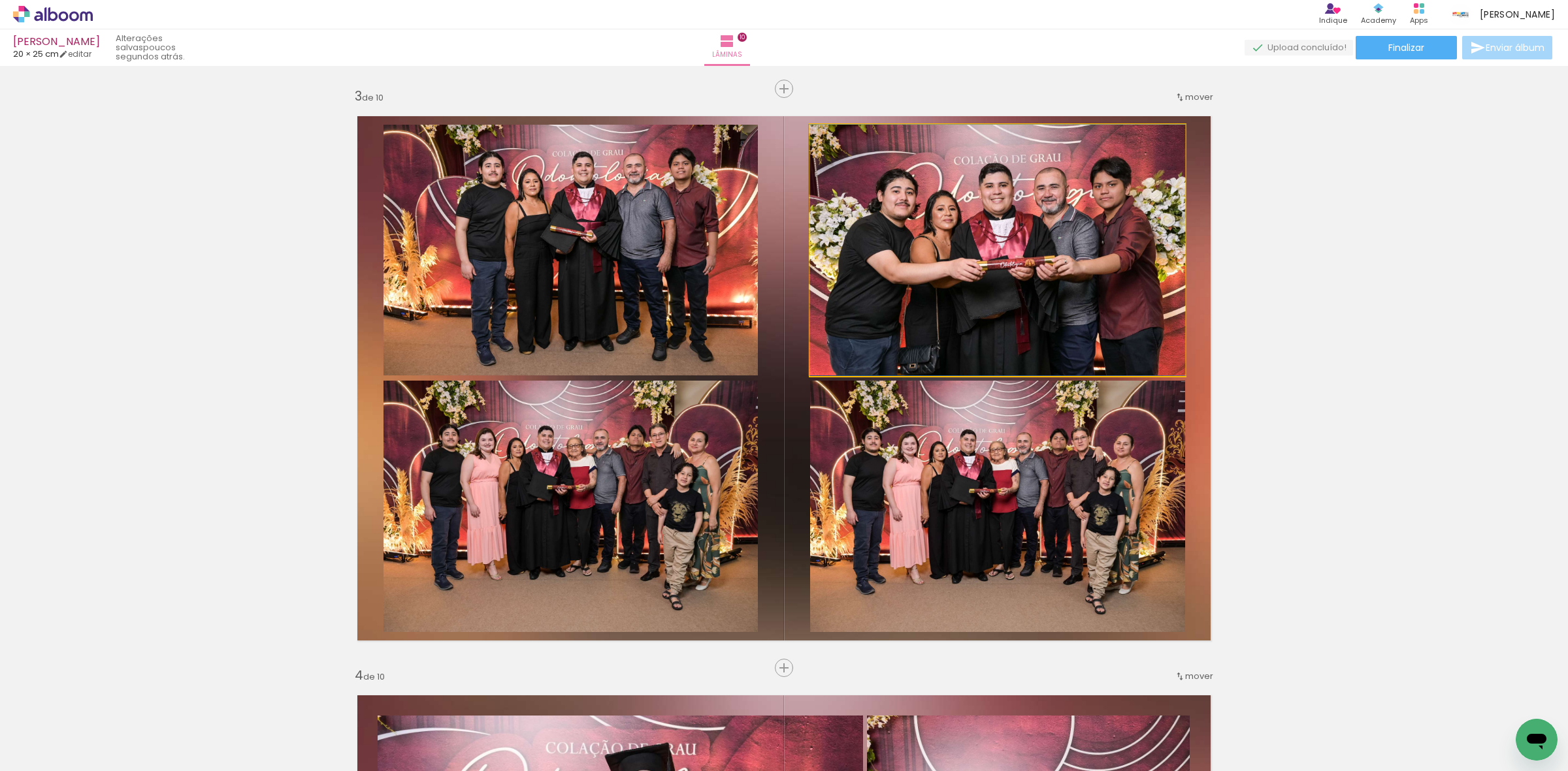
click at [929, 194] on quentale-photo at bounding box center [997, 250] width 375 height 250
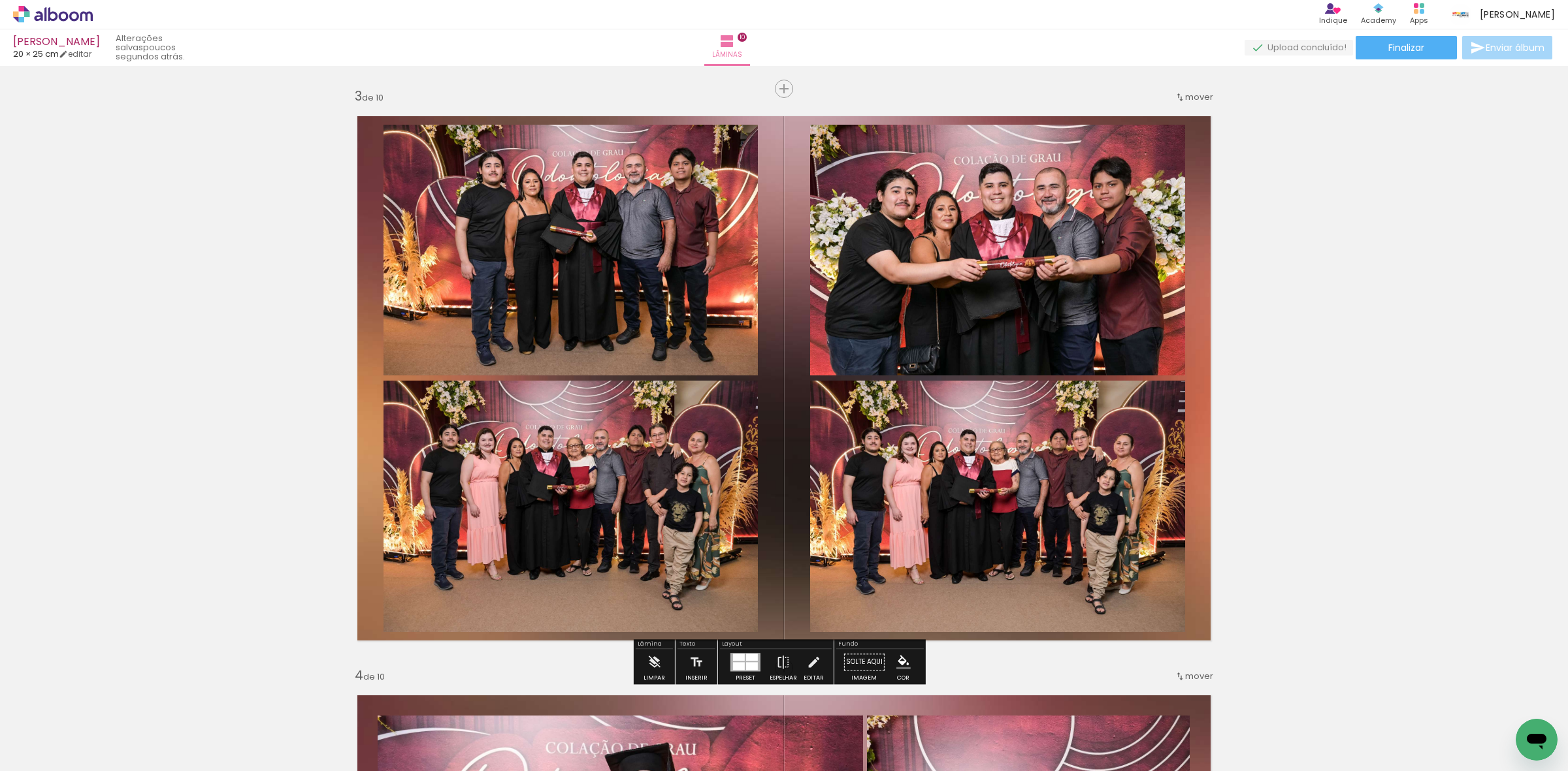
click at [599, 226] on quentale-photo at bounding box center [570, 250] width 375 height 250
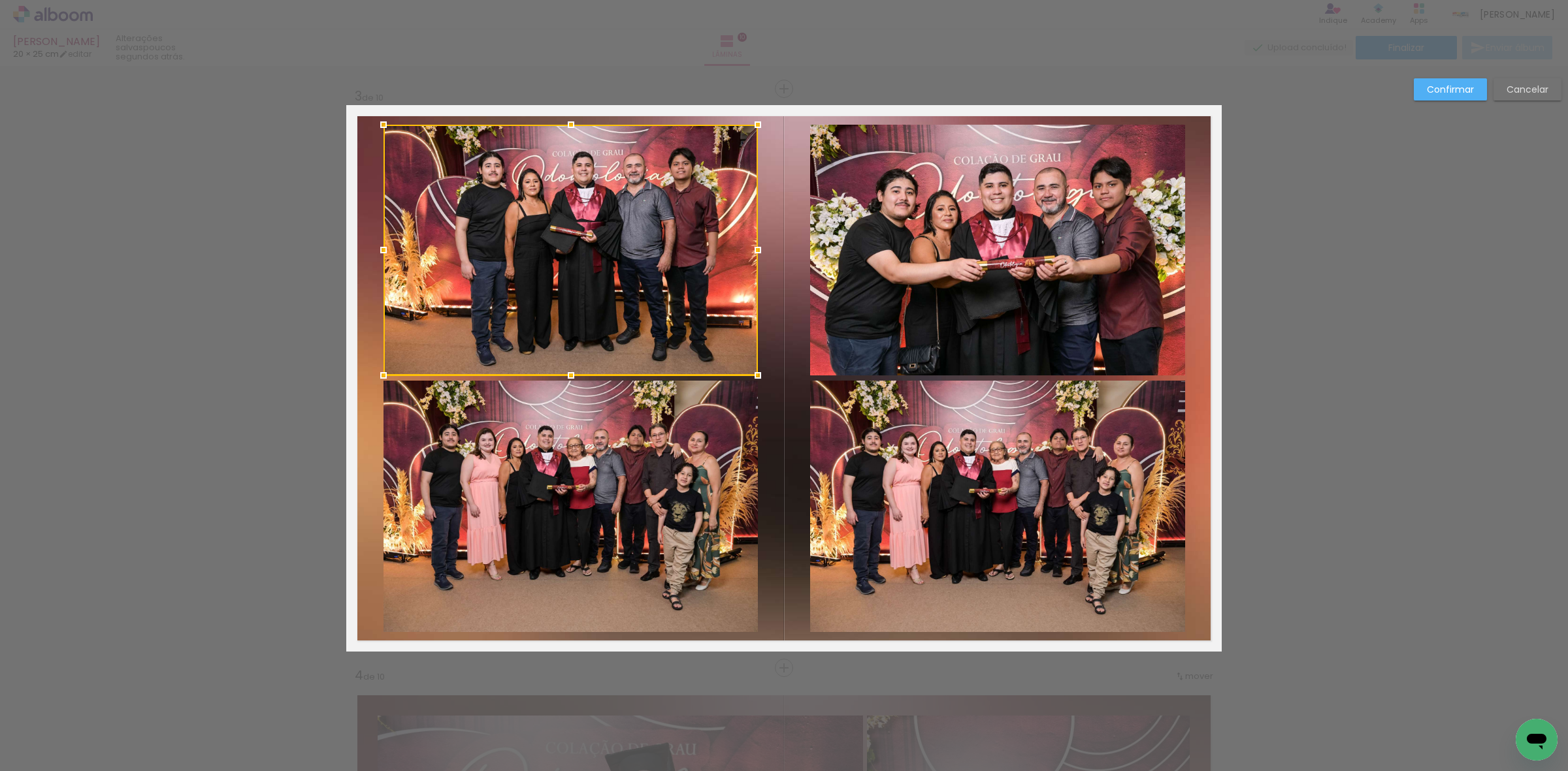
click at [589, 434] on quentale-photo at bounding box center [570, 505] width 375 height 251
click at [889, 482] on quentale-photo at bounding box center [997, 505] width 375 height 251
click at [918, 343] on div at bounding box center [784, 378] width 801 height 507
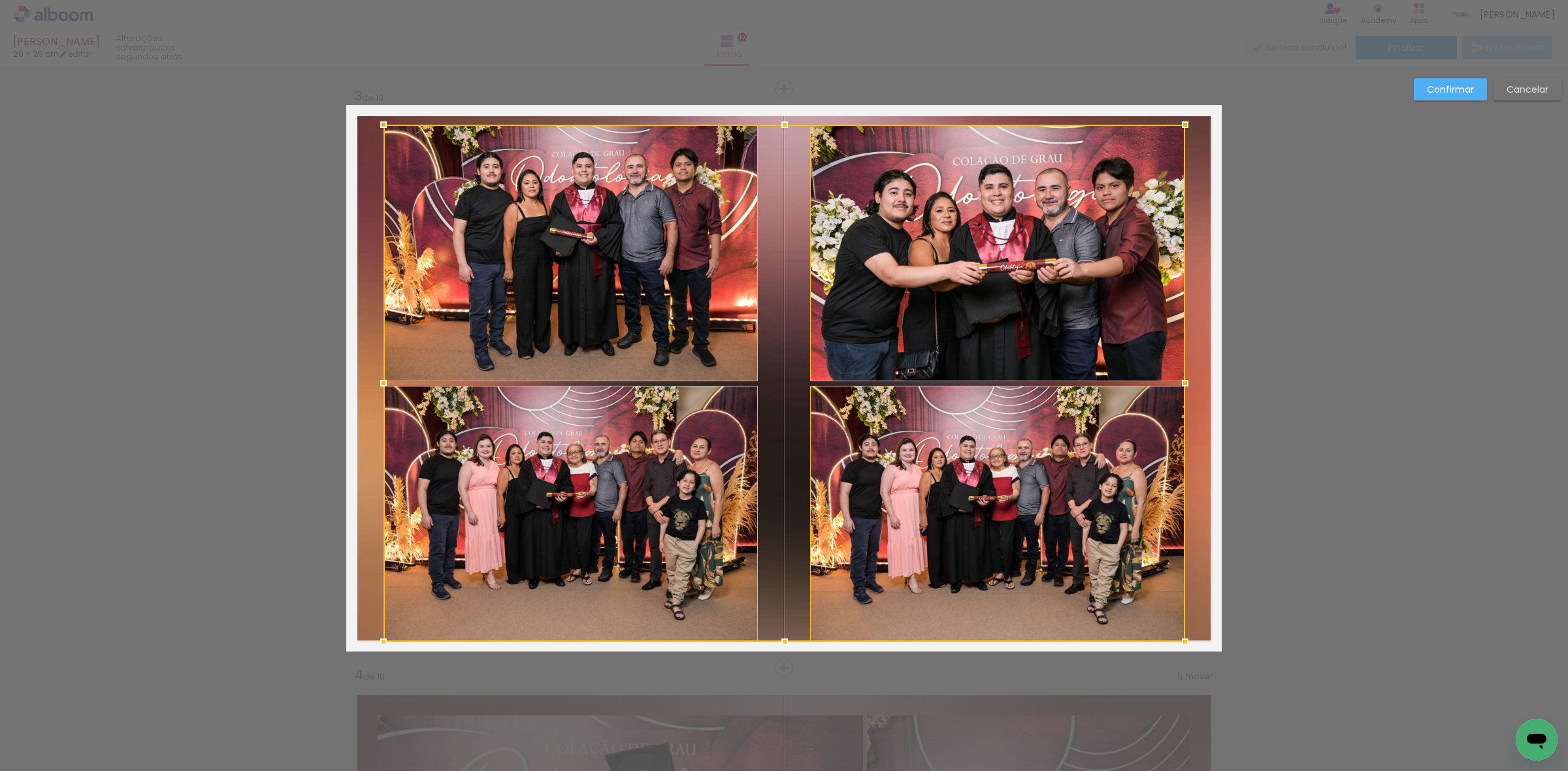
drag, startPoint x: 775, startPoint y: 629, endPoint x: 775, endPoint y: 647, distance: 18.0
click at [775, 647] on div at bounding box center [784, 641] width 26 height 26
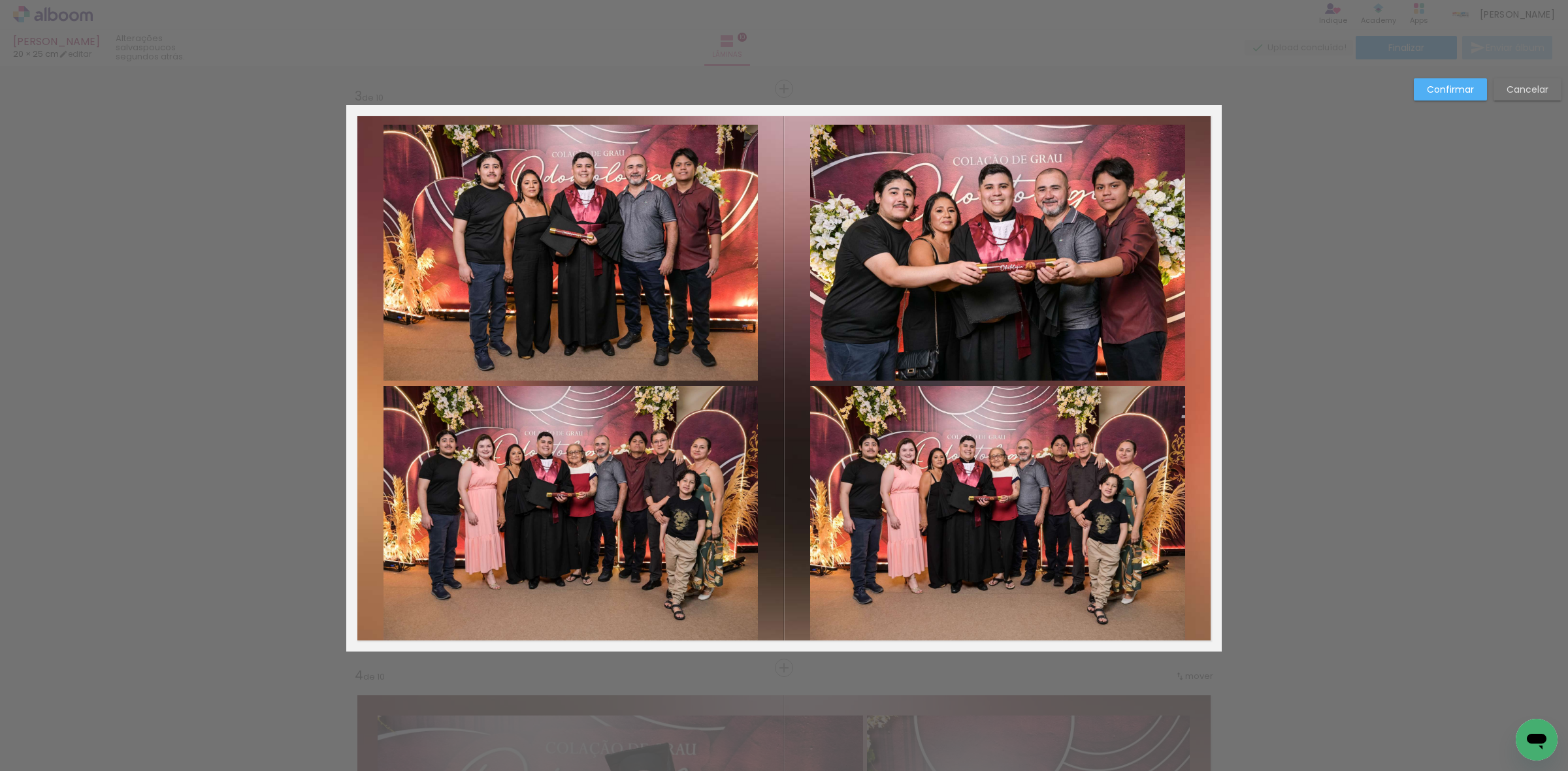
click at [652, 520] on quentale-photo at bounding box center [570, 514] width 375 height 257
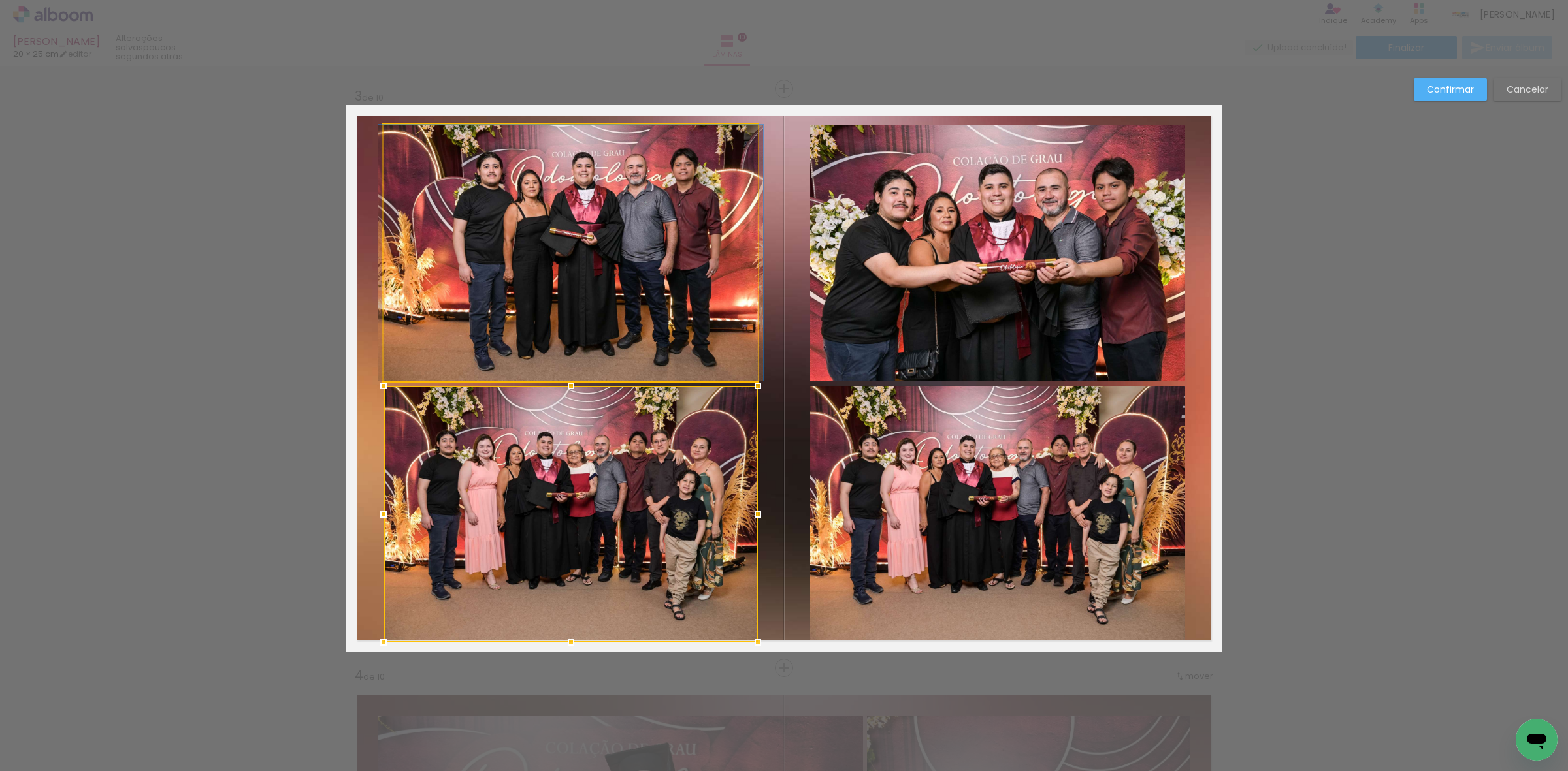
click at [650, 321] on quentale-photo at bounding box center [570, 253] width 375 height 256
click at [961, 265] on quentale-photo at bounding box center [997, 253] width 375 height 256
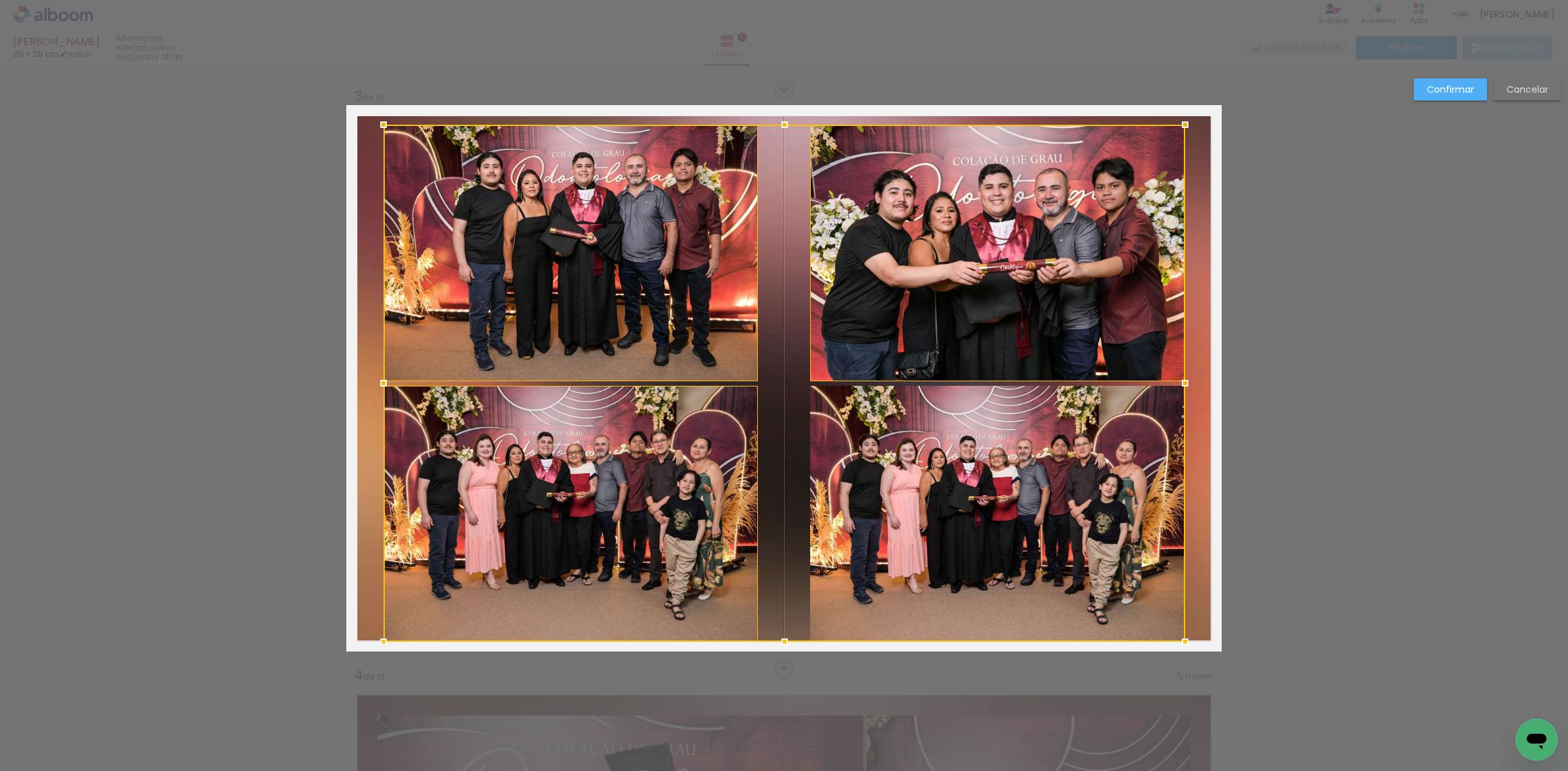
click at [984, 452] on div at bounding box center [784, 383] width 801 height 517
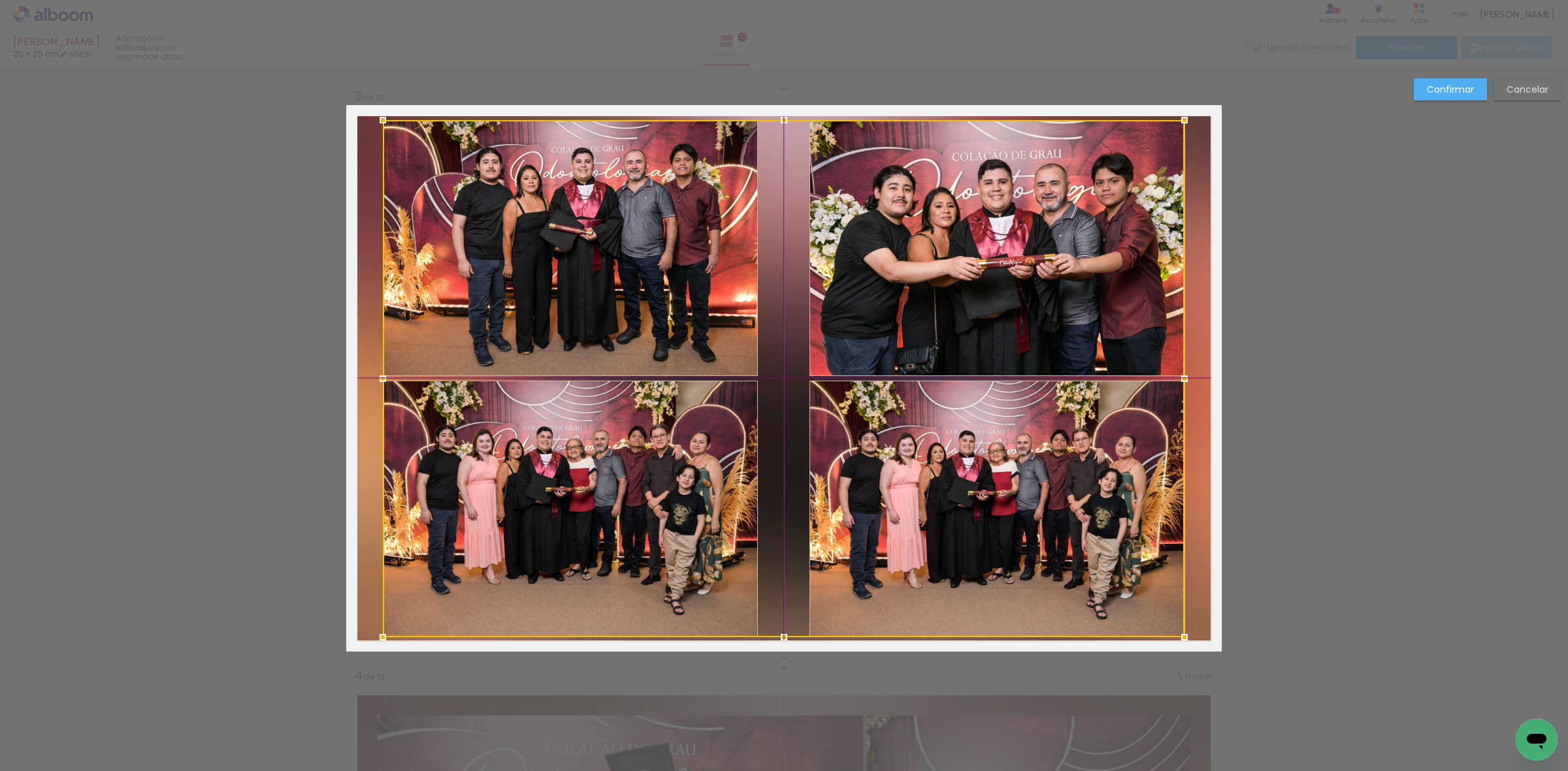
click at [966, 458] on div at bounding box center [784, 378] width 801 height 517
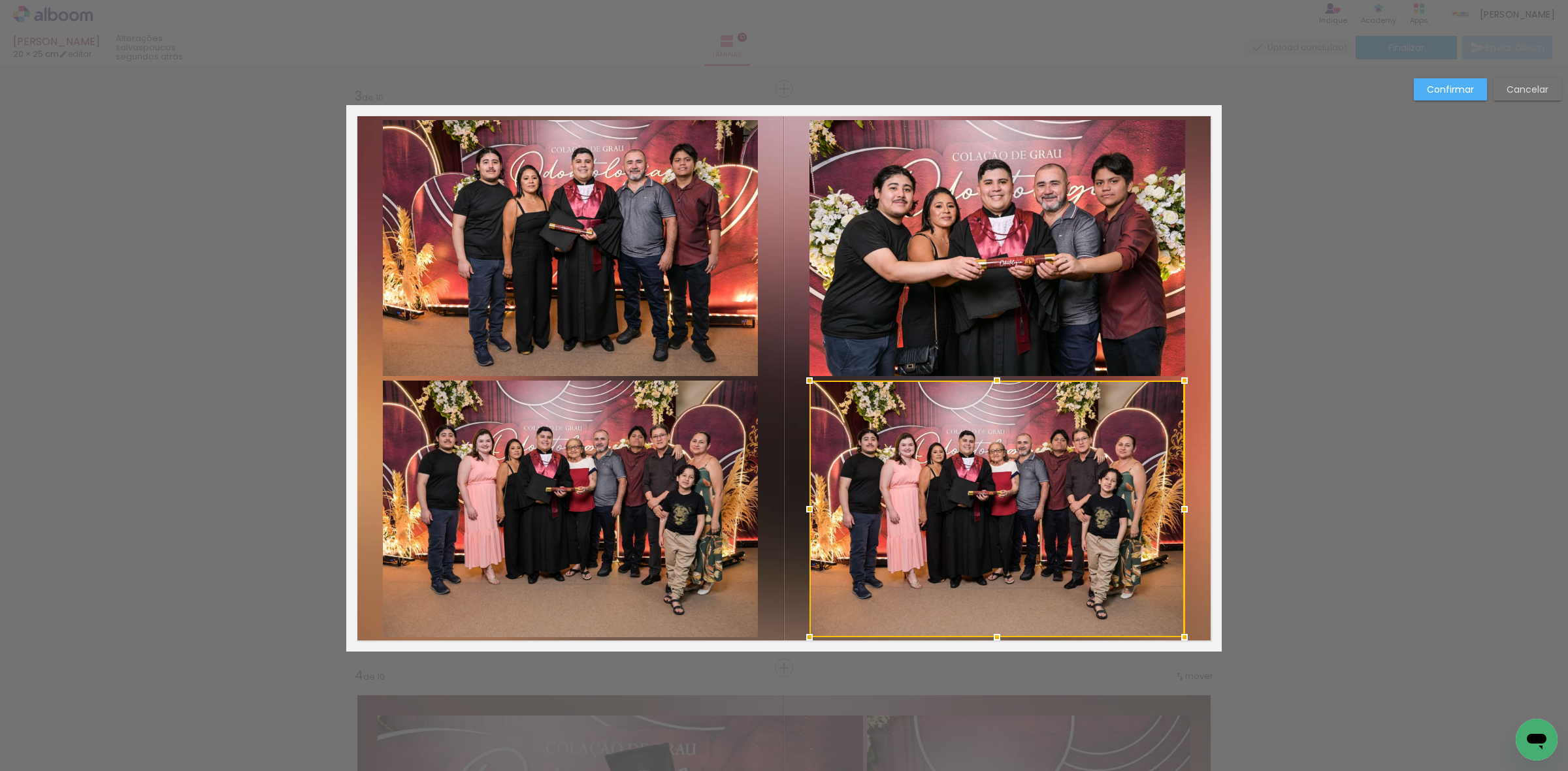
click at [0, 0] on slot "Confirmar" at bounding box center [0, 0] width 0 height 0
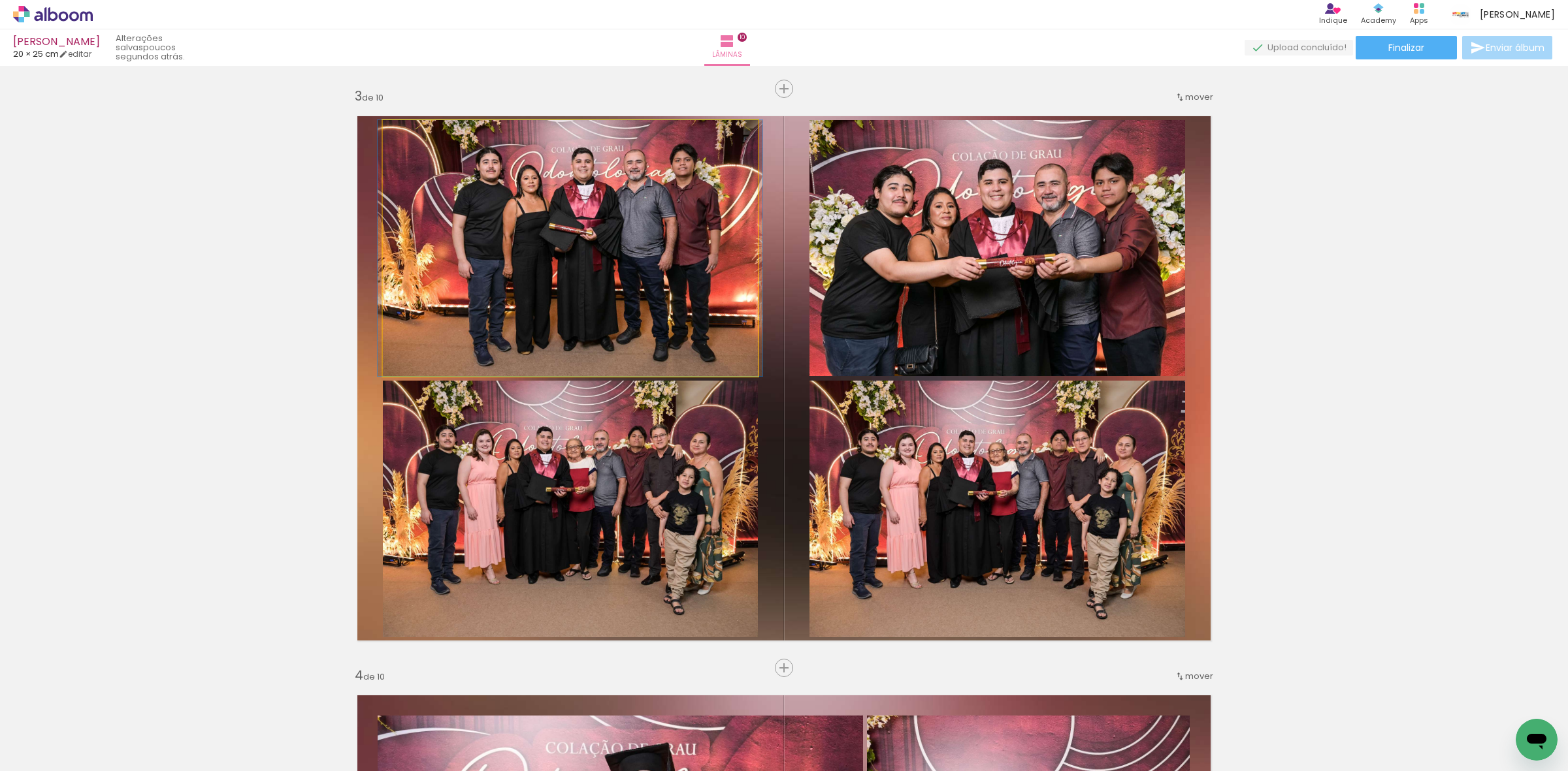
click at [592, 234] on quentale-photo at bounding box center [570, 248] width 375 height 256
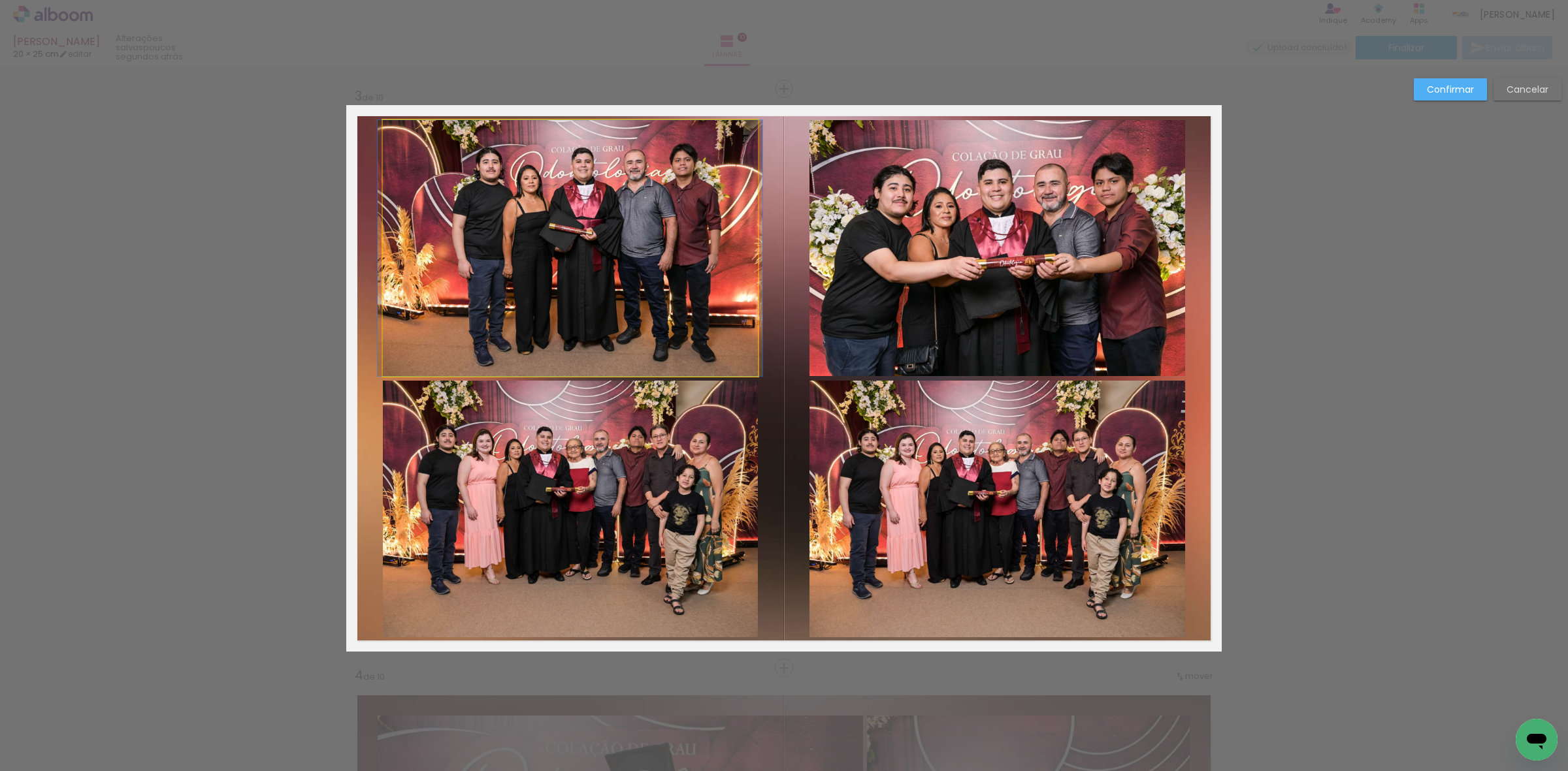
click at [592, 234] on quentale-photo at bounding box center [570, 248] width 375 height 256
click at [611, 448] on quentale-photo at bounding box center [570, 508] width 375 height 257
click at [876, 440] on quentale-photo at bounding box center [996, 508] width 375 height 257
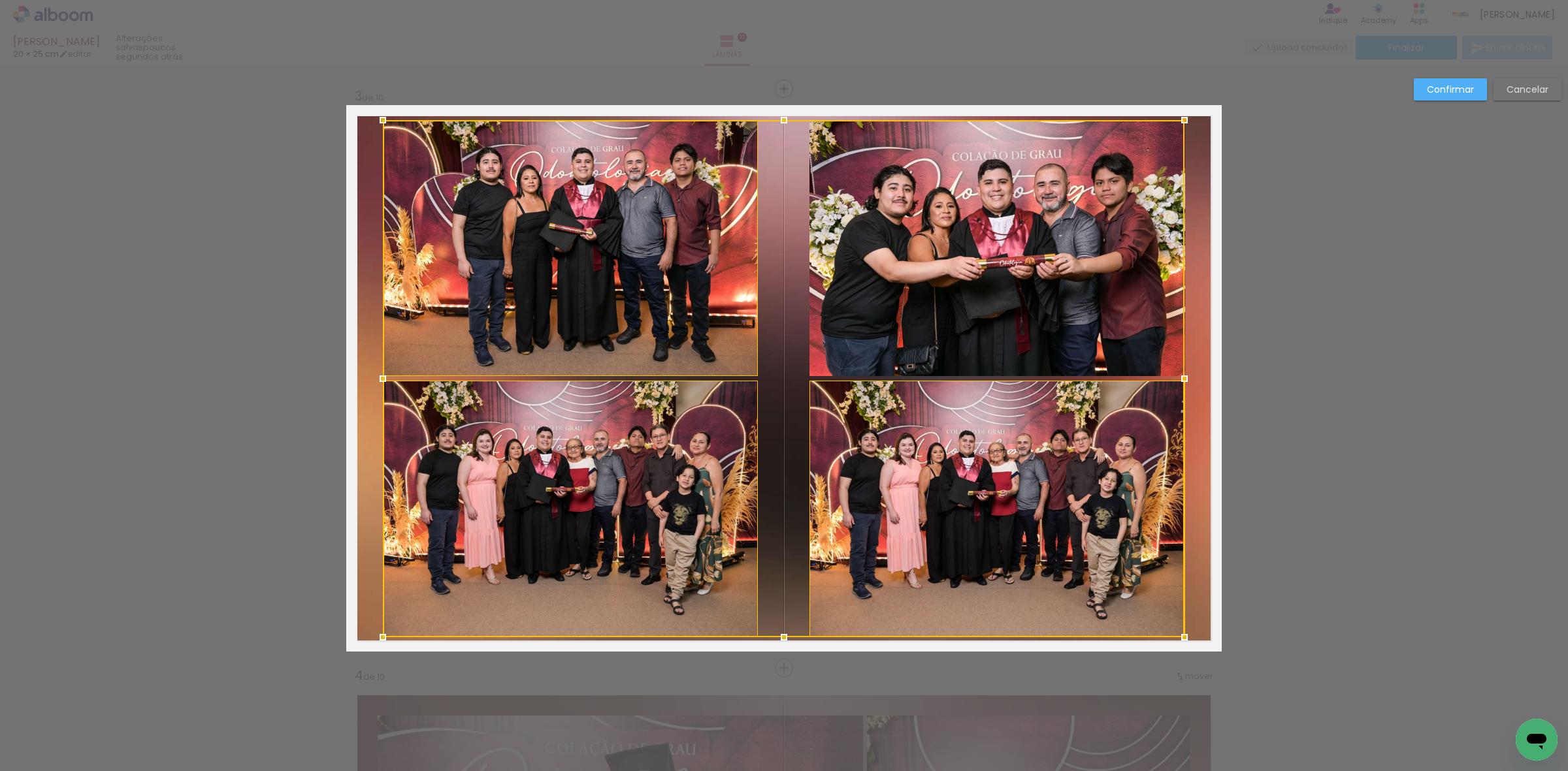
click at [919, 318] on div at bounding box center [784, 378] width 801 height 517
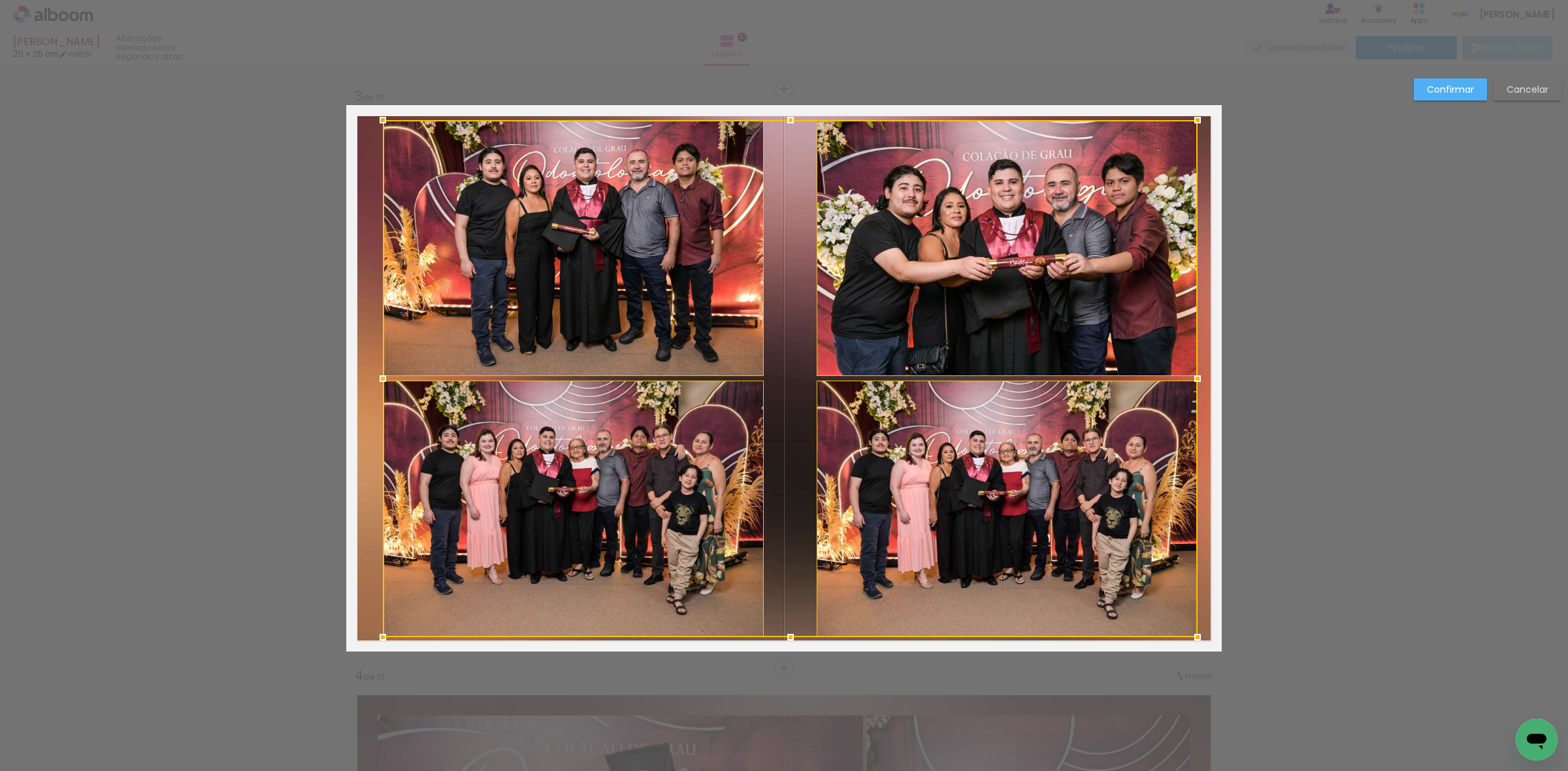
drag, startPoint x: 1185, startPoint y: 385, endPoint x: 1200, endPoint y: 386, distance: 15.0
click at [1200, 386] on div at bounding box center [1197, 378] width 26 height 26
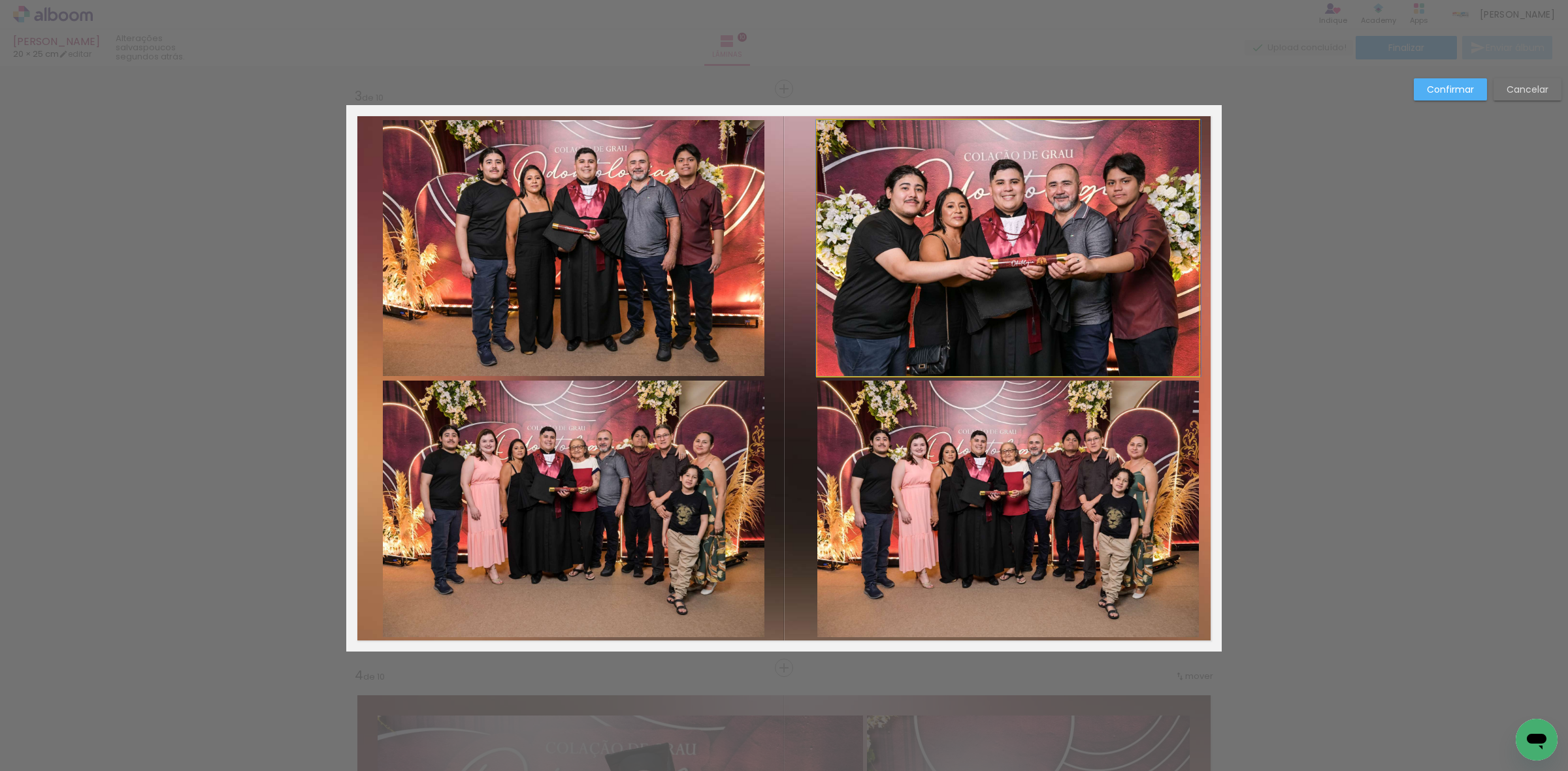
click at [1063, 307] on quentale-photo at bounding box center [1008, 248] width 382 height 256
click at [746, 308] on quentale-photo at bounding box center [574, 248] width 381 height 256
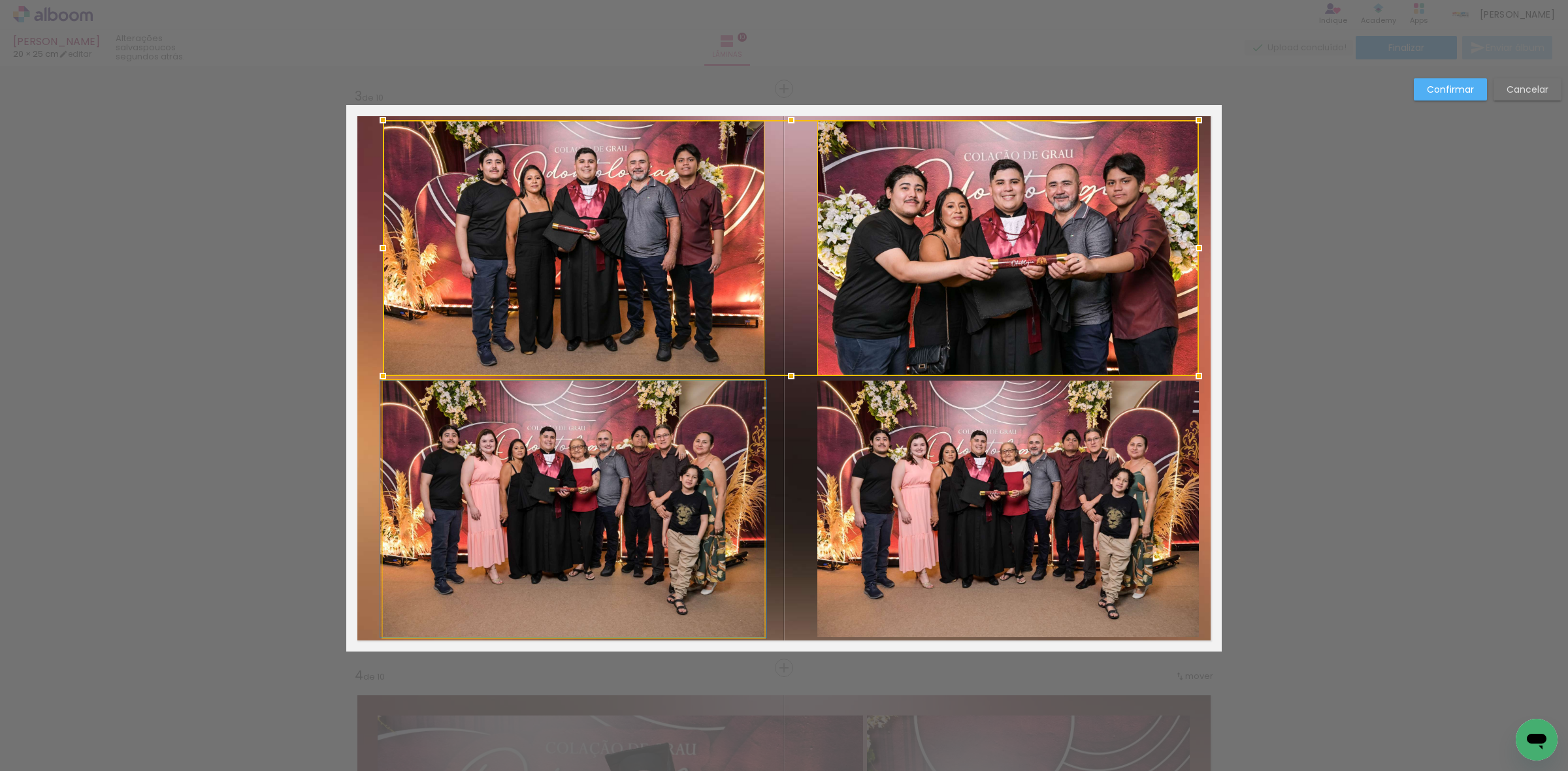
click at [729, 438] on quentale-photo at bounding box center [574, 508] width 381 height 257
click at [942, 459] on div at bounding box center [791, 378] width 816 height 517
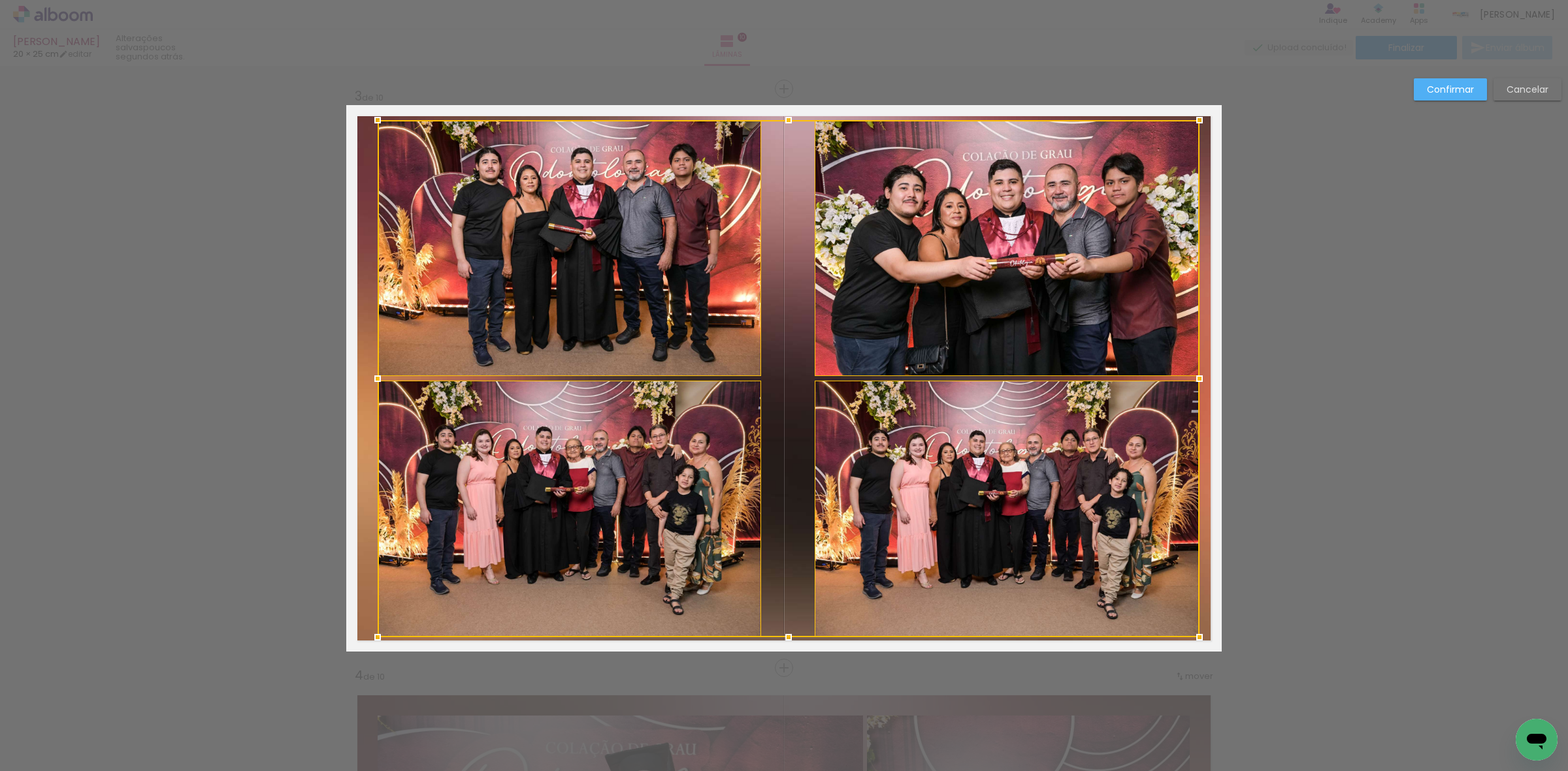
click at [371, 379] on div at bounding box center [378, 378] width 26 height 26
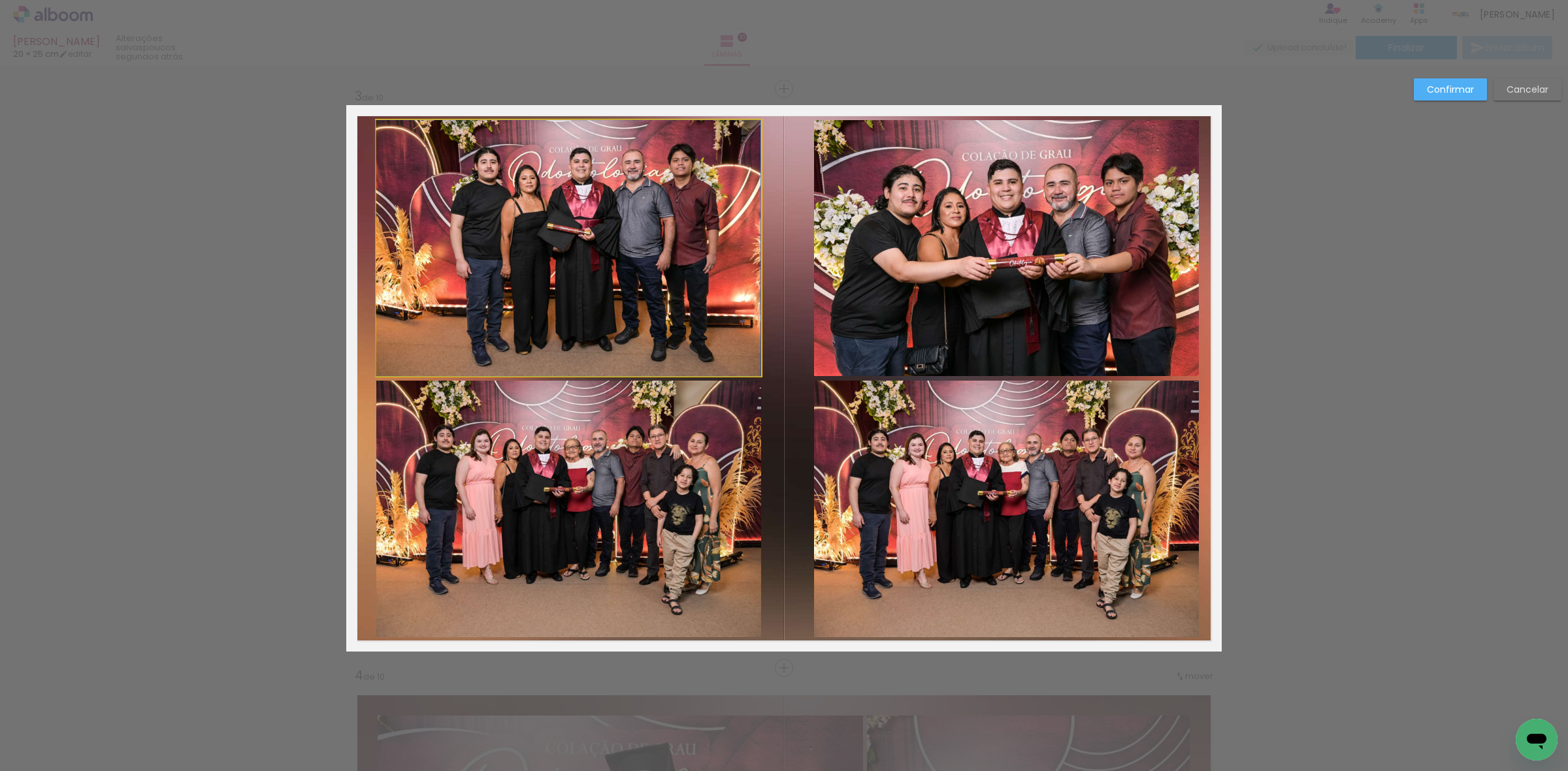
click at [494, 278] on quentale-photo at bounding box center [568, 248] width 384 height 256
click at [554, 470] on quentale-photo at bounding box center [568, 508] width 384 height 257
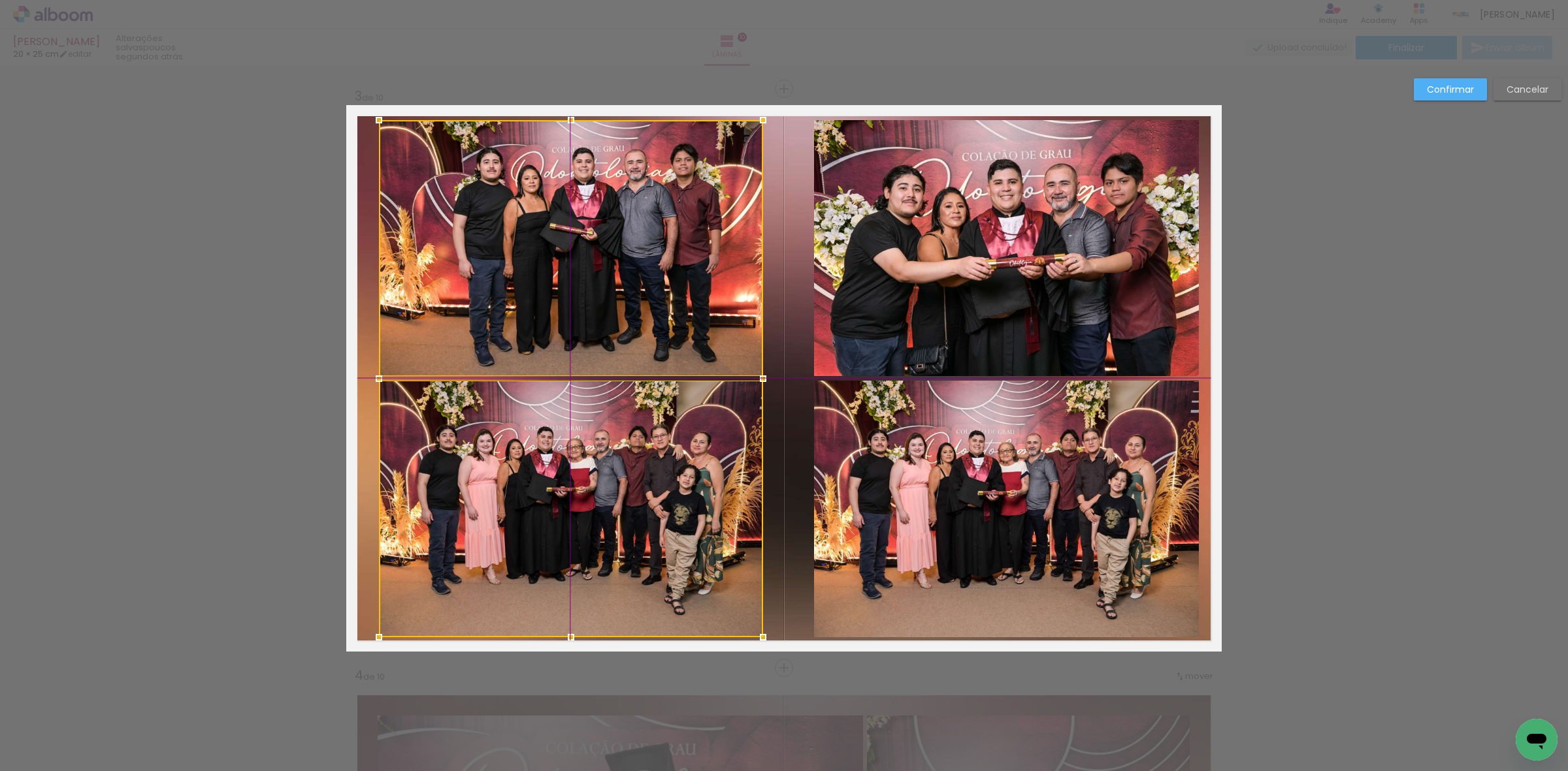
click at [556, 470] on div at bounding box center [570, 378] width 384 height 517
click at [1049, 423] on quentale-photo at bounding box center [1006, 508] width 385 height 257
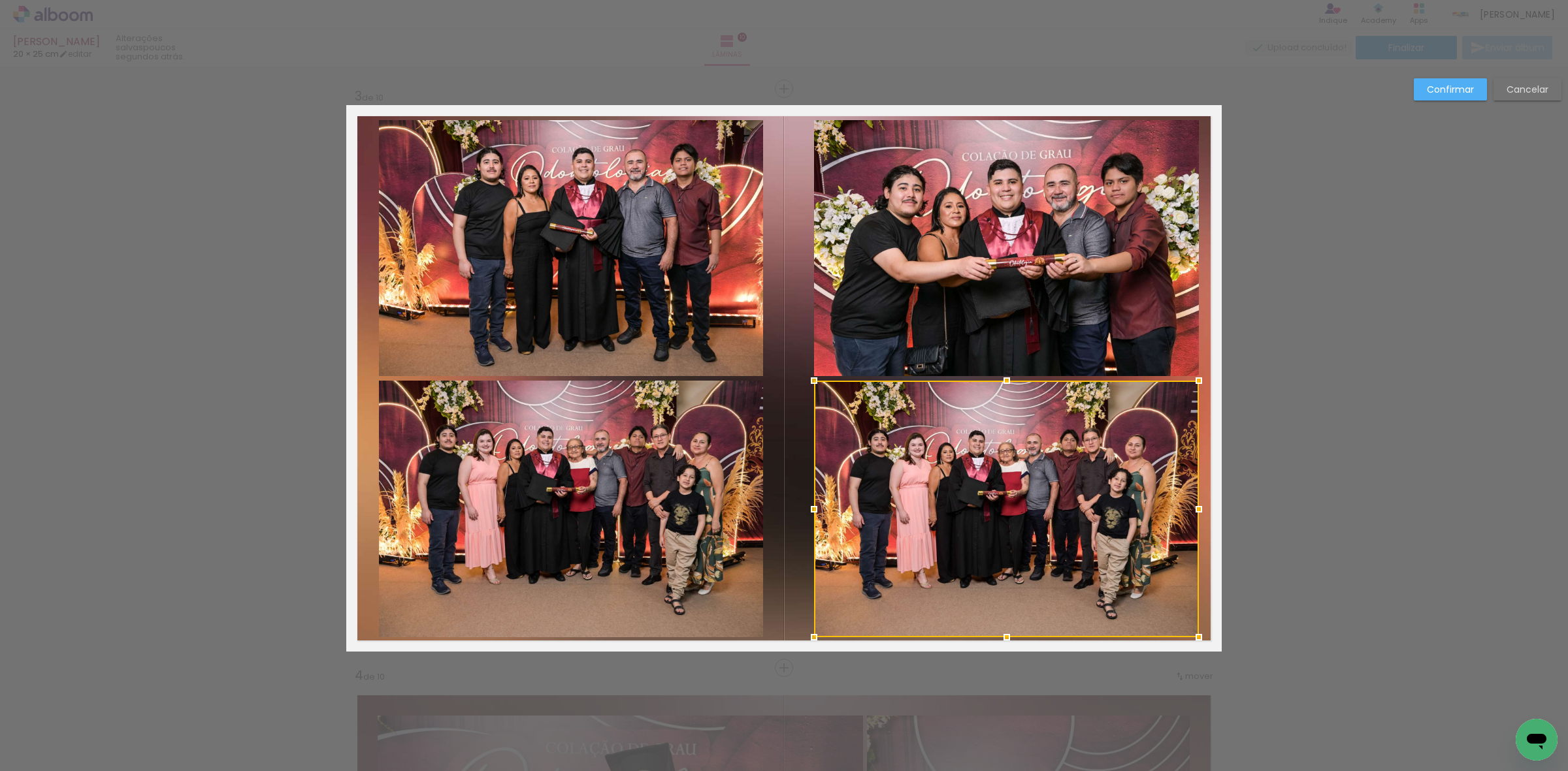
click at [1016, 296] on quentale-photo at bounding box center [1006, 248] width 385 height 256
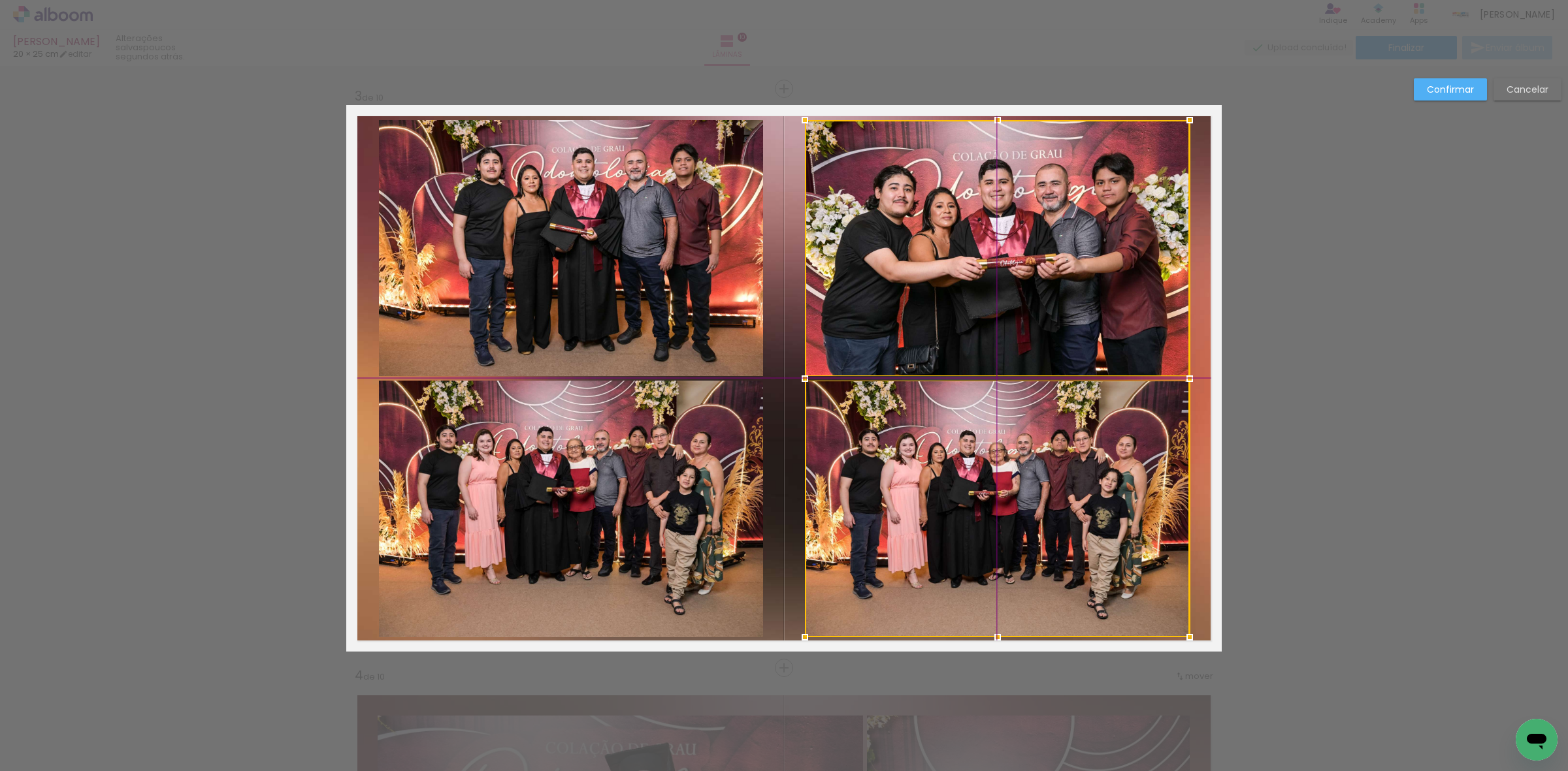
drag, startPoint x: 997, startPoint y: 486, endPoint x: 983, endPoint y: 484, distance: 14.1
click at [983, 484] on div at bounding box center [998, 378] width 385 height 517
click at [649, 296] on quentale-photo at bounding box center [570, 248] width 384 height 256
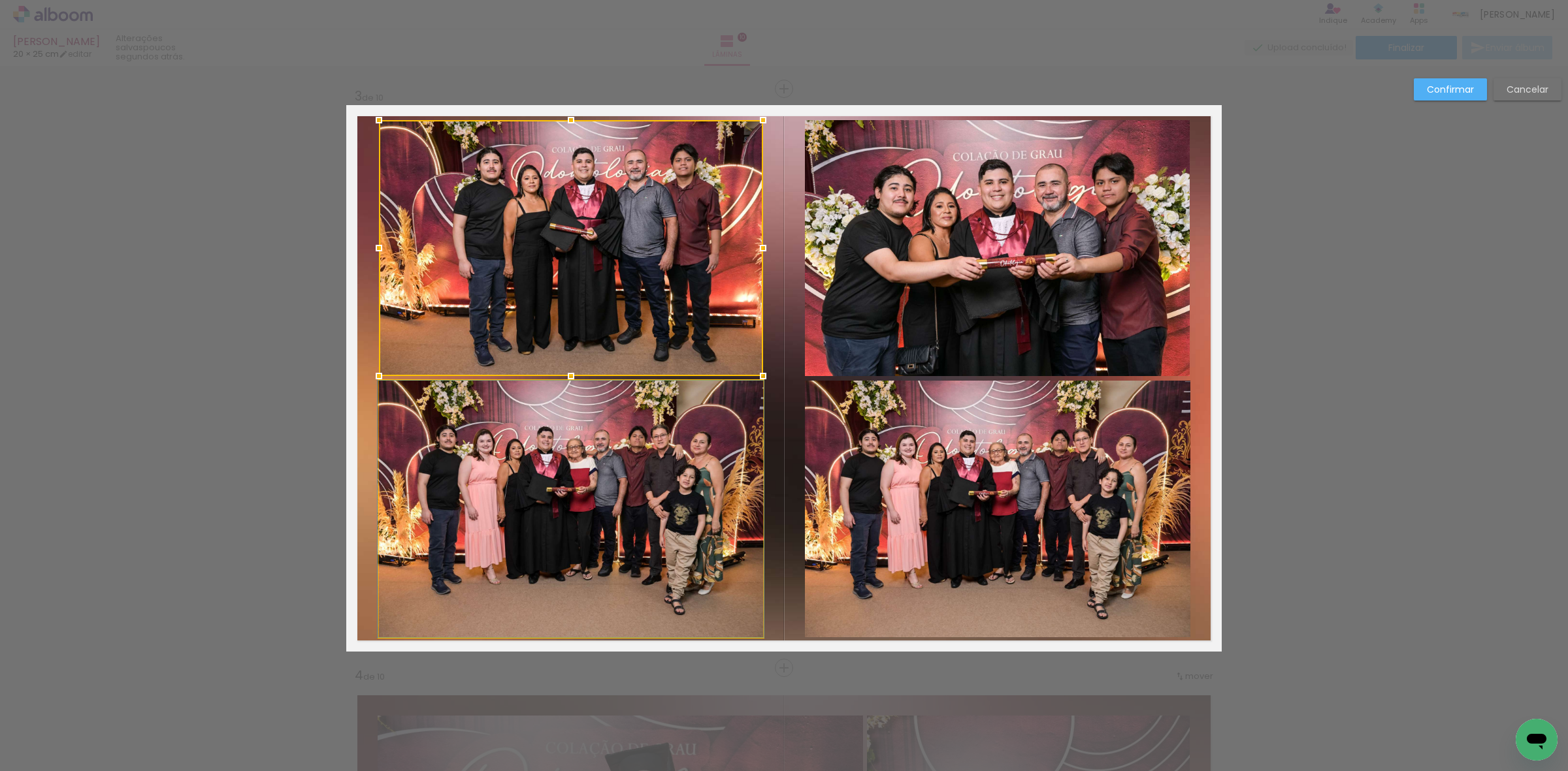
click at [626, 406] on quentale-photo at bounding box center [570, 508] width 384 height 257
click at [637, 438] on div at bounding box center [570, 377] width 384 height 517
click at [0, 0] on slot "Confirmar" at bounding box center [0, 0] width 0 height 0
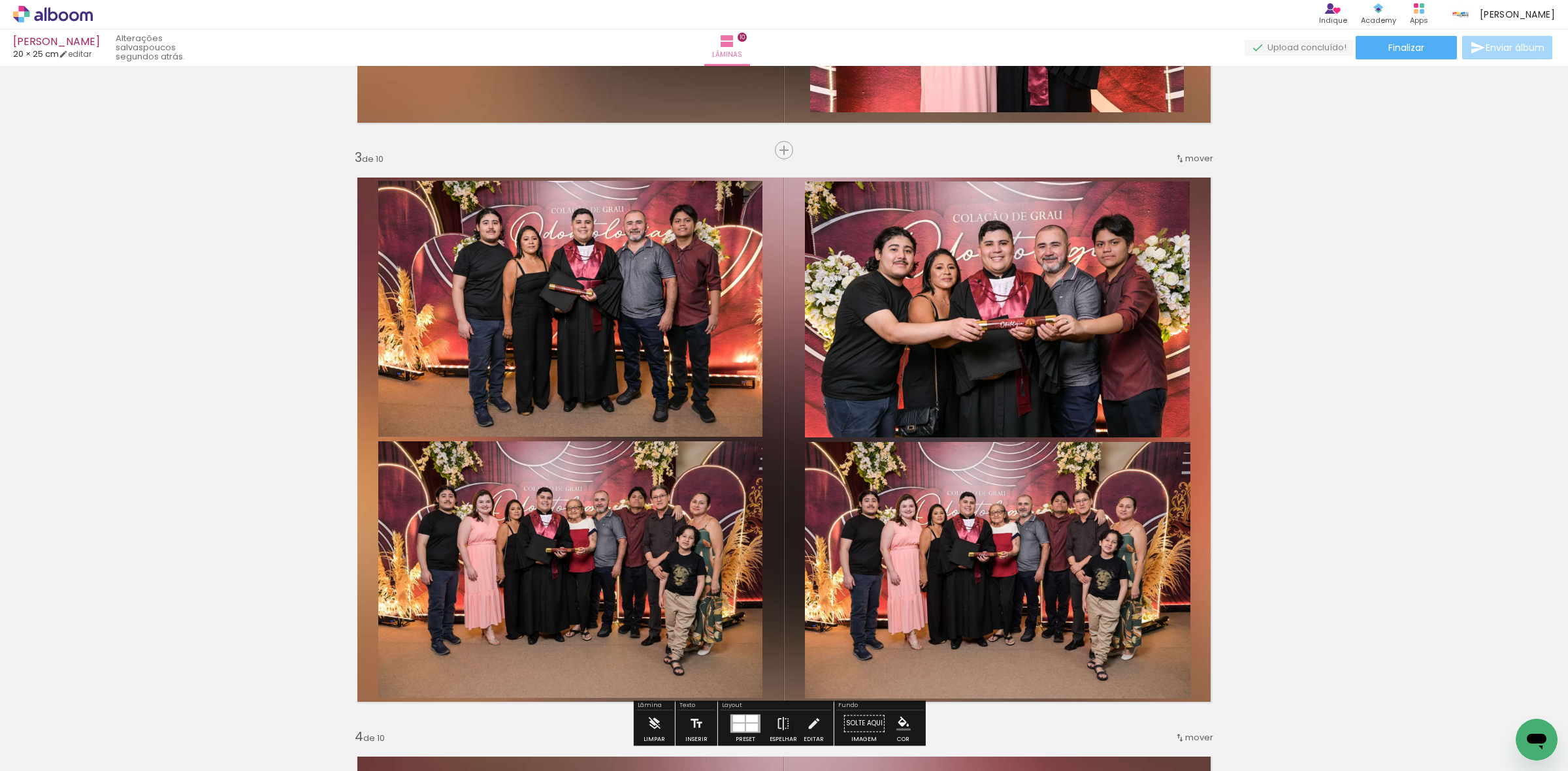
scroll to position [1075, 0]
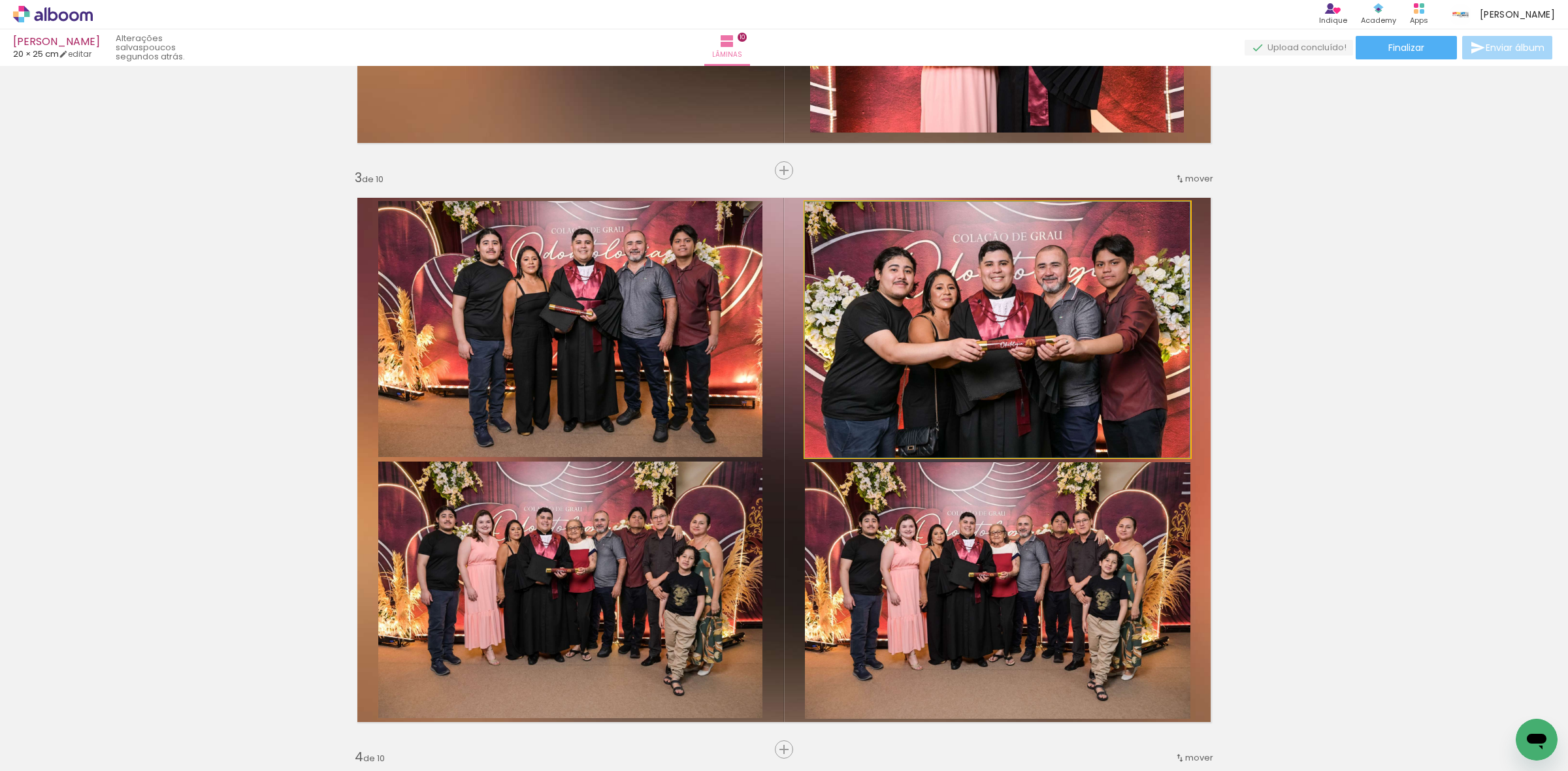
drag, startPoint x: 1006, startPoint y: 310, endPoint x: 1006, endPoint y: 295, distance: 15.0
drag, startPoint x: 650, startPoint y: 324, endPoint x: 627, endPoint y: 315, distance: 24.7
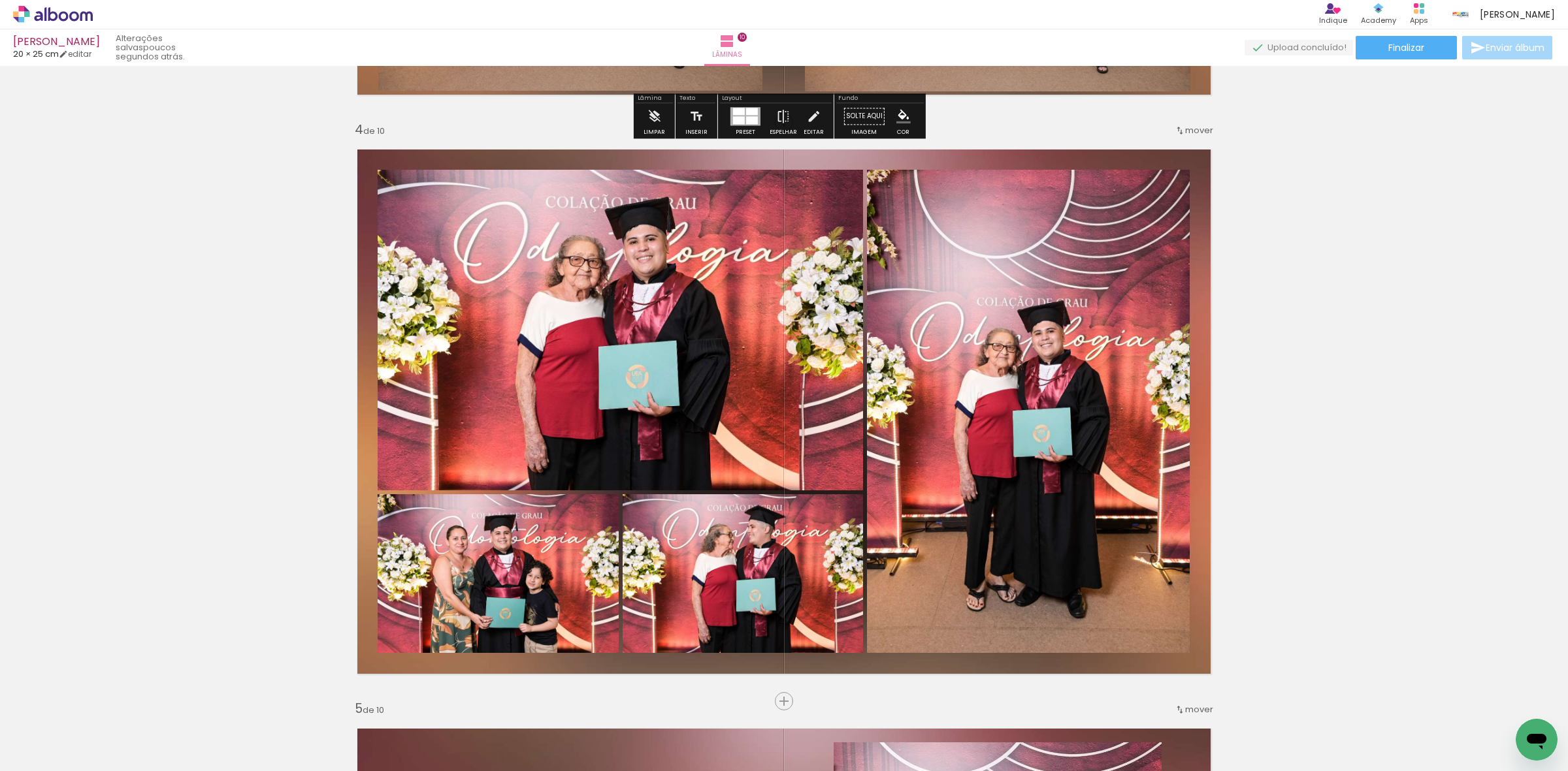
scroll to position [1729, 0]
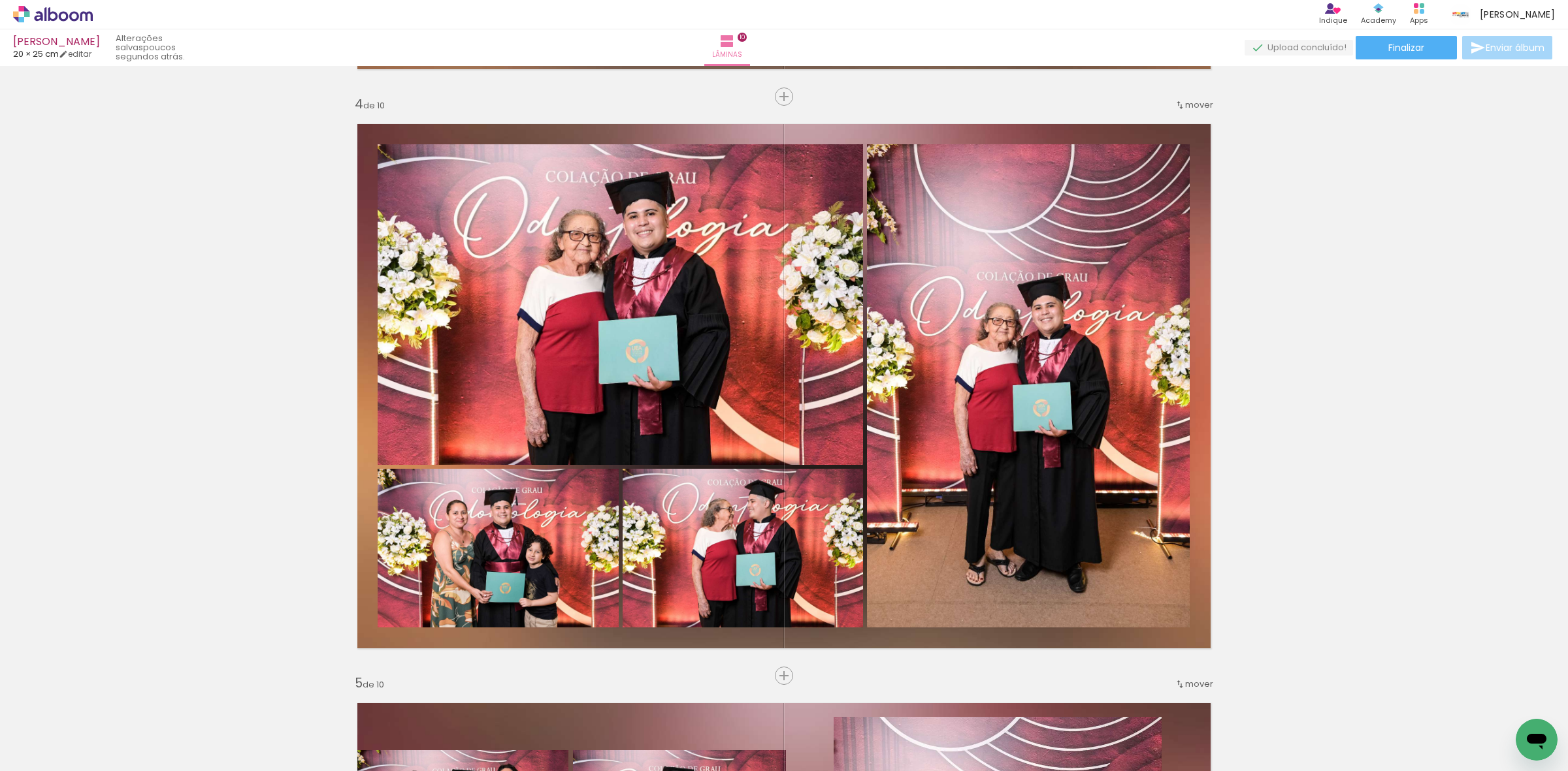
scroll to position [572, 0]
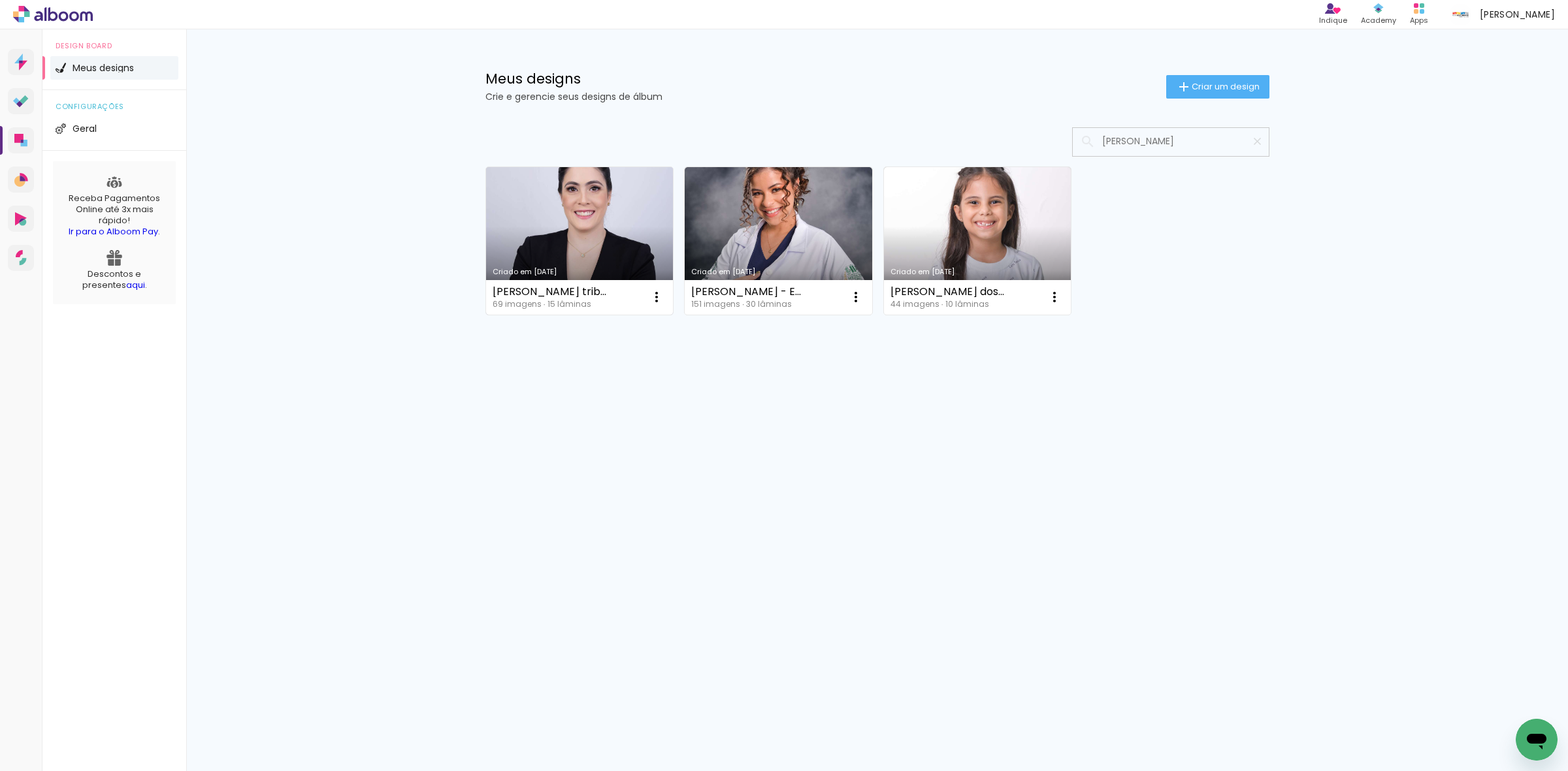
type input "[PERSON_NAME]"
type paper-input "[PERSON_NAME]"
click at [613, 193] on link "Criado em [DATE]" at bounding box center [580, 241] width 188 height 147
